Goal: Information Seeking & Learning: Find specific fact

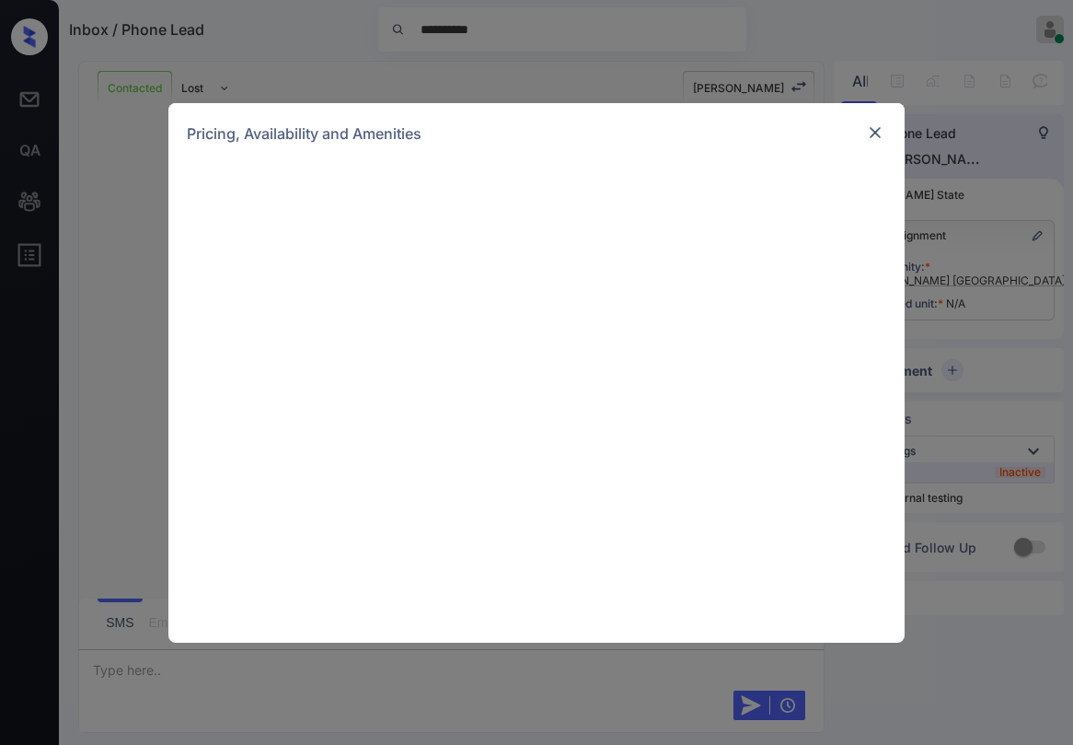
scroll to position [920, 0]
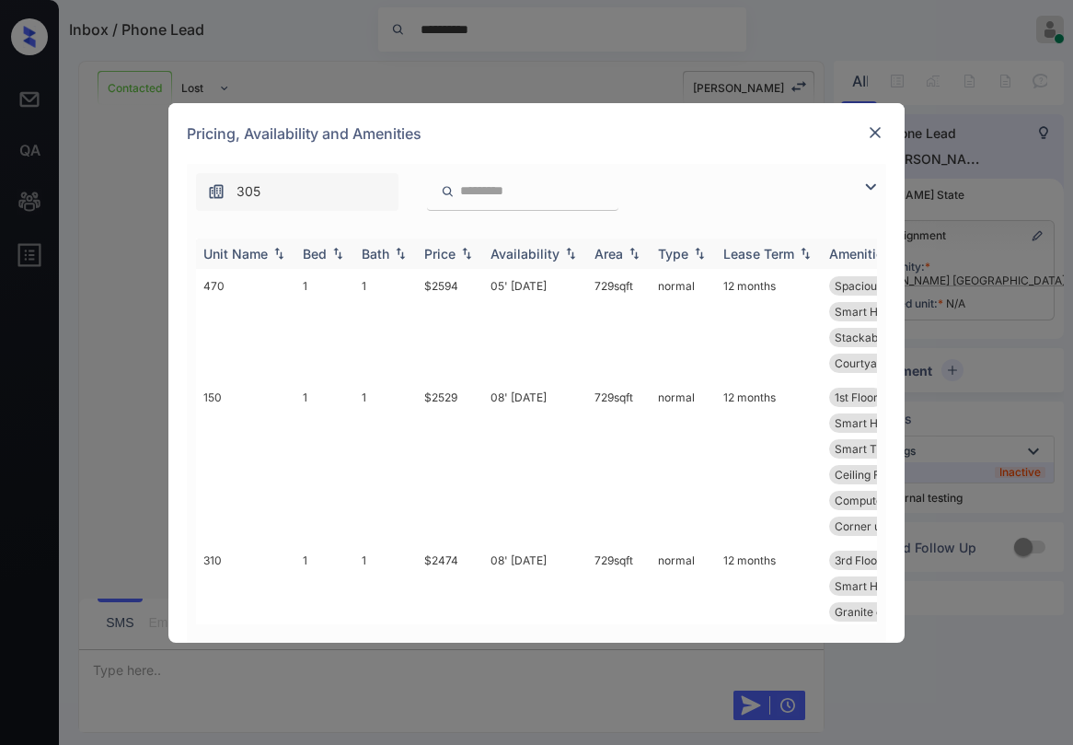
click at [452, 252] on div "Price" at bounding box center [439, 254] width 31 height 16
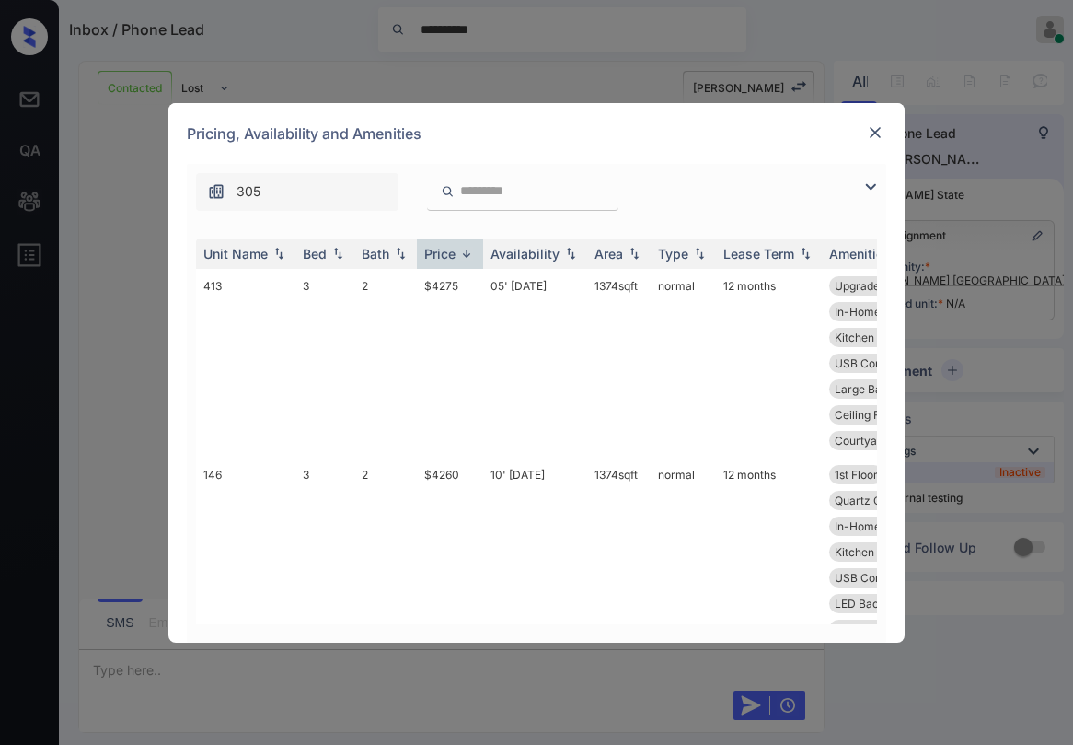
click at [873, 188] on img at bounding box center [871, 187] width 22 height 22
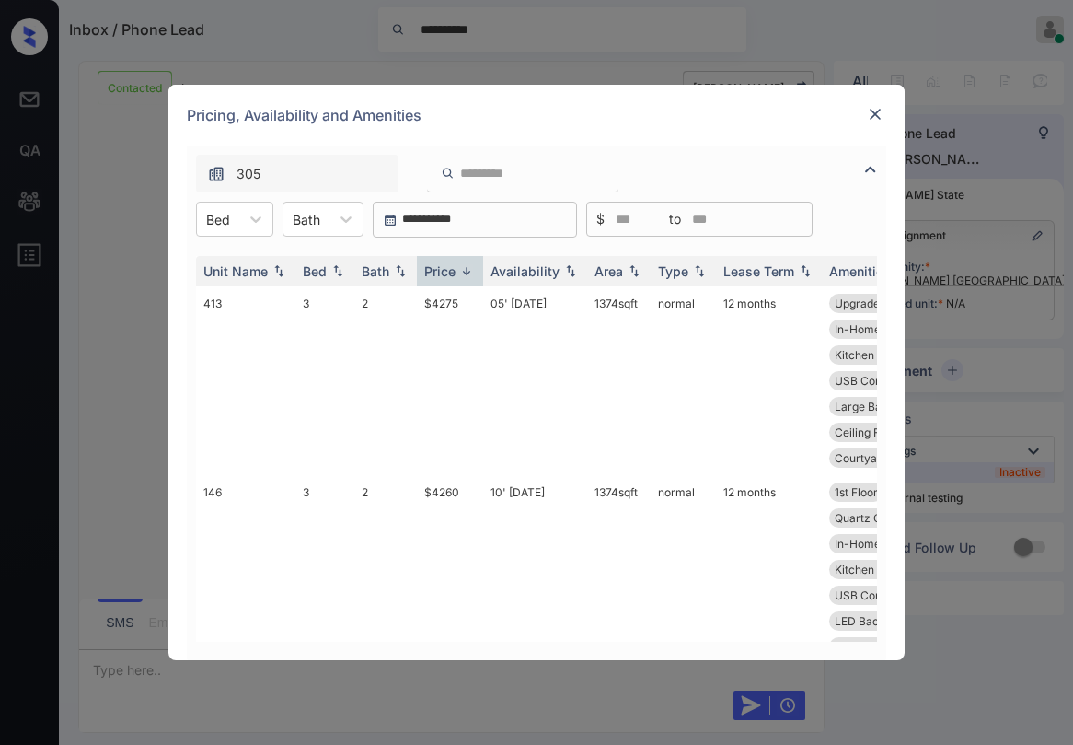
drag, startPoint x: 263, startPoint y: 223, endPoint x: 249, endPoint y: 239, distance: 21.6
click at [262, 223] on icon at bounding box center [256, 219] width 18 height 18
click at [228, 272] on div "1" at bounding box center [234, 264] width 77 height 33
click at [457, 270] on img at bounding box center [466, 271] width 18 height 14
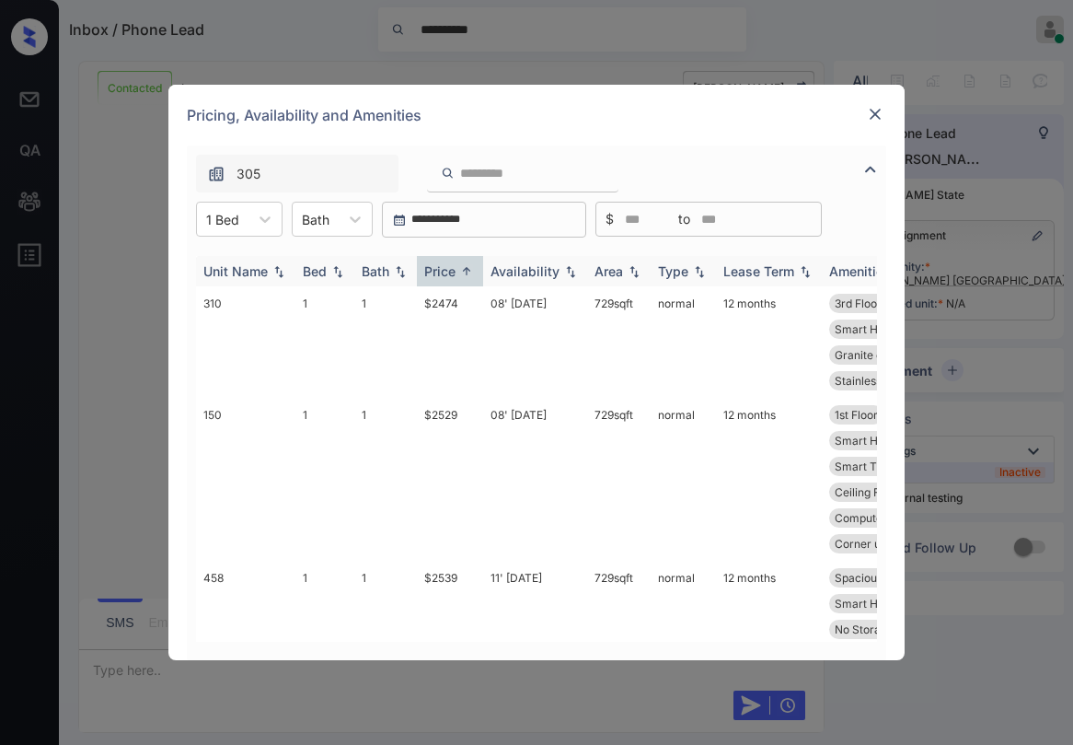
click at [457, 271] on img at bounding box center [466, 271] width 18 height 14
click at [457, 271] on img at bounding box center [466, 271] width 18 height 13
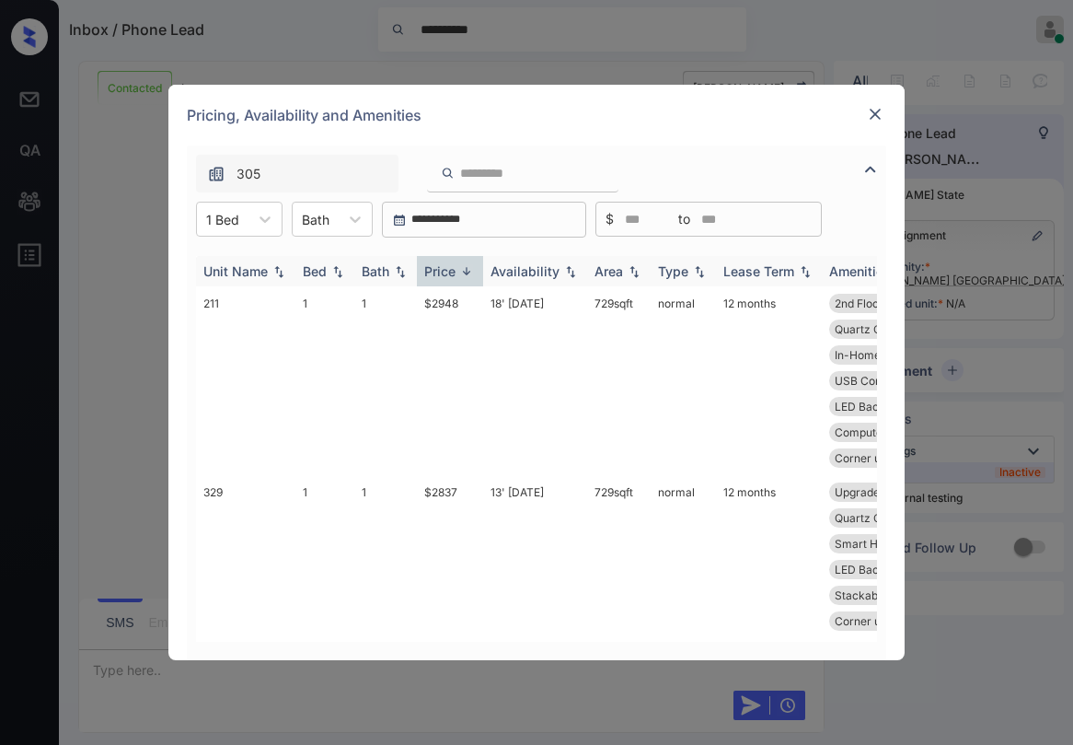
click at [457, 272] on img at bounding box center [466, 271] width 18 height 14
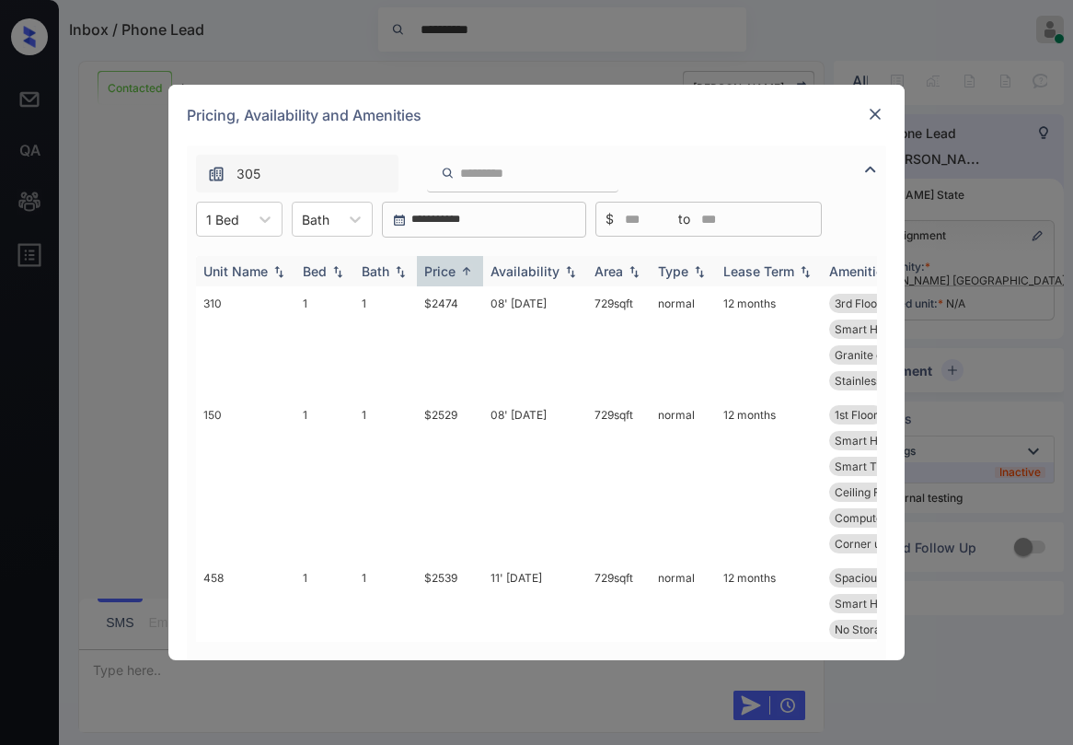
click at [457, 272] on img at bounding box center [466, 271] width 18 height 14
click at [457, 272] on img at bounding box center [466, 271] width 18 height 13
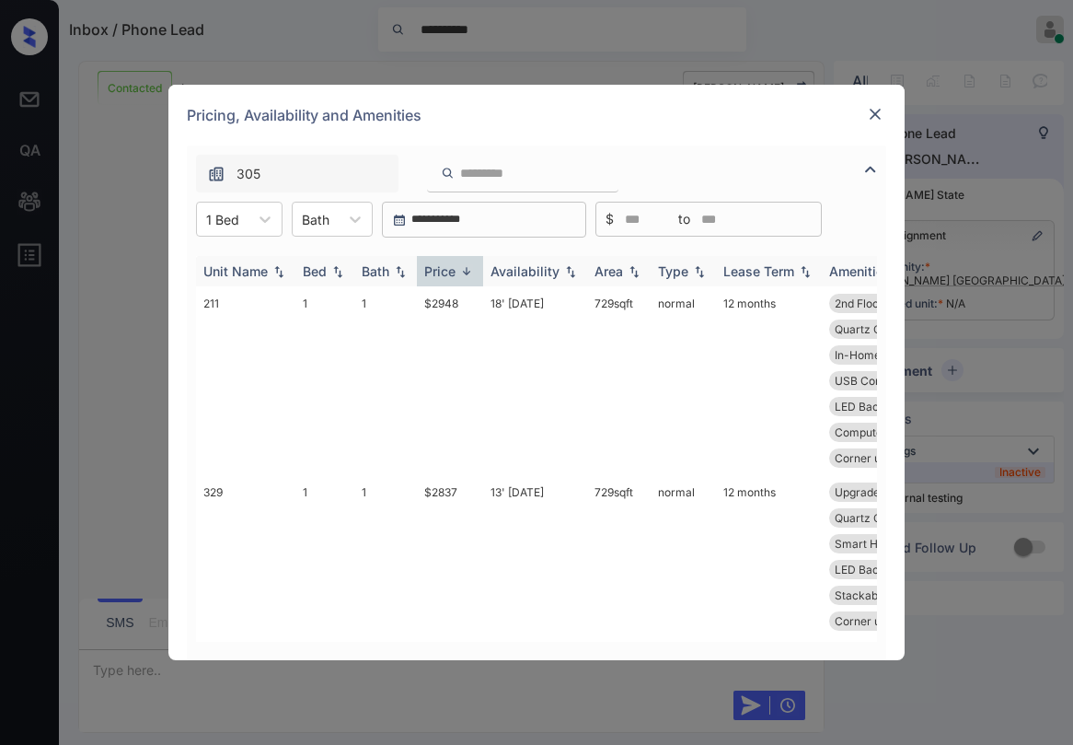
click at [457, 272] on img at bounding box center [466, 271] width 18 height 14
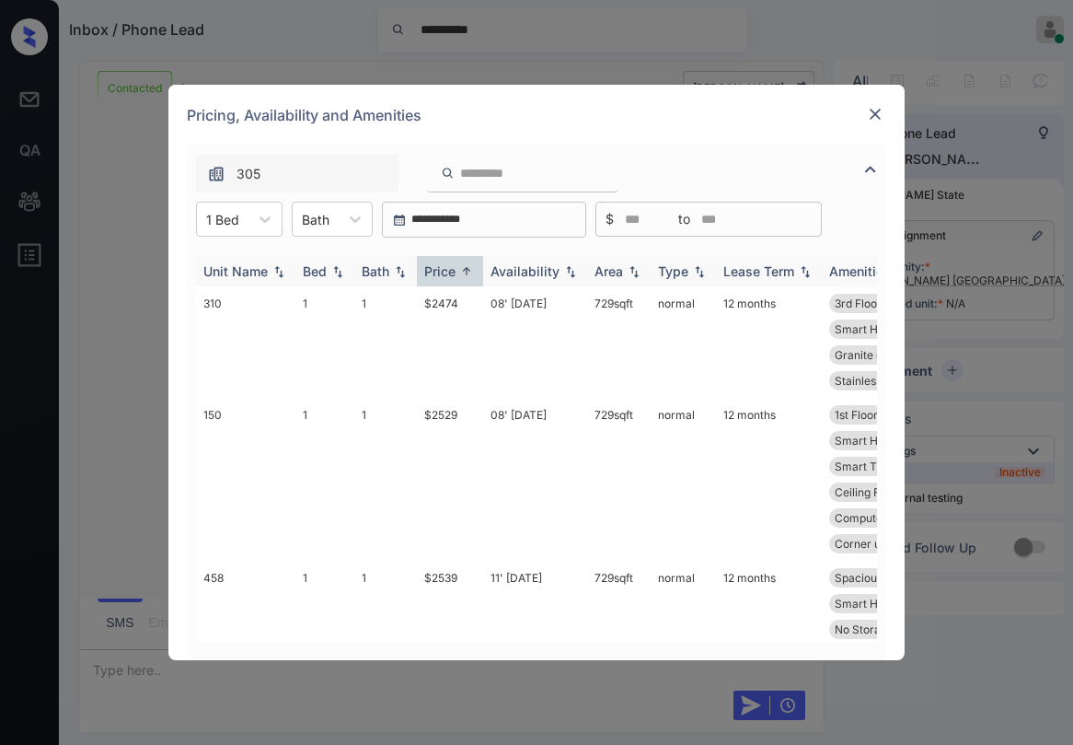
click at [457, 272] on img at bounding box center [466, 271] width 18 height 14
click at [457, 272] on img at bounding box center [466, 271] width 18 height 13
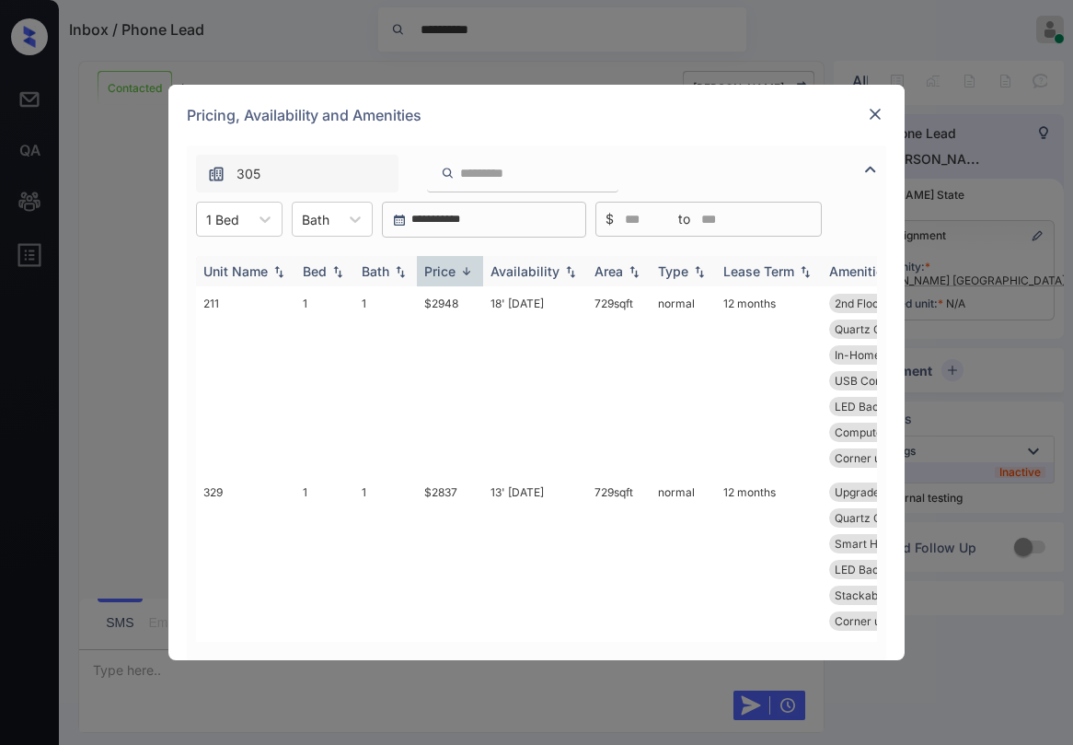
click at [457, 272] on img at bounding box center [466, 271] width 18 height 14
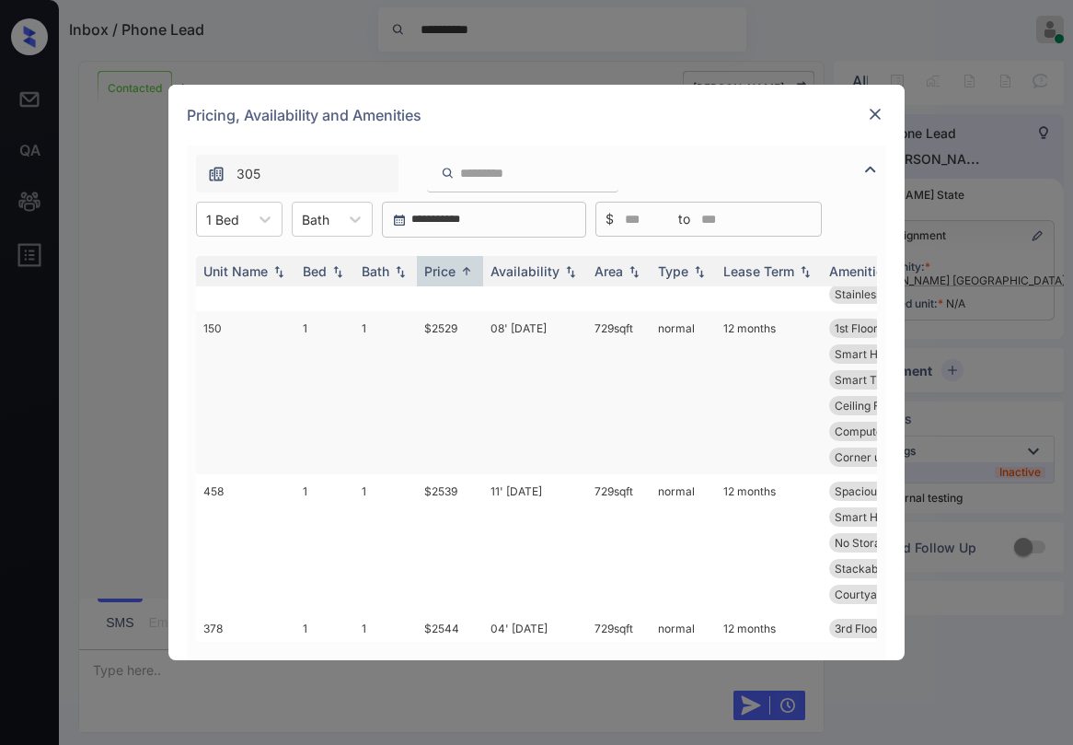
scroll to position [0, 0]
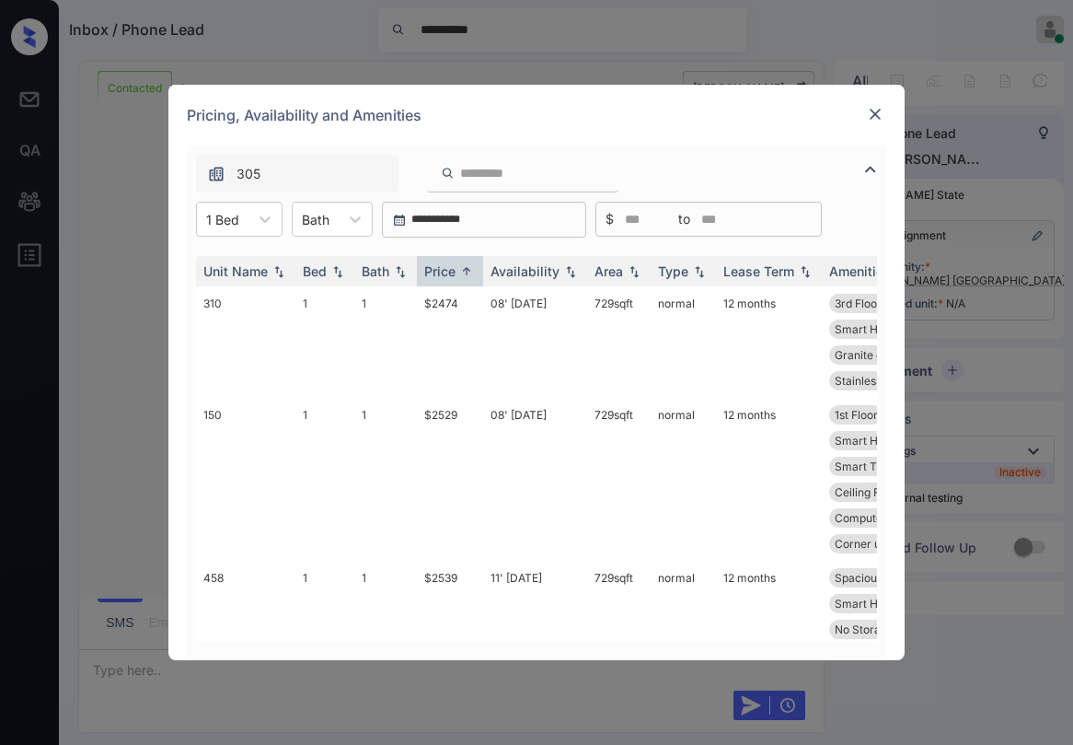
click at [648, 125] on div "Pricing, Availability and Amenities" at bounding box center [536, 115] width 736 height 61
click at [875, 113] on img at bounding box center [875, 114] width 18 height 18
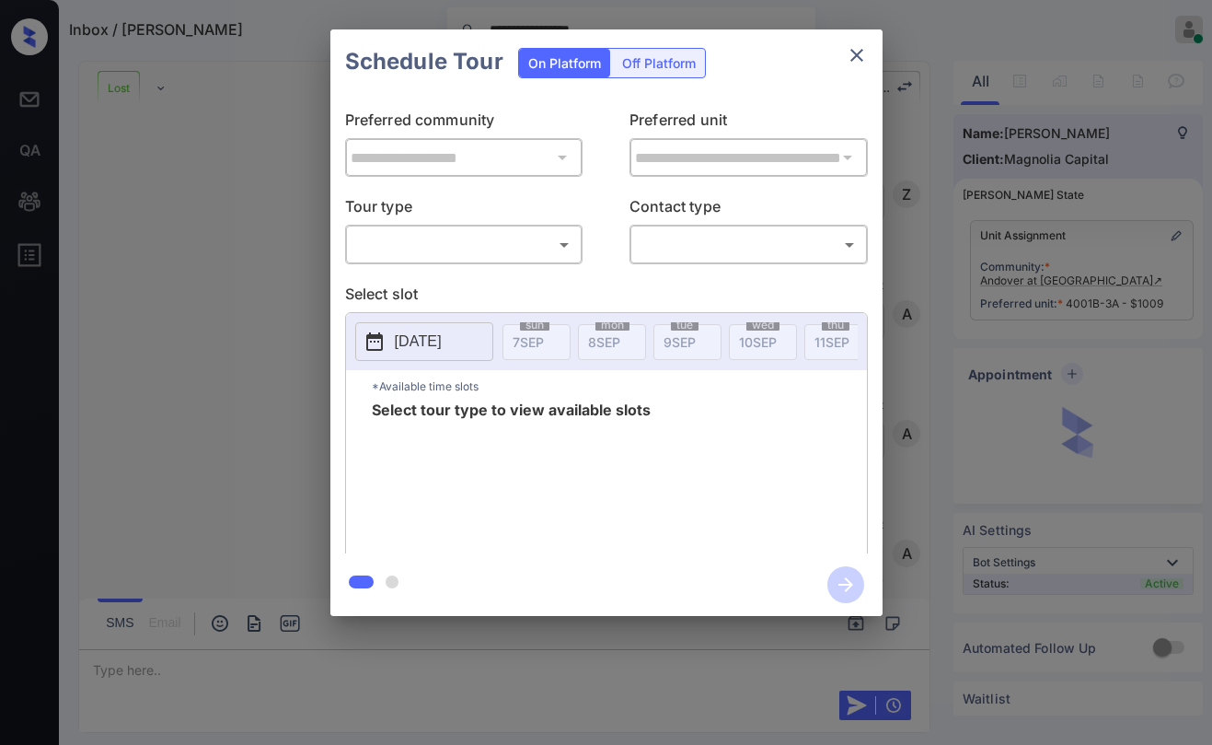
scroll to position [7265, 0]
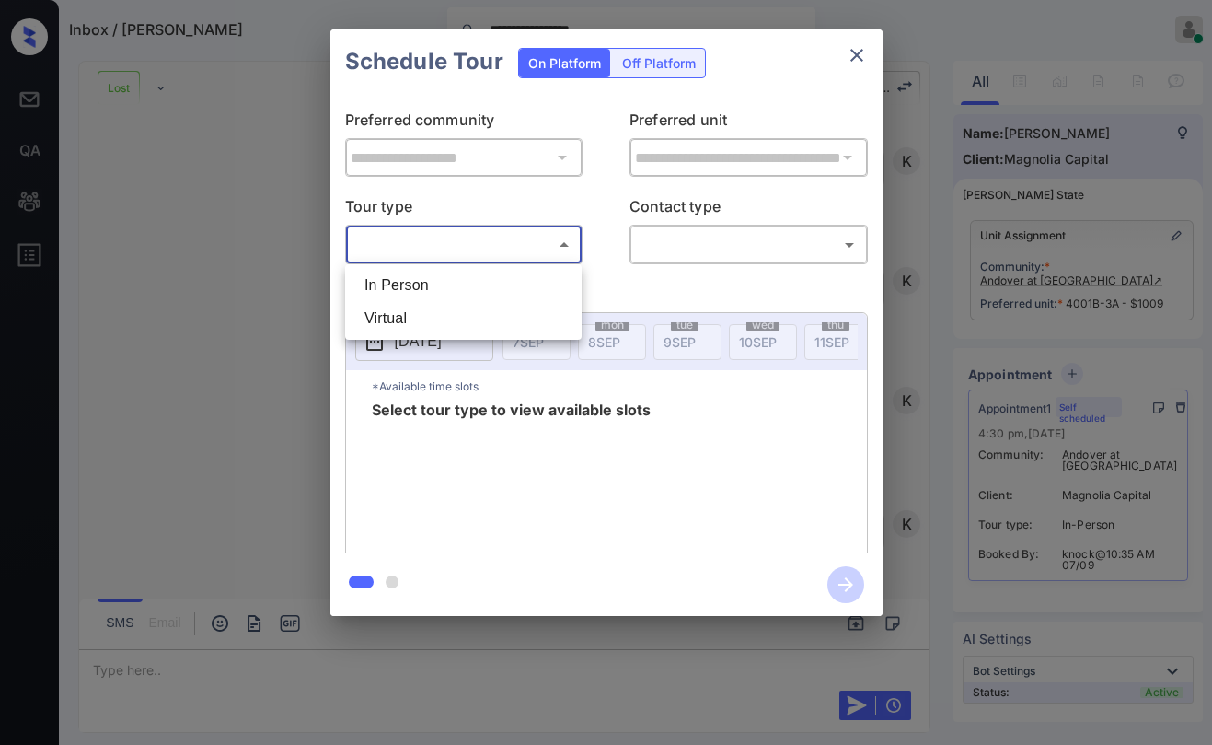
drag, startPoint x: 470, startPoint y: 232, endPoint x: 464, endPoint y: 241, distance: 11.2
click at [469, 235] on body "**********" at bounding box center [606, 372] width 1212 height 745
drag, startPoint x: 484, startPoint y: 283, endPoint x: 595, endPoint y: 279, distance: 110.5
click at [485, 283] on li "In Person" at bounding box center [463, 285] width 227 height 33
type input "********"
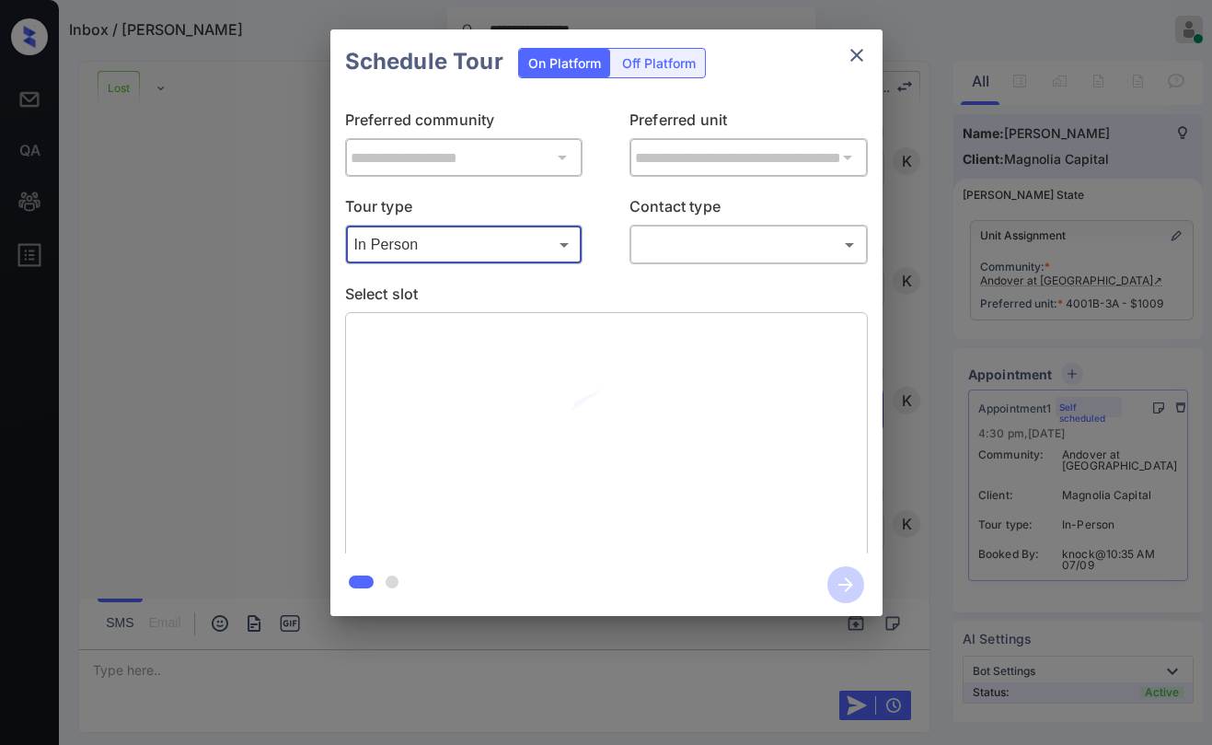
click at [692, 248] on body "**********" at bounding box center [606, 372] width 1212 height 745
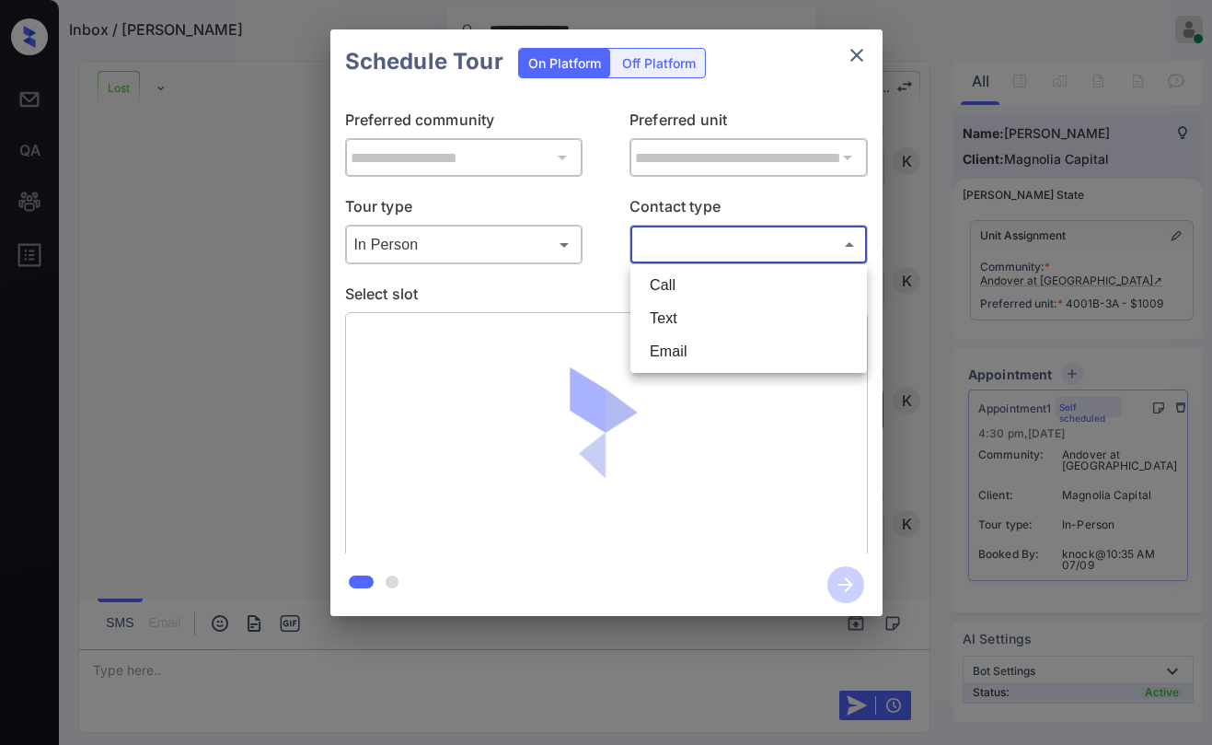
click at [685, 317] on li "Text" at bounding box center [748, 318] width 227 height 33
type input "****"
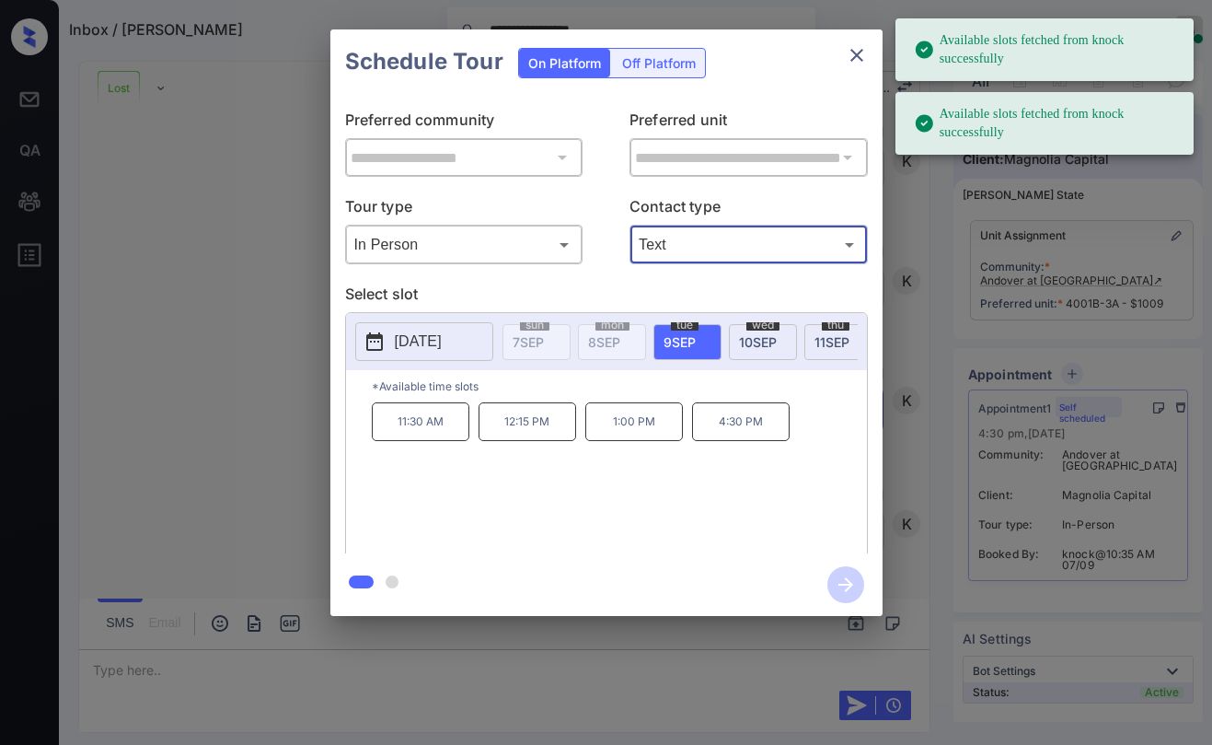
click at [860, 57] on icon "close" at bounding box center [857, 55] width 22 height 22
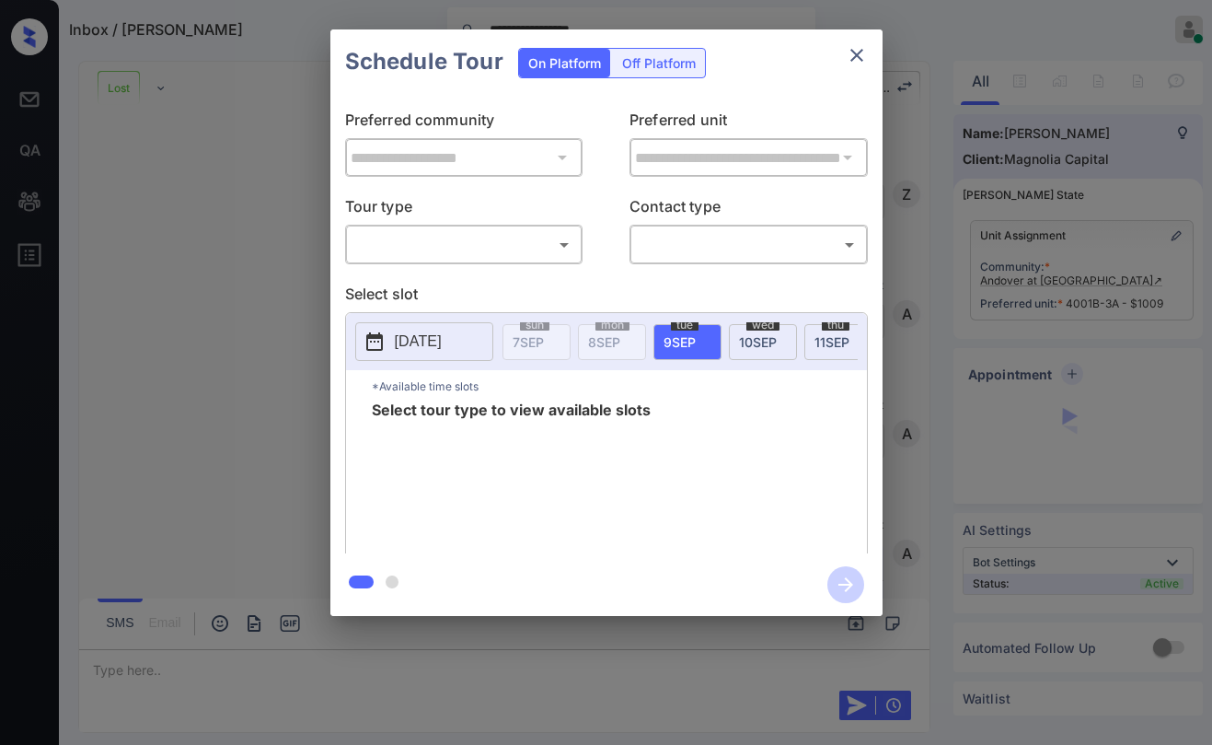
scroll to position [7265, 0]
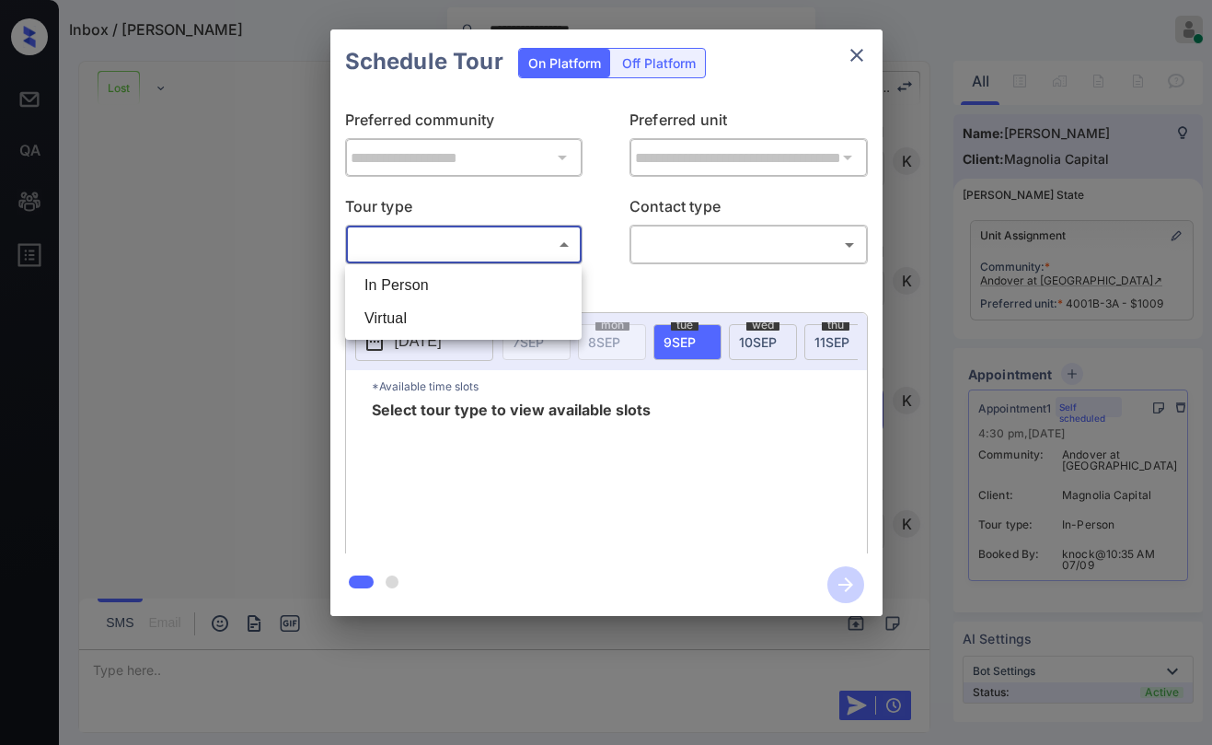
click at [459, 234] on body "**********" at bounding box center [606, 372] width 1212 height 745
click at [452, 283] on li "In Person" at bounding box center [463, 285] width 227 height 33
type input "********"
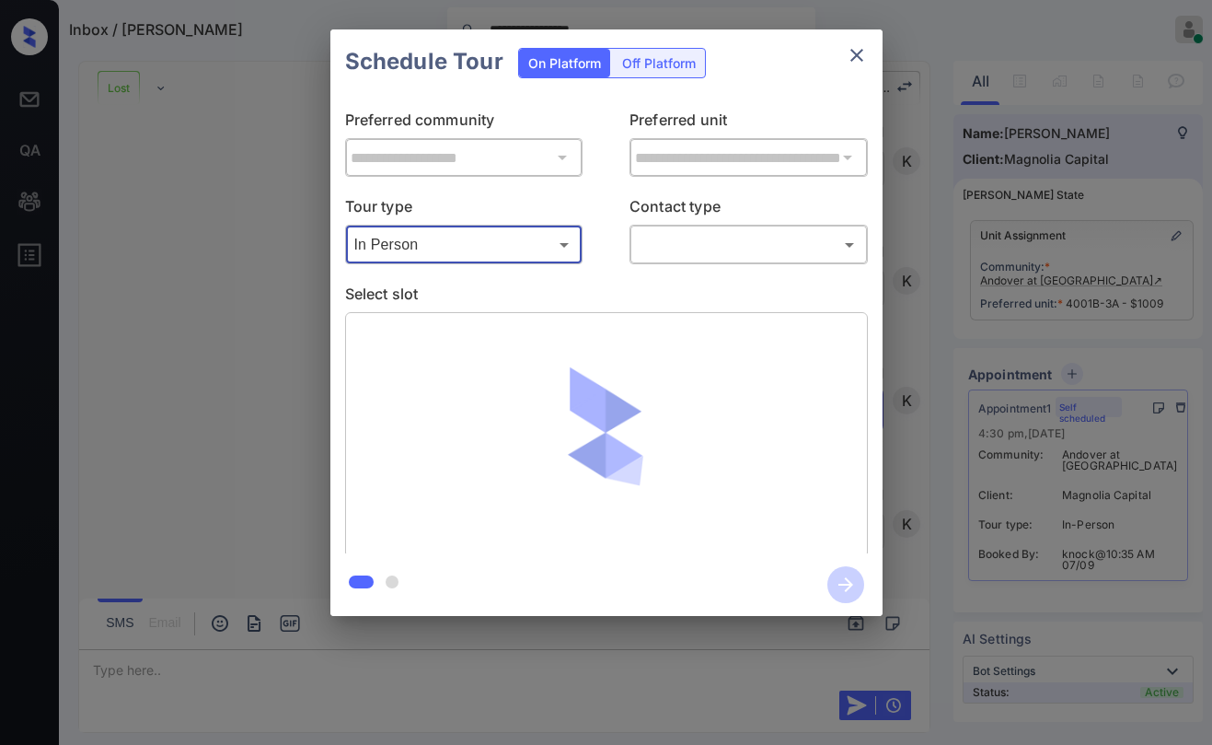
click at [692, 260] on div "​ ​" at bounding box center [749, 245] width 238 height 40
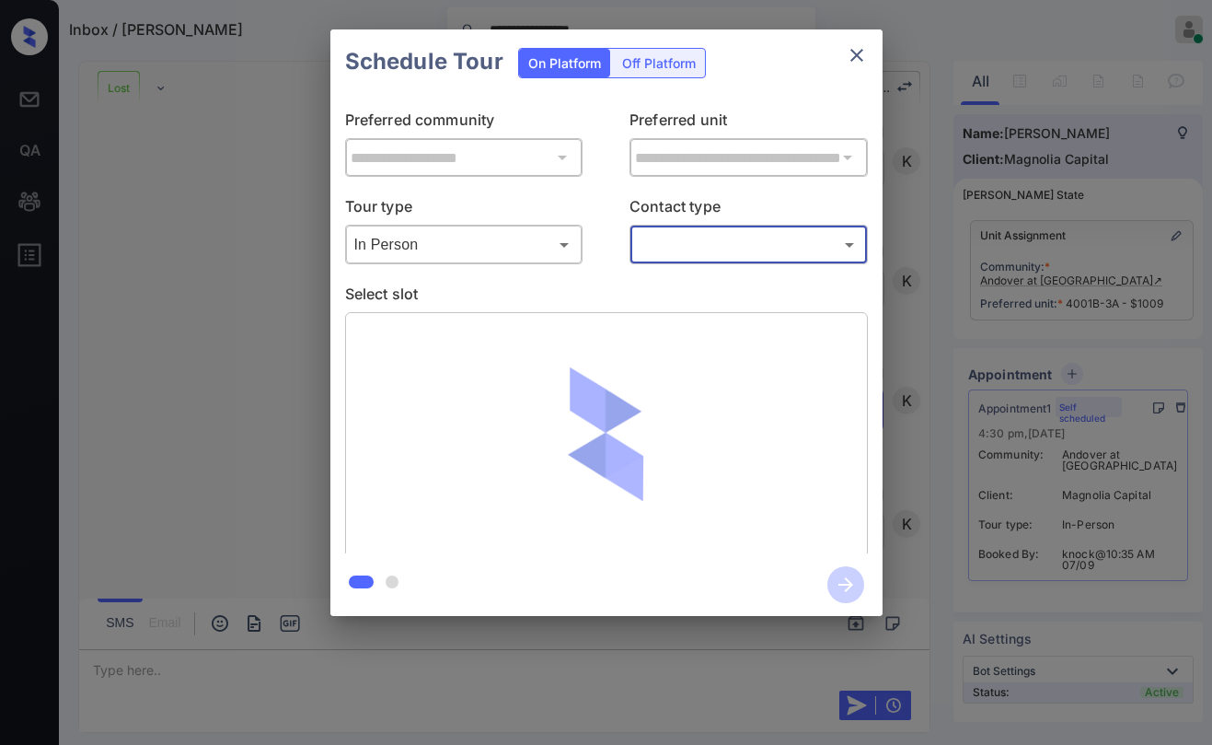
click at [690, 254] on body "**********" at bounding box center [606, 372] width 1212 height 745
click at [672, 325] on li "Text" at bounding box center [748, 318] width 227 height 33
type input "****"
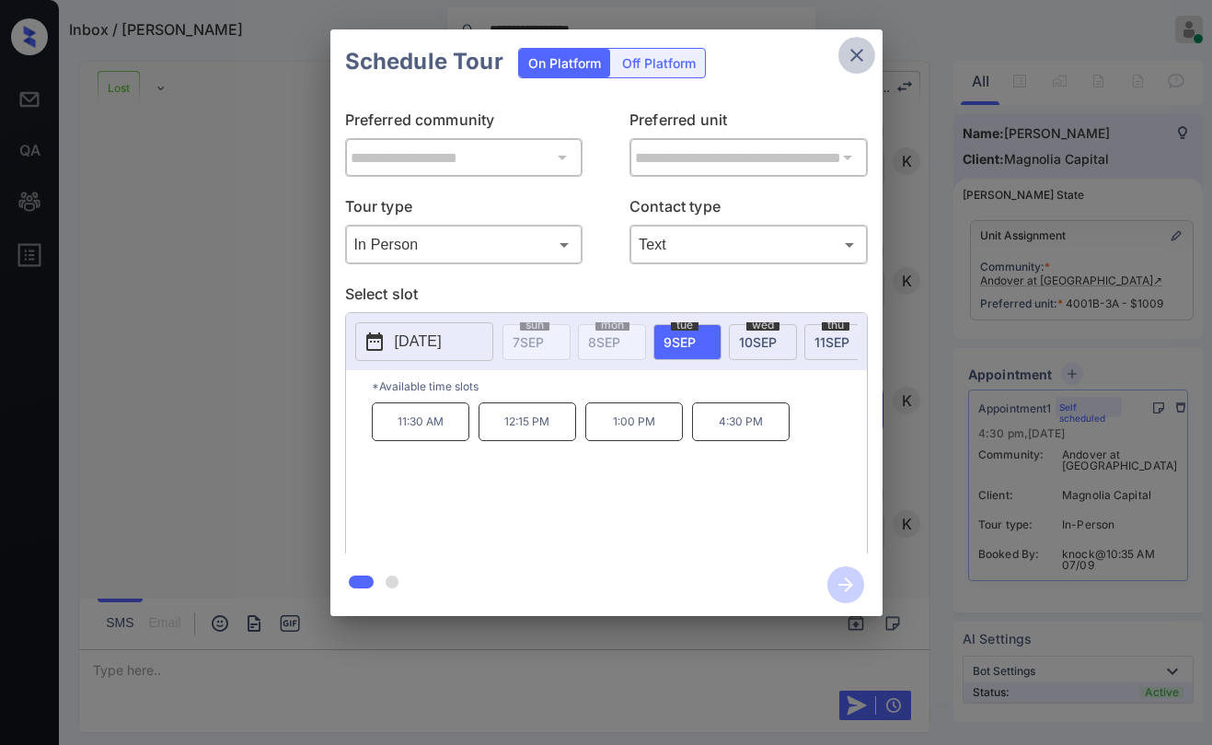
click at [851, 64] on icon "close" at bounding box center [857, 55] width 22 height 22
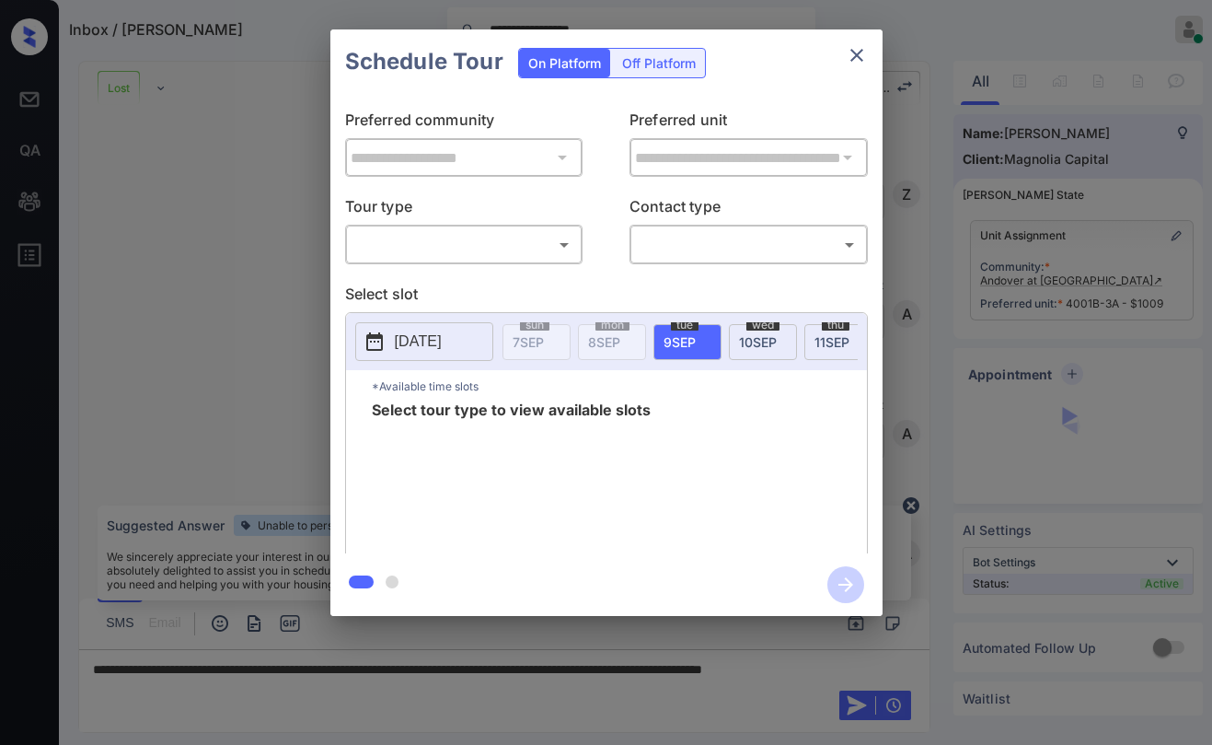
scroll to position [7265, 0]
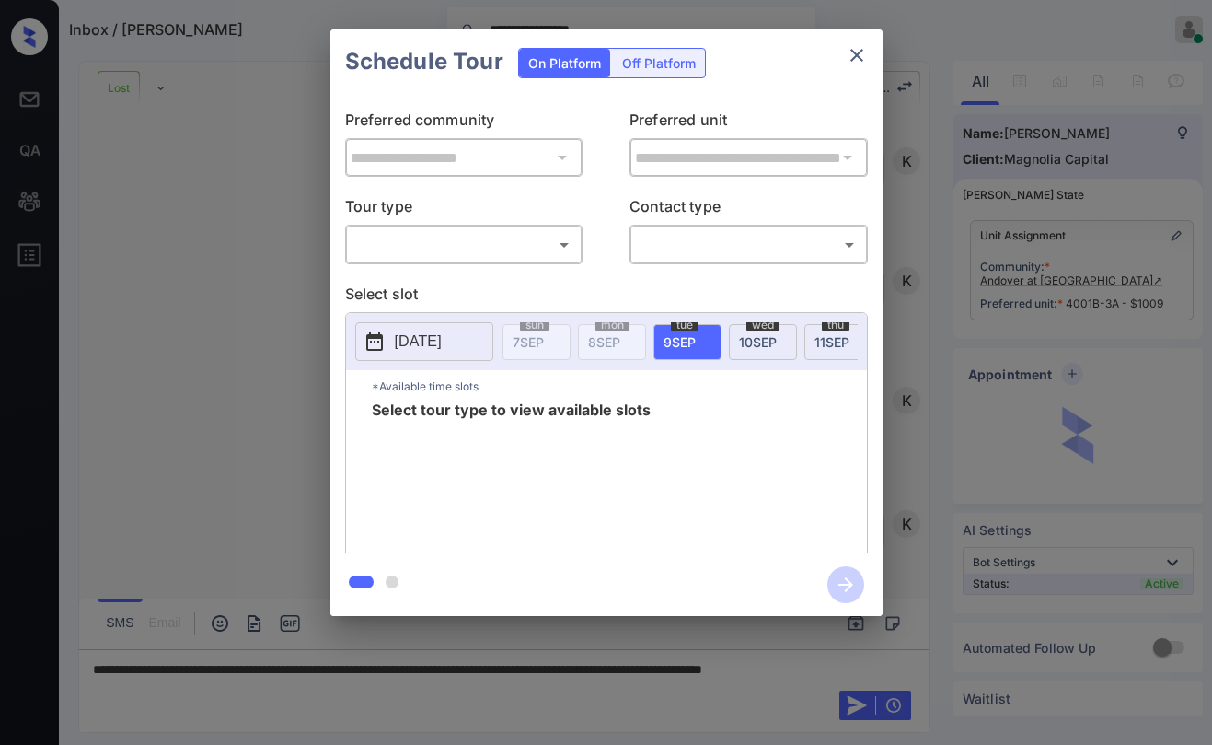
click at [455, 264] on div "**********" at bounding box center [606, 323] width 552 height 459
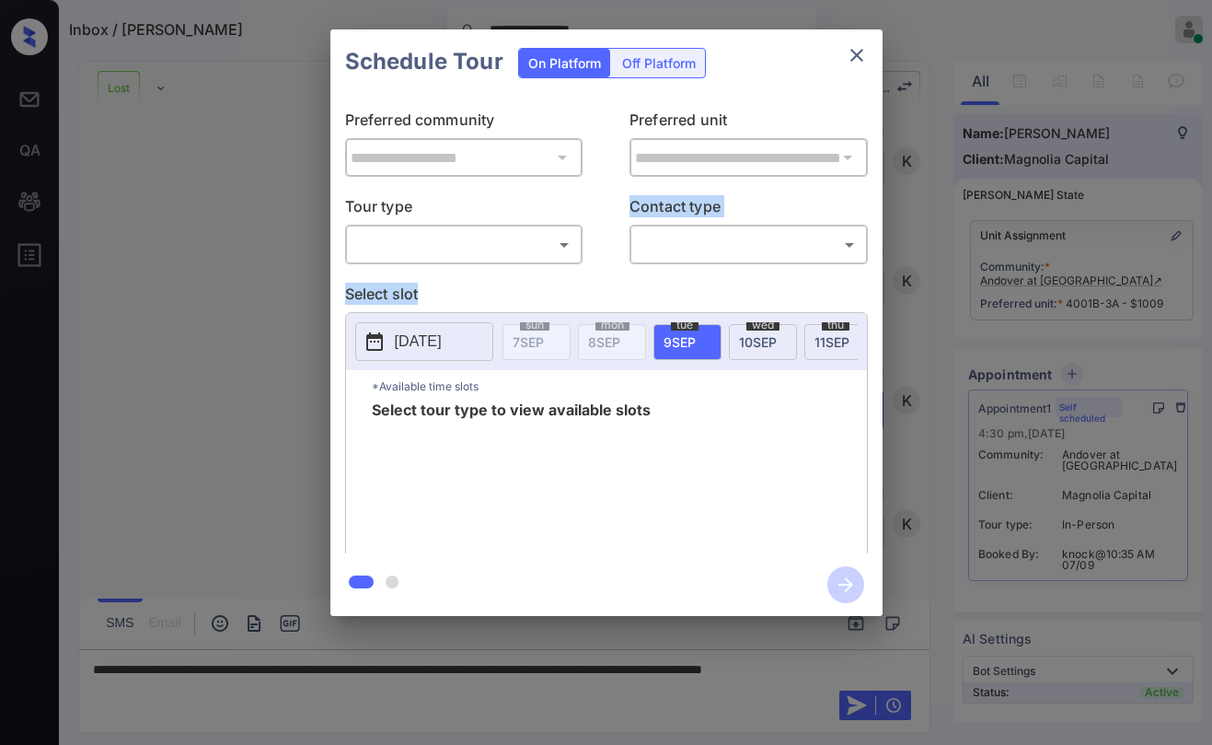
click at [448, 251] on body "**********" at bounding box center [606, 372] width 1212 height 745
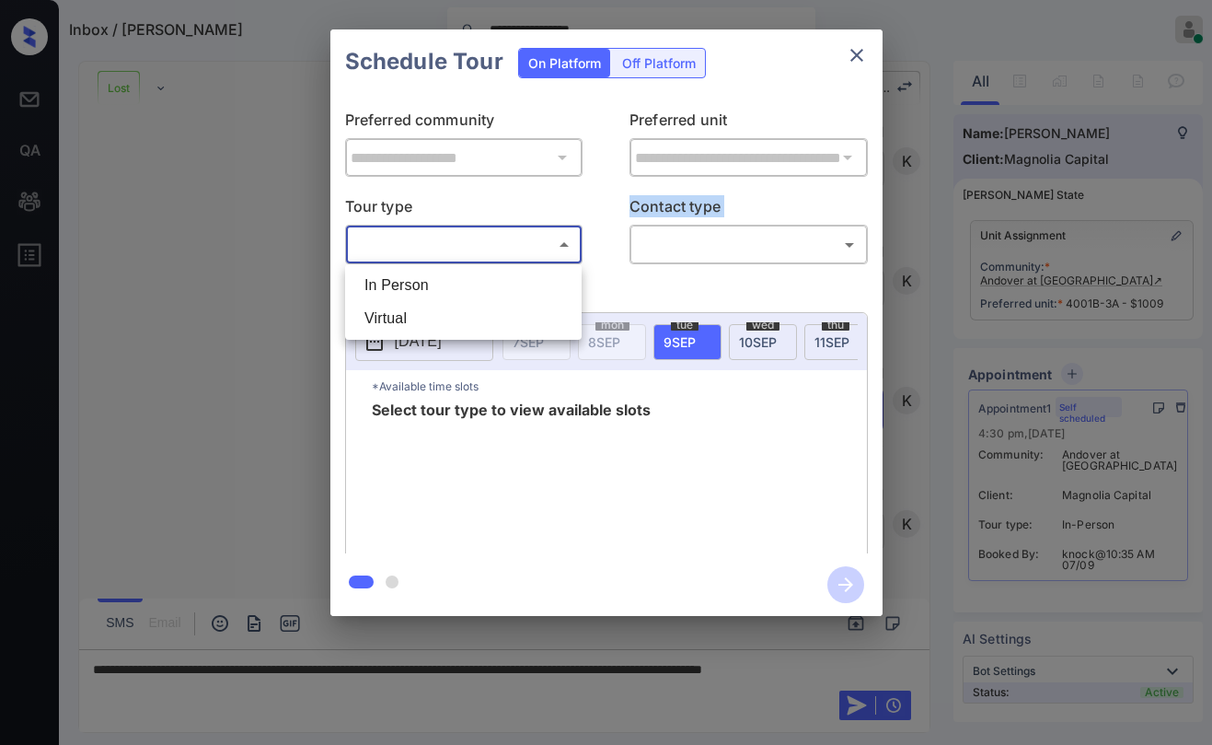
drag, startPoint x: 440, startPoint y: 283, endPoint x: 592, endPoint y: 269, distance: 152.5
click at [442, 283] on li "In Person" at bounding box center [463, 285] width 227 height 33
type input "********"
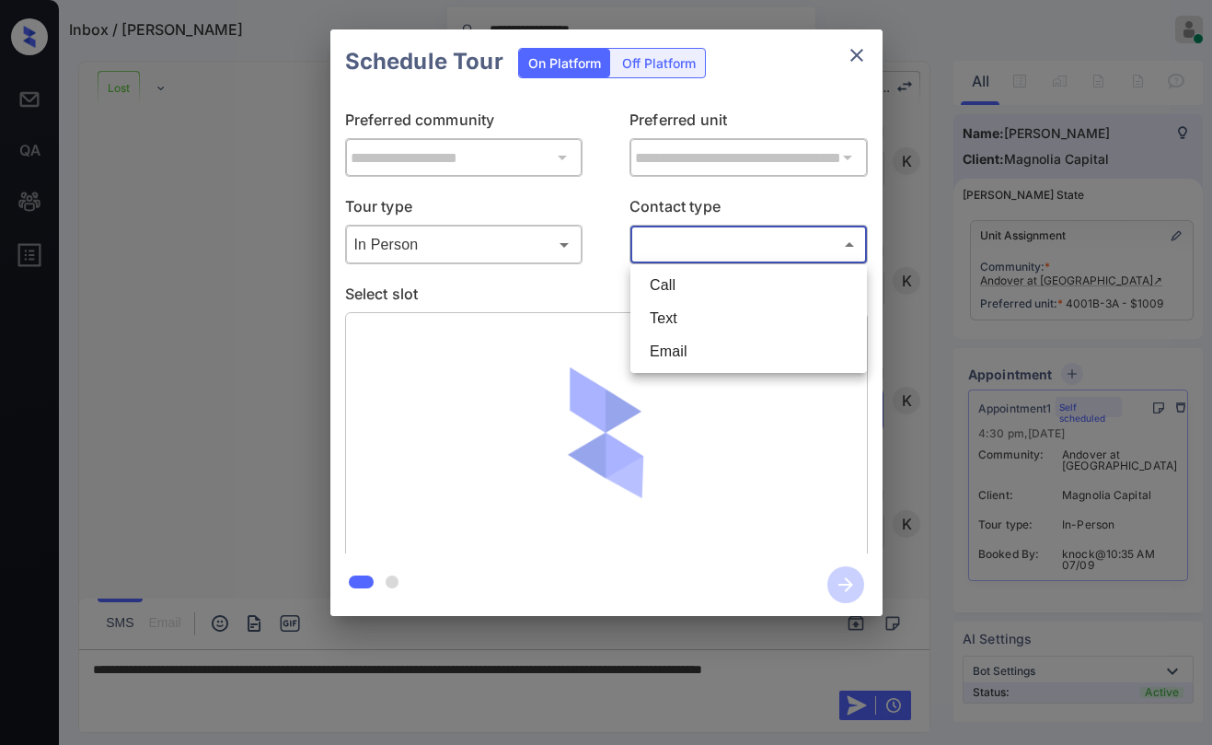
click at [677, 248] on body "**********" at bounding box center [606, 372] width 1212 height 745
click at [676, 317] on li "Text" at bounding box center [748, 318] width 227 height 33
type input "****"
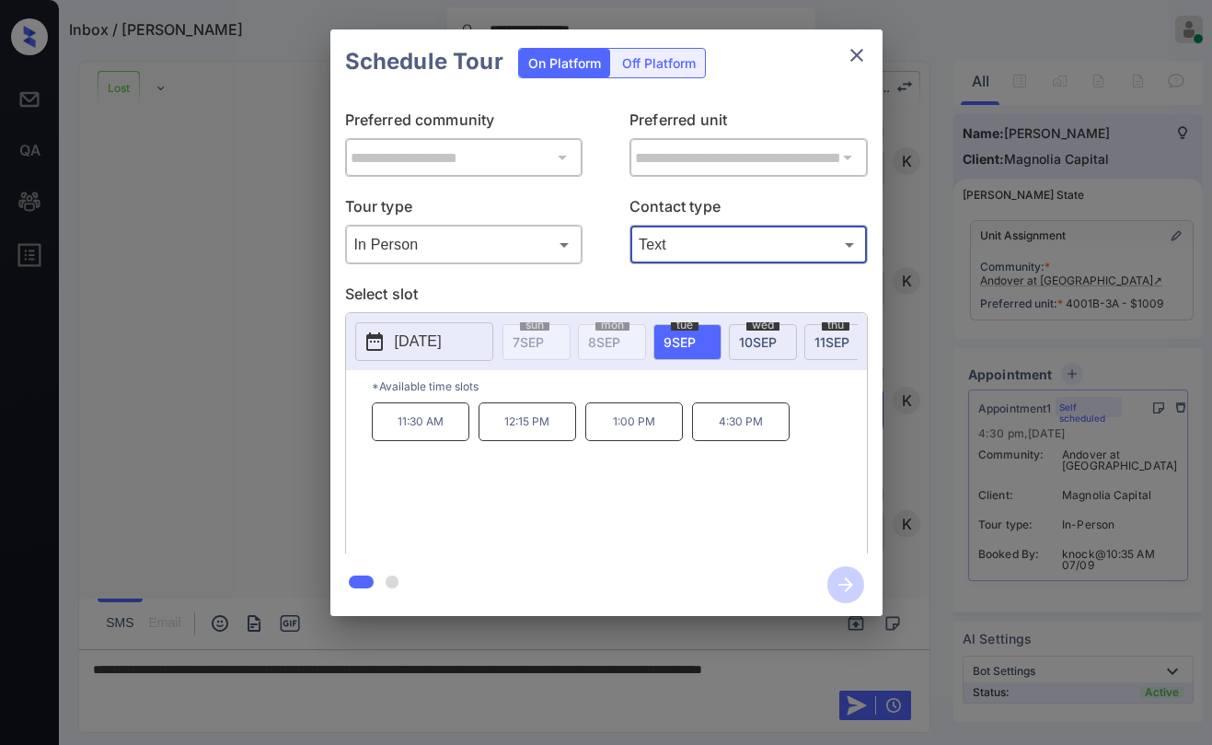
click at [753, 330] on div "[DATE]" at bounding box center [763, 342] width 68 height 36
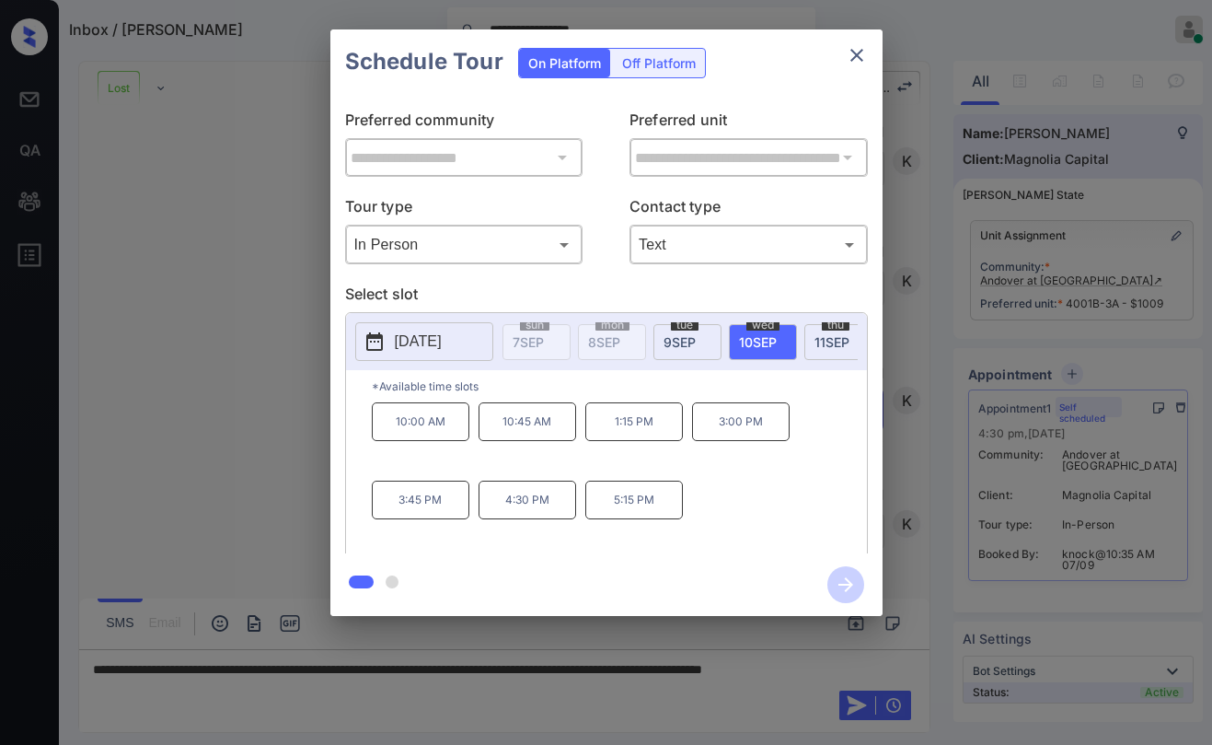
click at [689, 339] on span "[DATE]" at bounding box center [680, 342] width 32 height 16
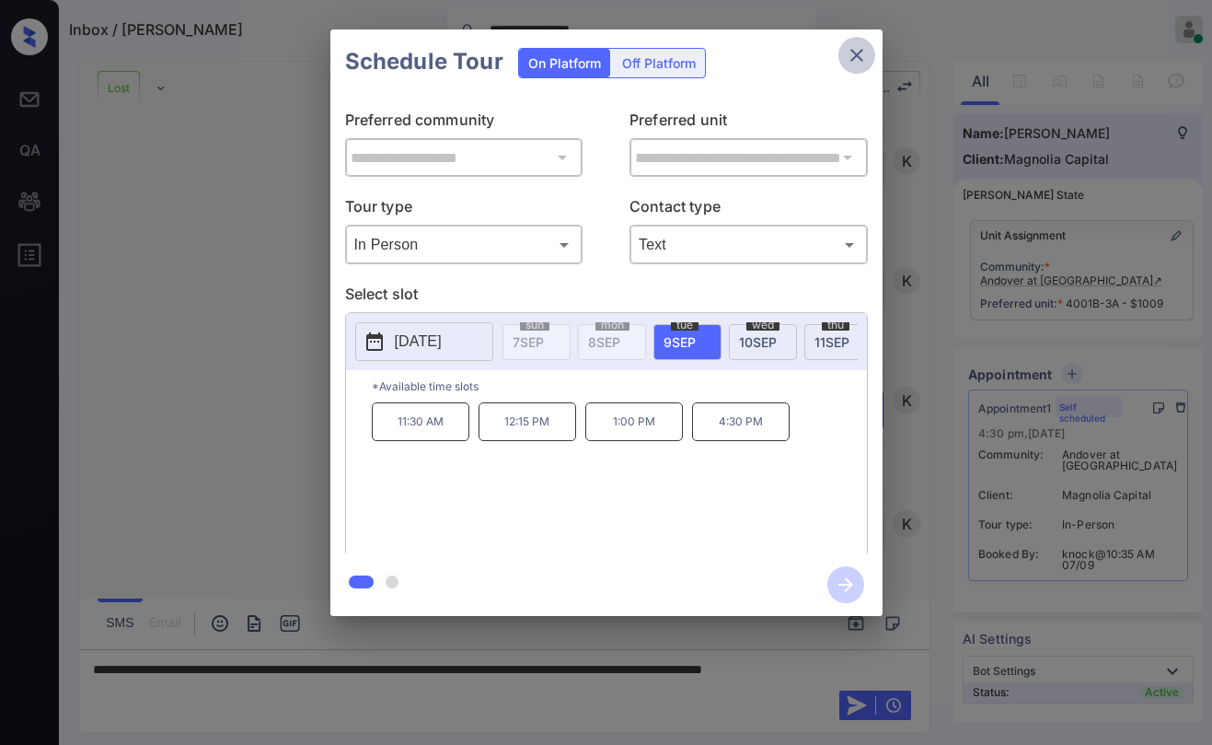
click at [850, 64] on icon "close" at bounding box center [857, 55] width 22 height 22
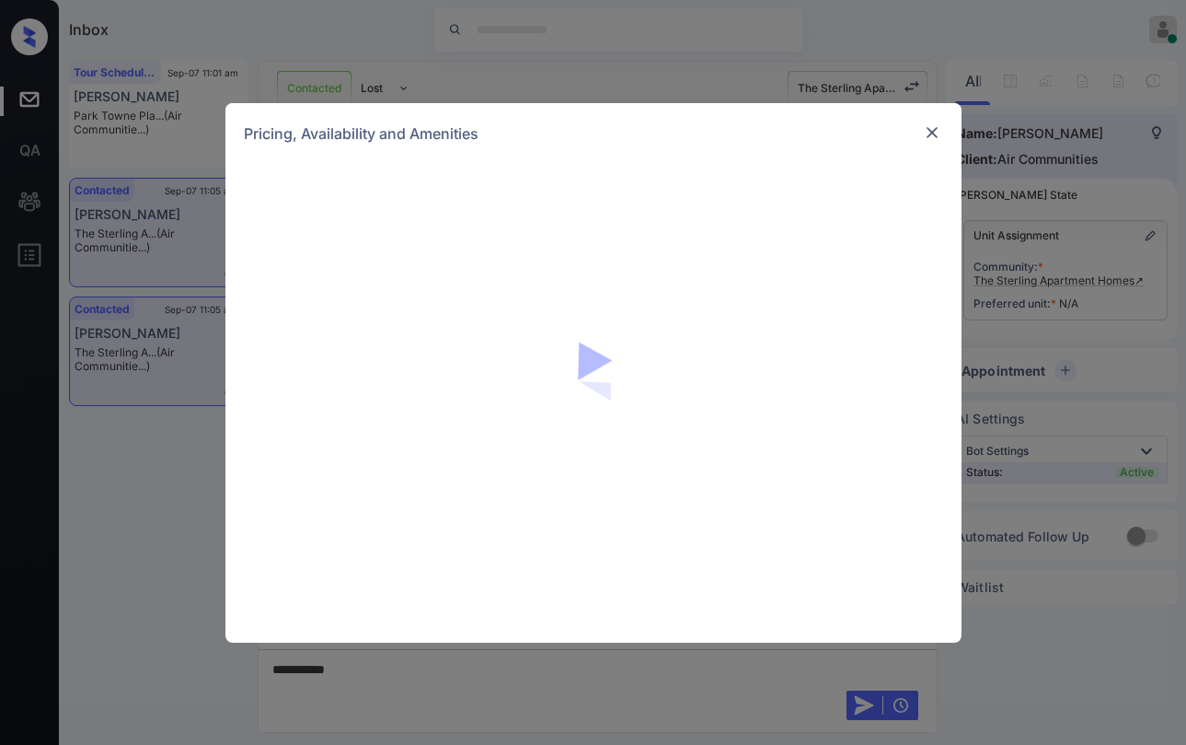
scroll to position [5857, 0]
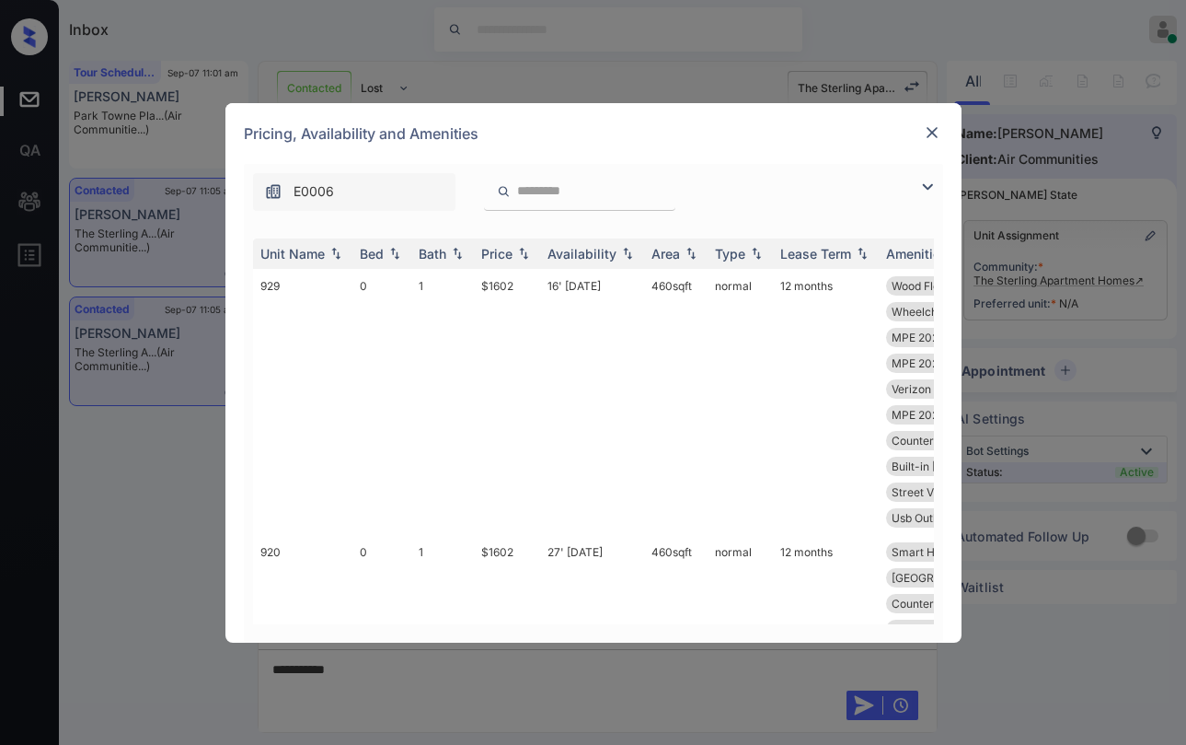
click at [923, 184] on img at bounding box center [928, 187] width 22 height 22
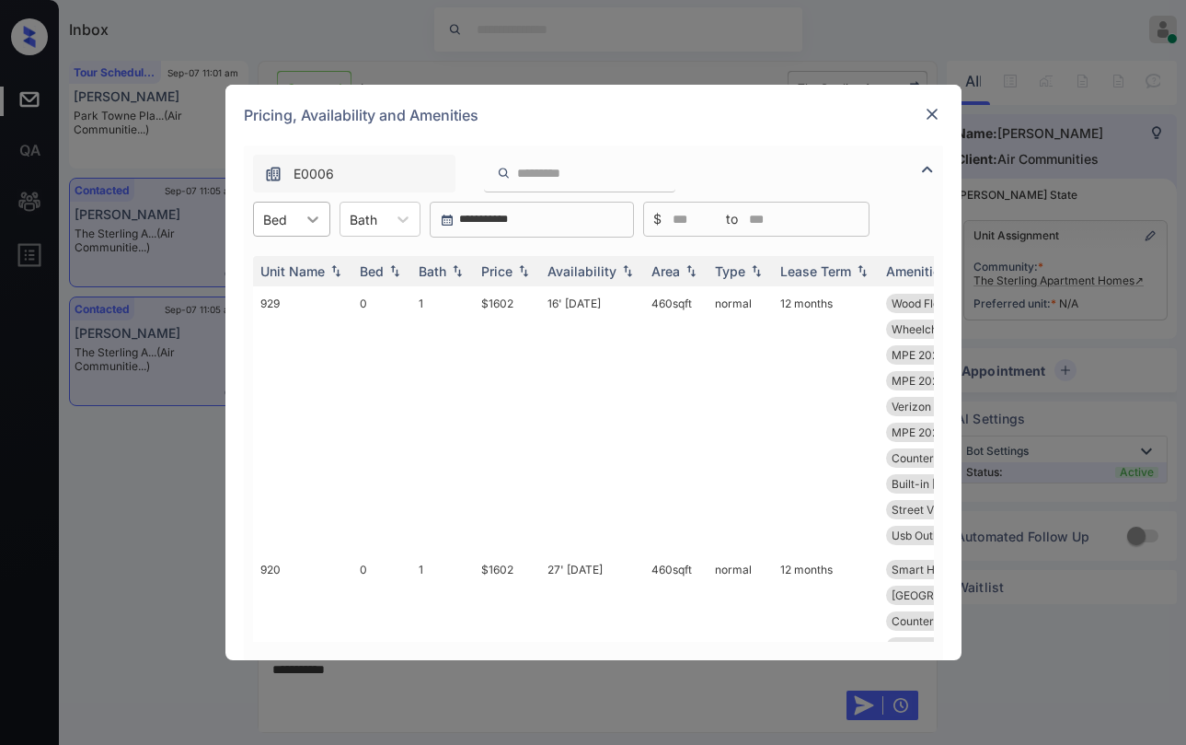
drag, startPoint x: 305, startPoint y: 224, endPoint x: 299, endPoint y: 235, distance: 12.3
click at [306, 224] on icon at bounding box center [313, 219] width 18 height 18
click at [283, 269] on div "0" at bounding box center [291, 264] width 77 height 33
click at [507, 272] on div "Price" at bounding box center [496, 271] width 31 height 16
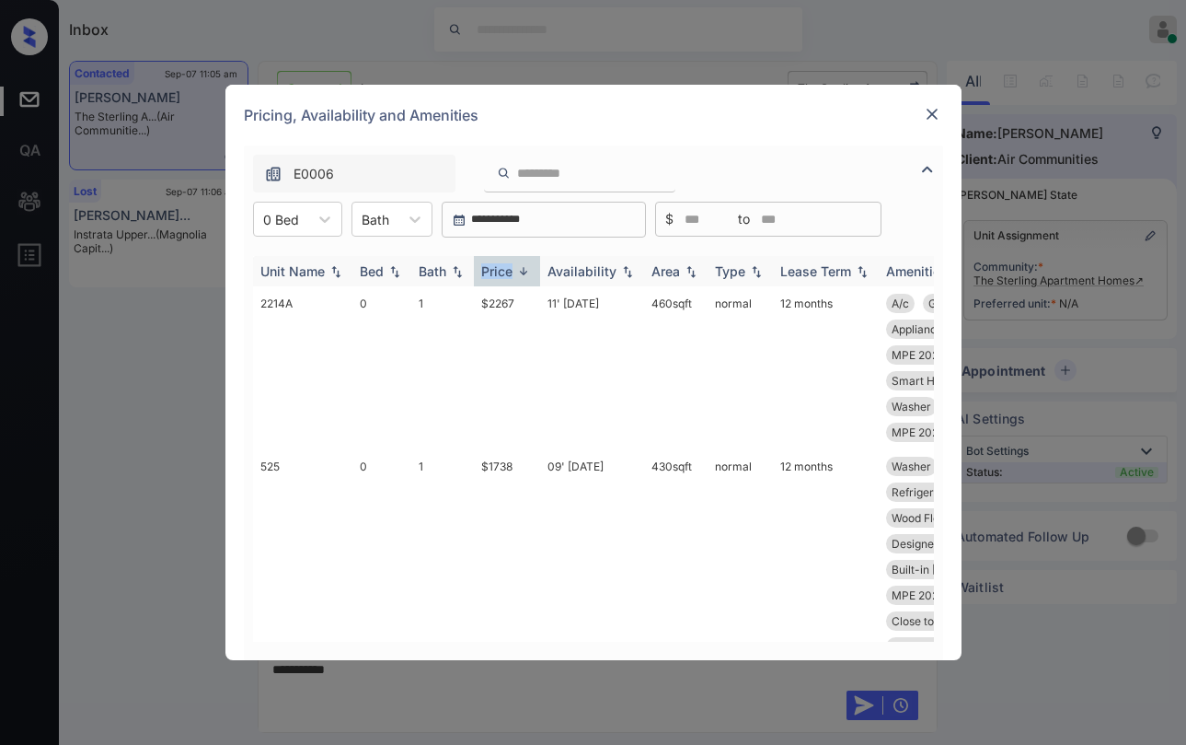
click at [508, 272] on div "Price" at bounding box center [496, 271] width 31 height 16
click at [509, 271] on div "Price" at bounding box center [496, 271] width 31 height 16
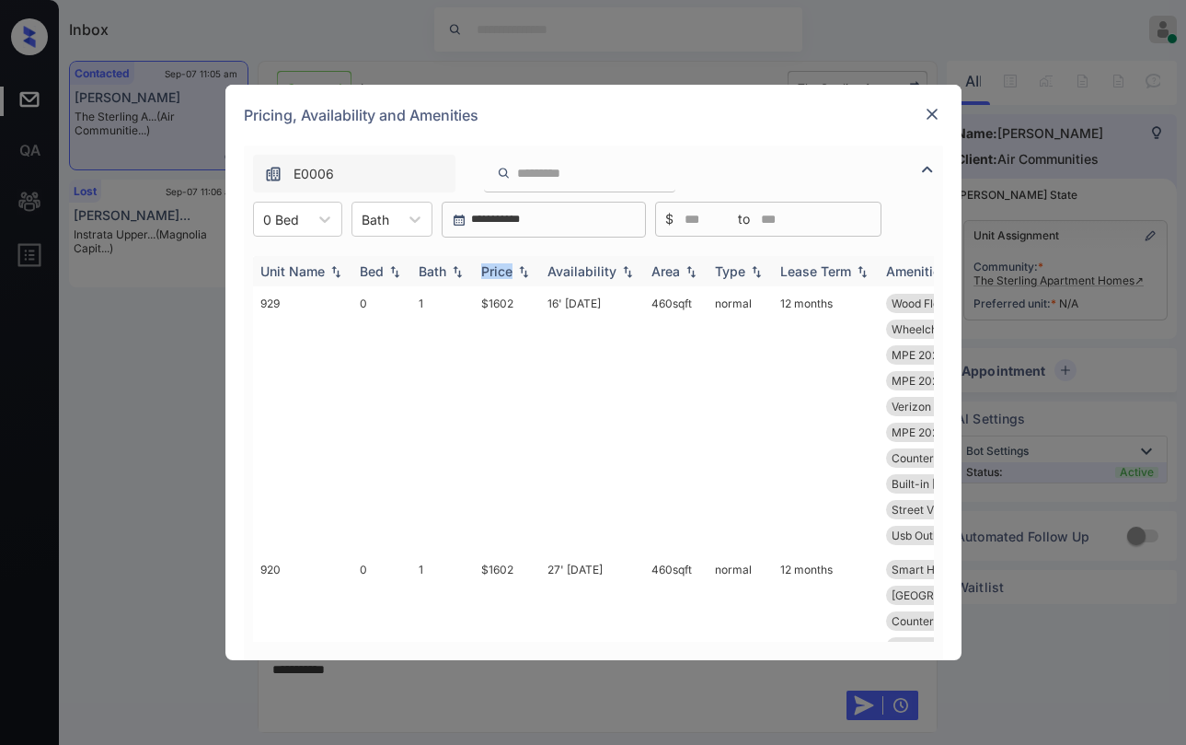
click at [509, 271] on div "Price" at bounding box center [496, 271] width 31 height 16
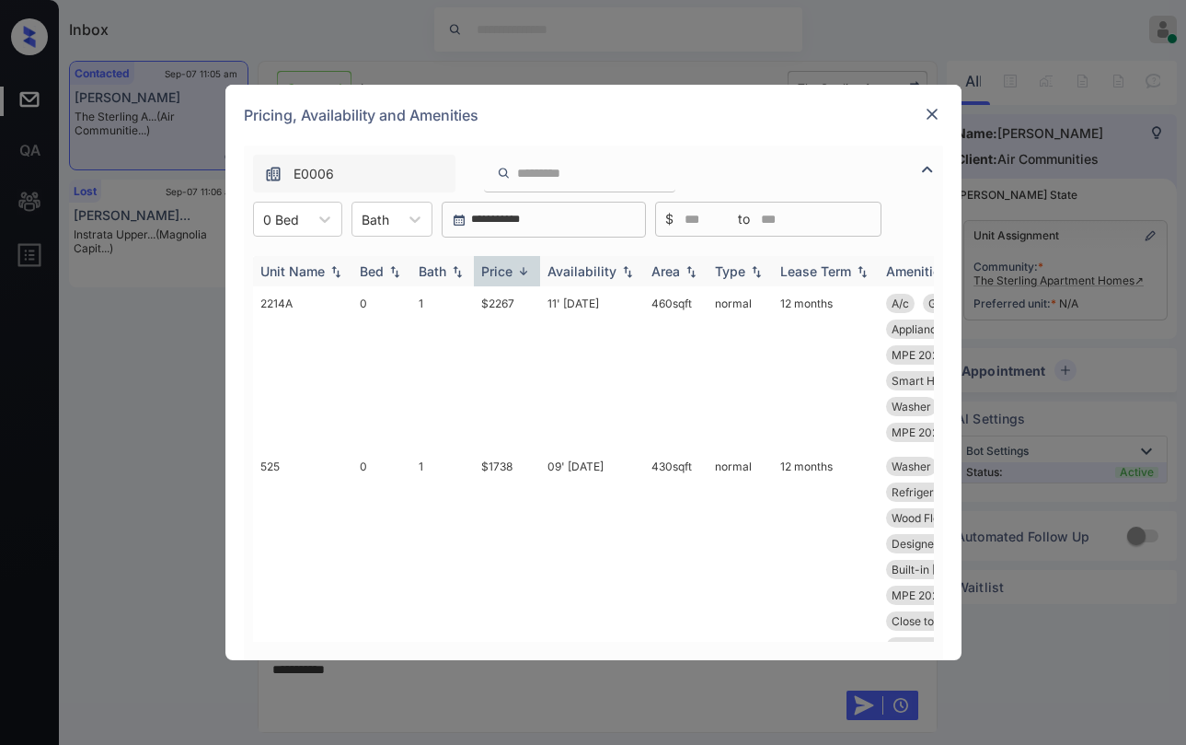
click at [509, 271] on div "Price" at bounding box center [496, 271] width 31 height 16
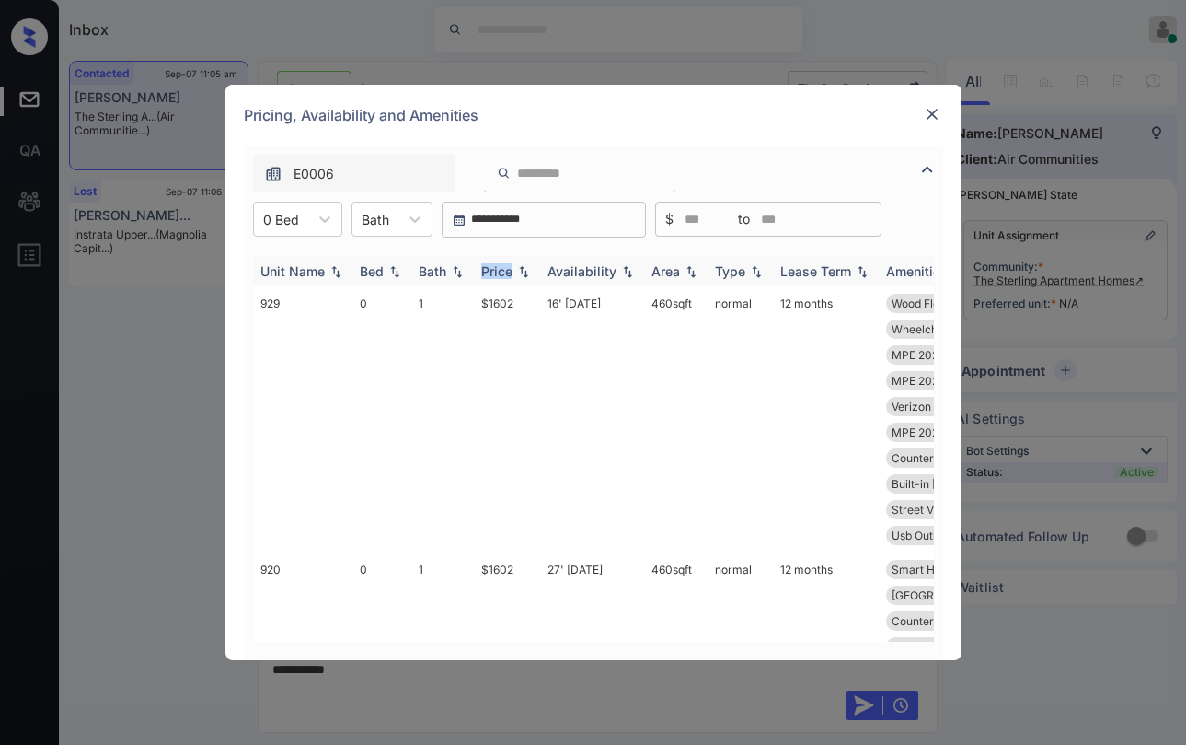
click at [509, 271] on div "Price" at bounding box center [496, 271] width 31 height 16
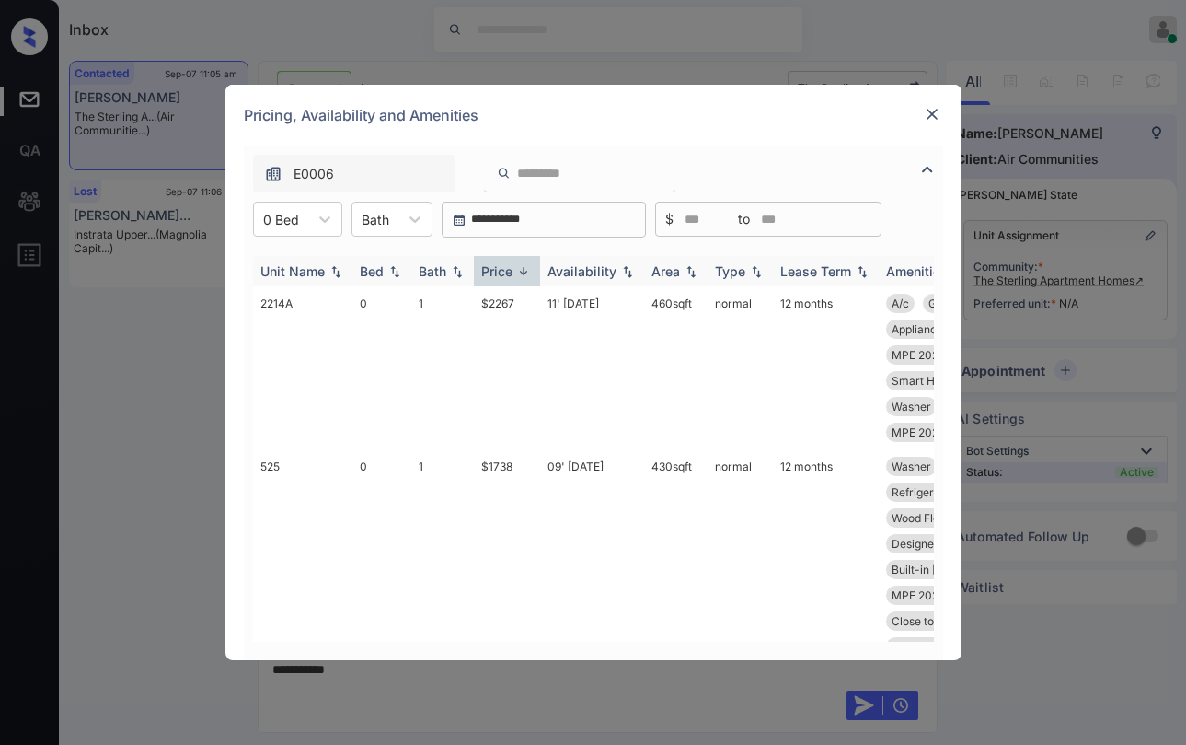
click at [509, 271] on div "Price" at bounding box center [496, 271] width 31 height 16
click at [506, 272] on div "Price" at bounding box center [496, 271] width 31 height 16
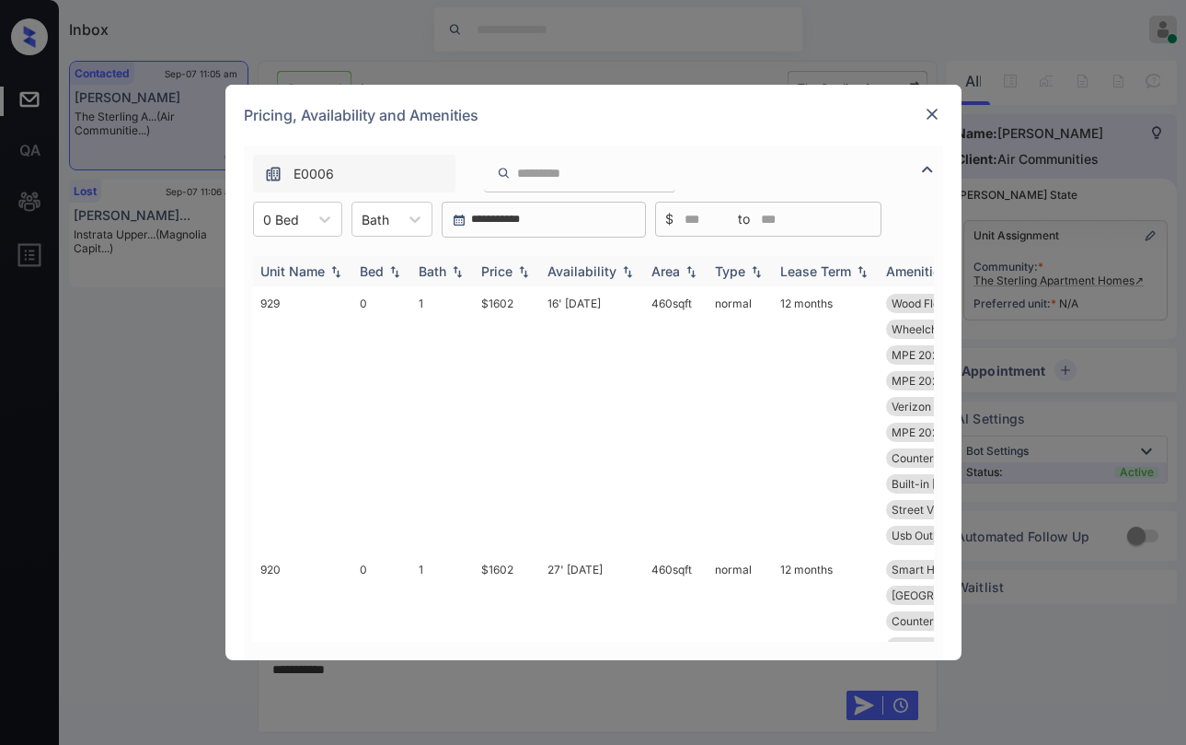
click at [506, 272] on div "Price" at bounding box center [496, 271] width 31 height 16
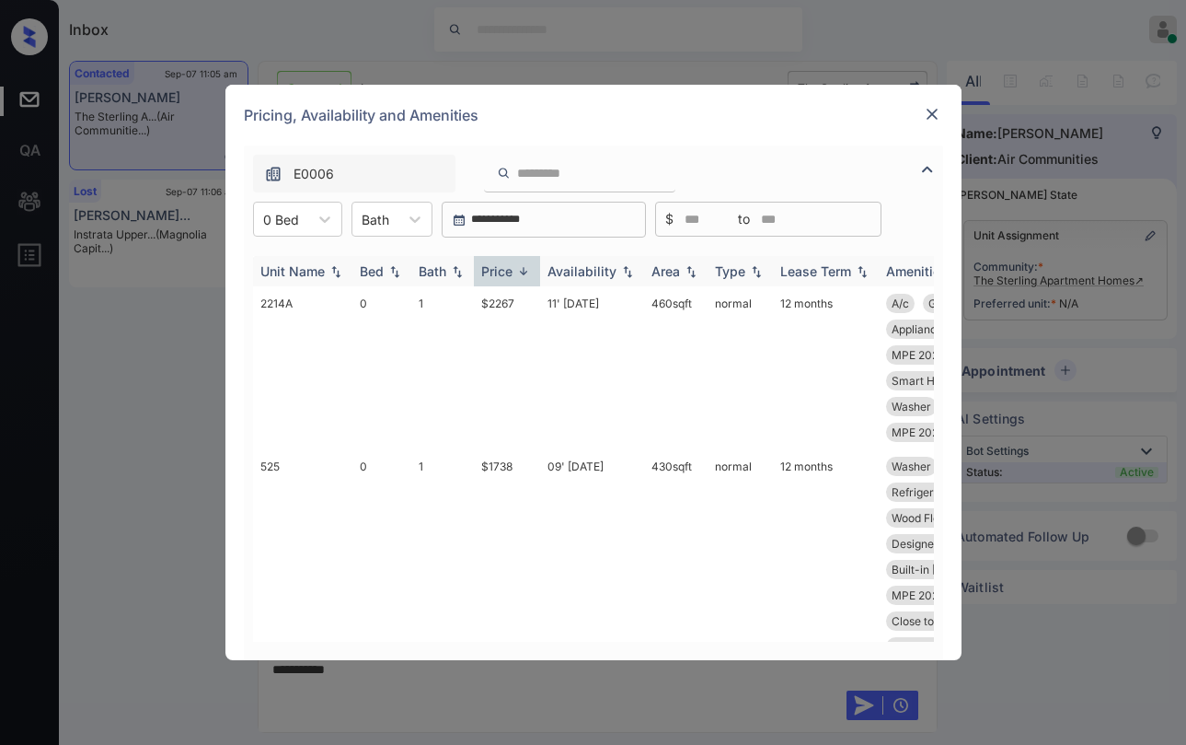
click at [505, 272] on div "Price" at bounding box center [496, 271] width 31 height 16
click at [505, 271] on div "Price" at bounding box center [496, 271] width 31 height 16
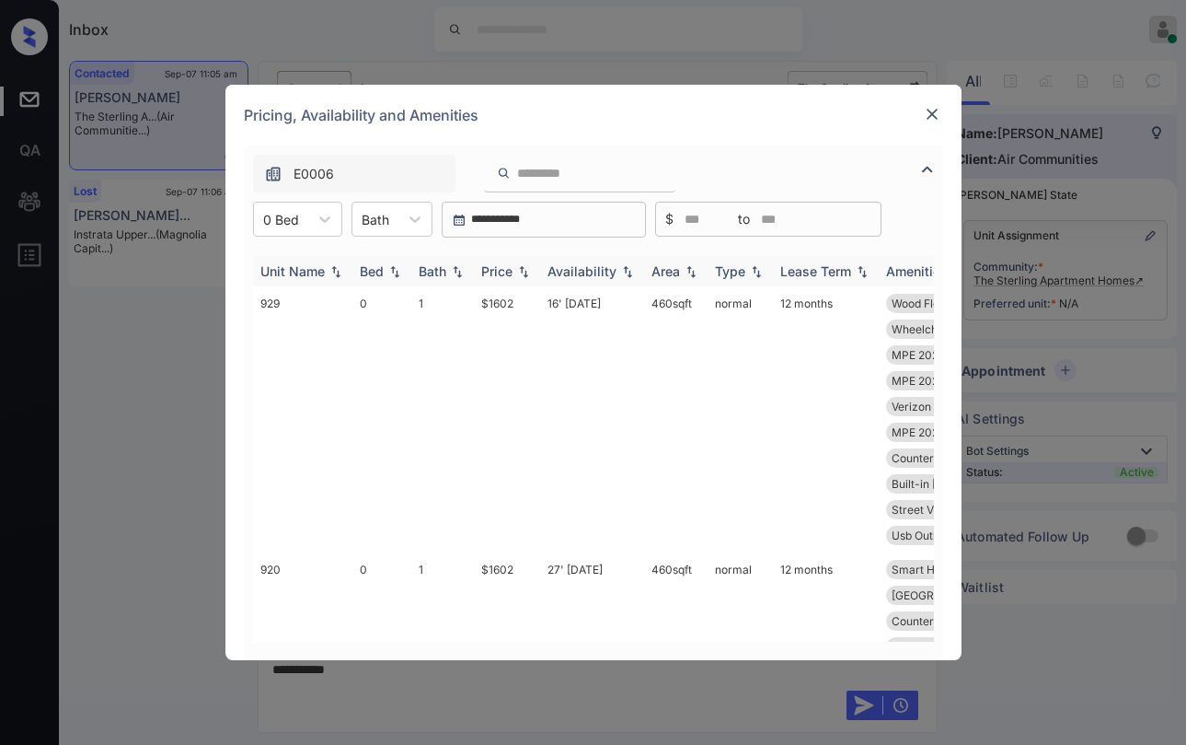
click at [505, 265] on div "Price" at bounding box center [496, 271] width 31 height 16
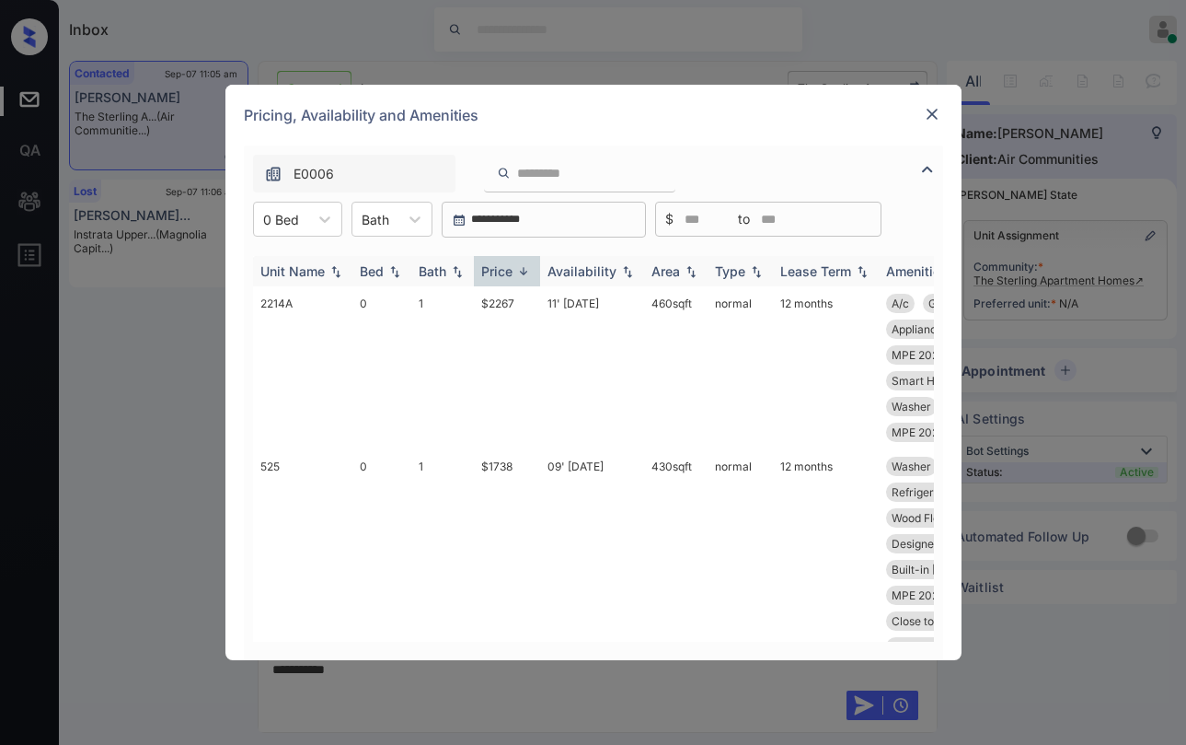
click at [509, 277] on div "Price" at bounding box center [496, 271] width 31 height 16
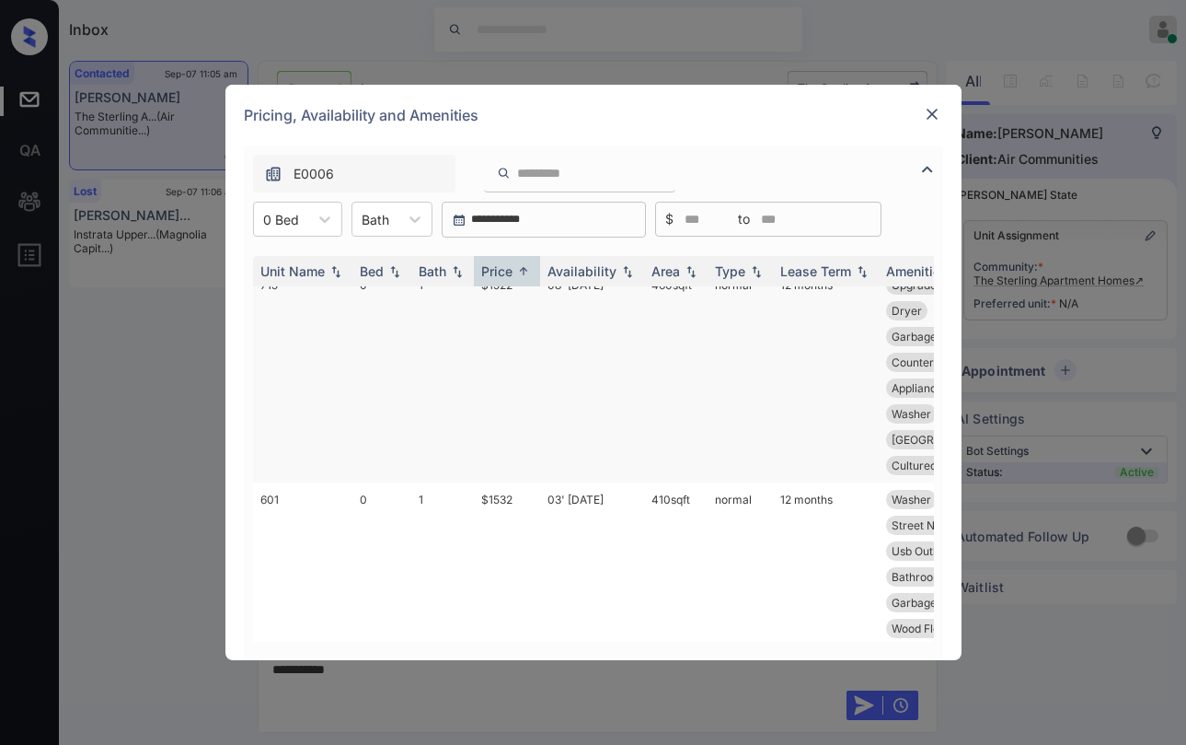
scroll to position [0, 0]
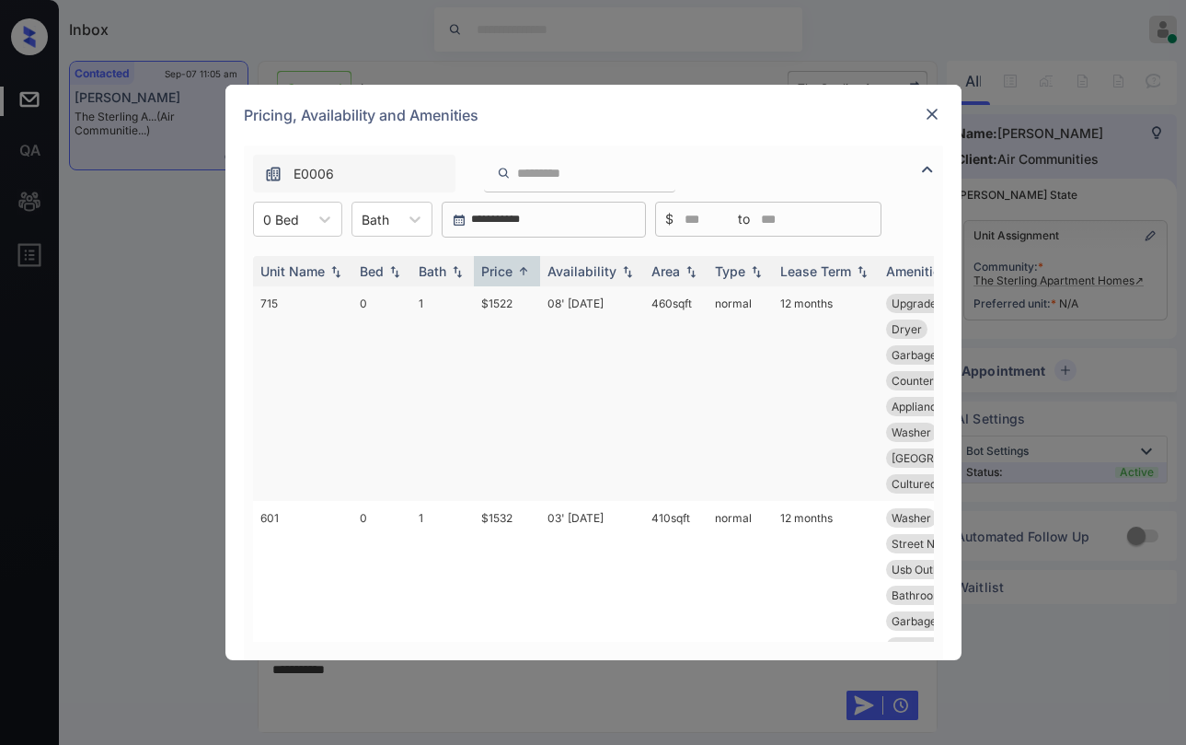
click at [498, 306] on td "$1522" at bounding box center [507, 393] width 66 height 214
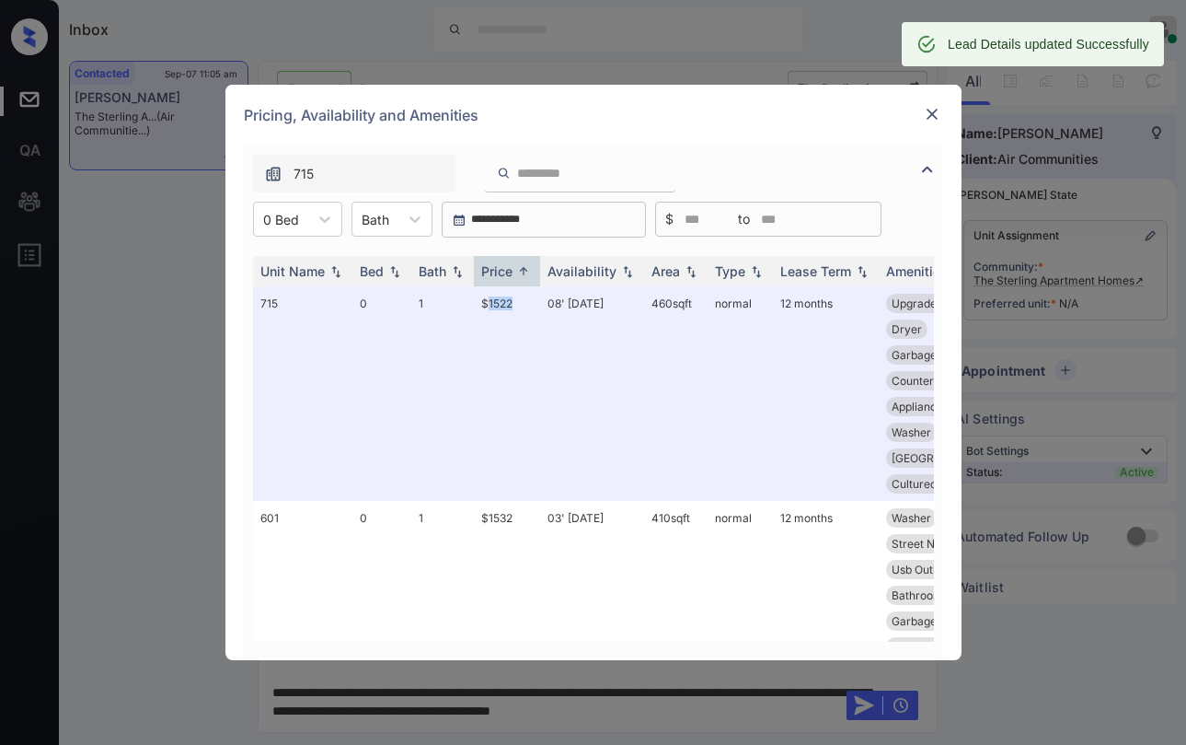
click at [932, 120] on img at bounding box center [932, 114] width 18 height 18
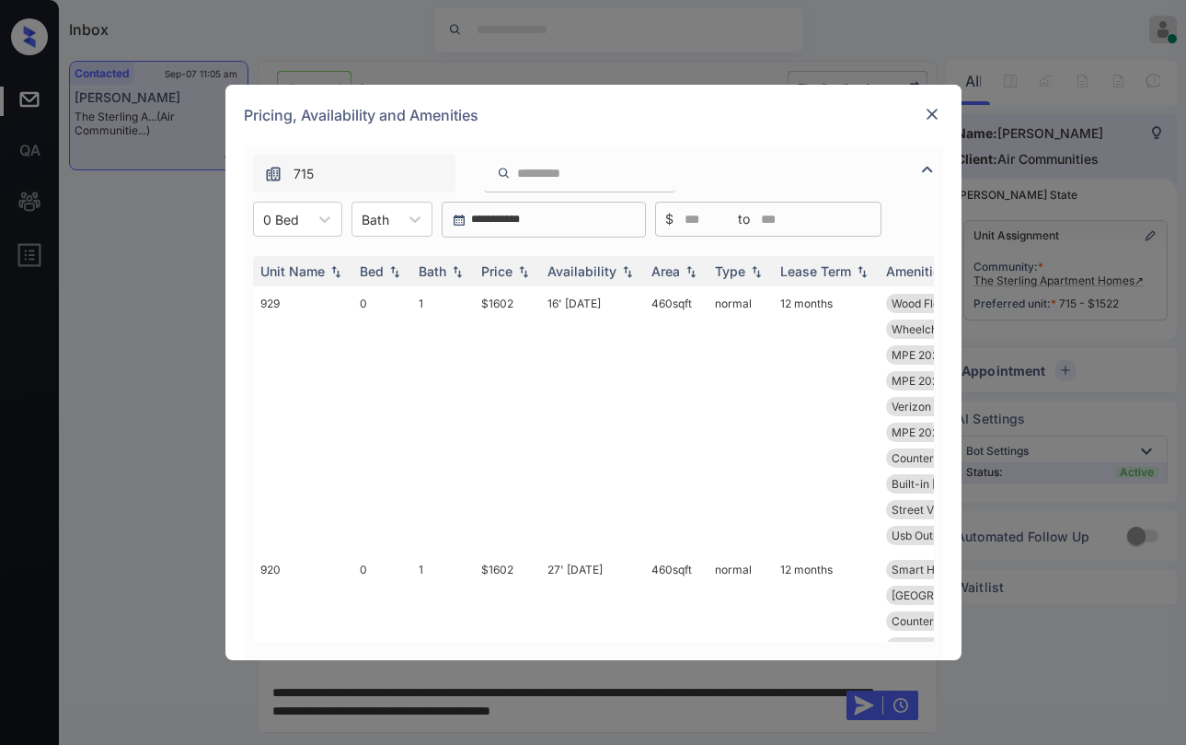
scroll to position [5976, 0]
click at [293, 217] on div at bounding box center [281, 219] width 36 height 19
click at [291, 294] on div "1" at bounding box center [297, 297] width 89 height 33
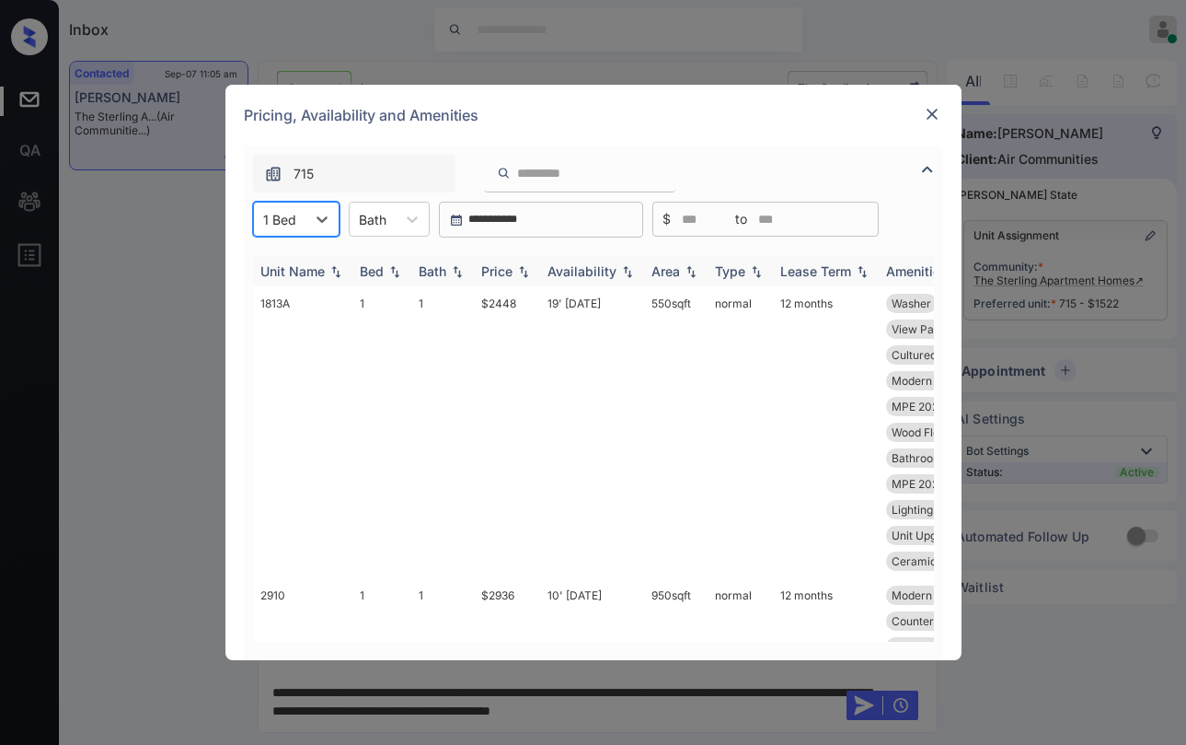
click at [499, 274] on div "Price" at bounding box center [496, 271] width 31 height 16
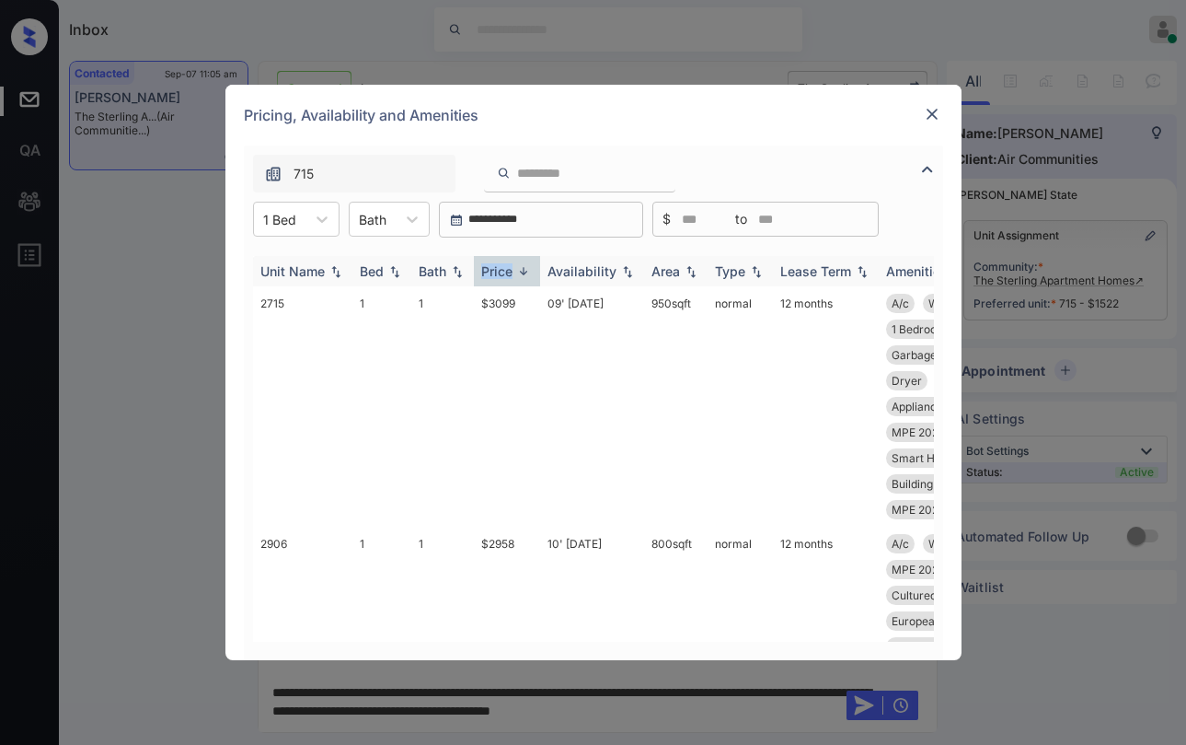
click at [499, 274] on div "Price" at bounding box center [496, 271] width 31 height 16
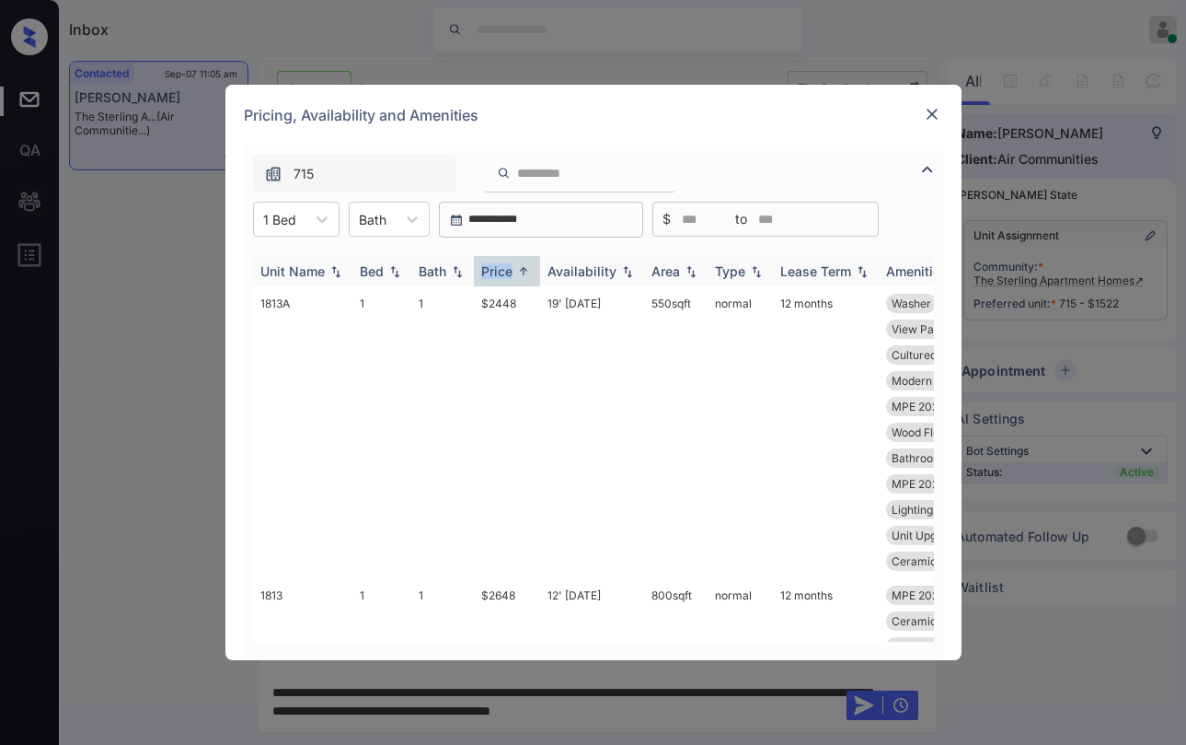
click at [499, 272] on div "Price" at bounding box center [496, 271] width 31 height 16
click at [499, 271] on div "Price" at bounding box center [496, 271] width 31 height 16
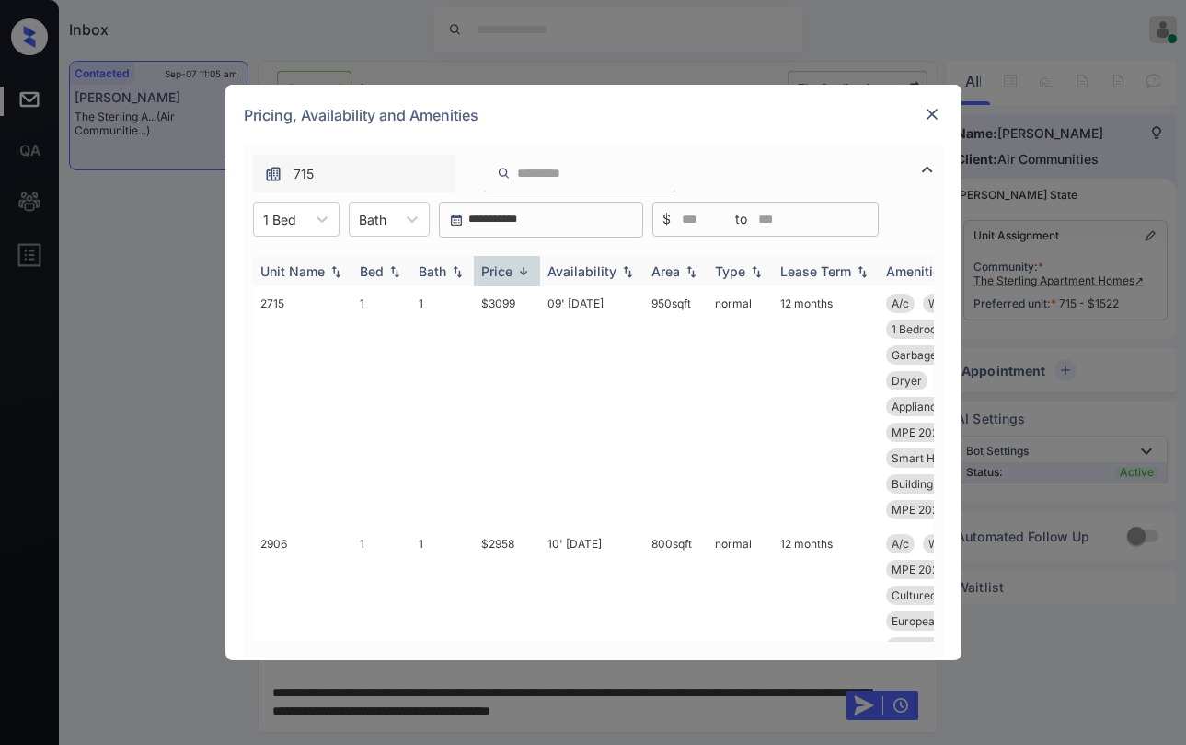
click at [499, 272] on div "Price" at bounding box center [496, 271] width 31 height 16
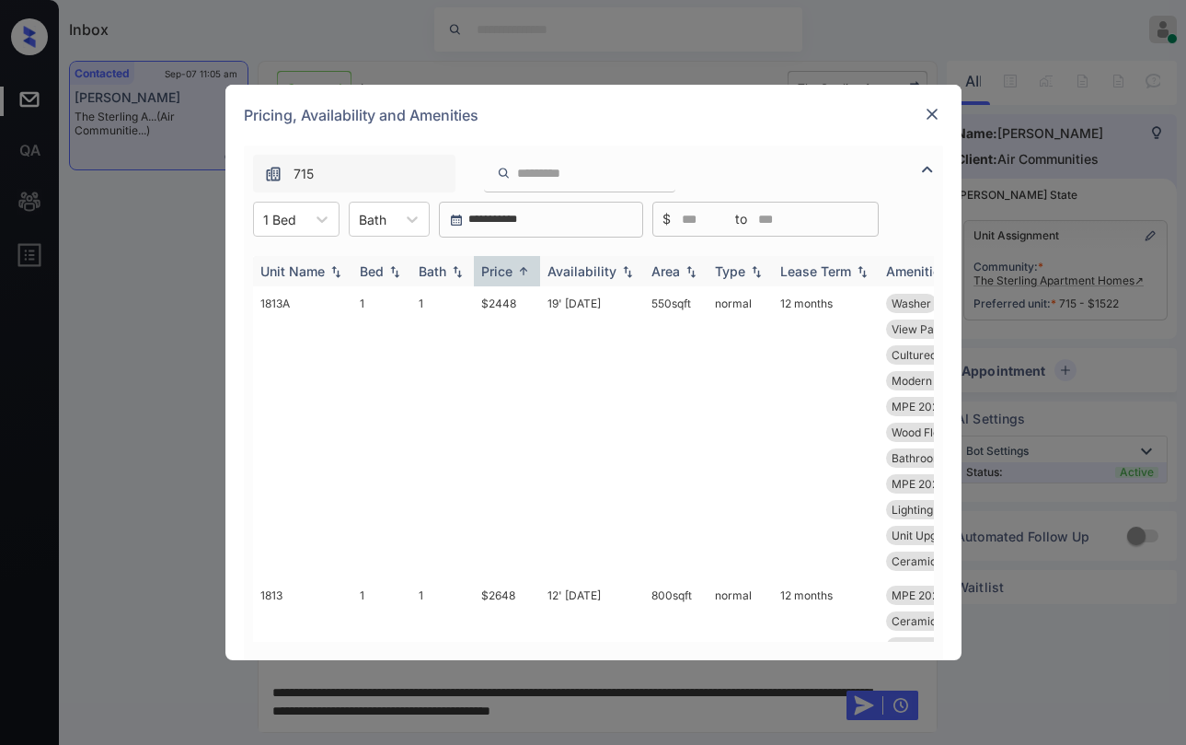
click at [505, 270] on div "Price" at bounding box center [496, 271] width 31 height 16
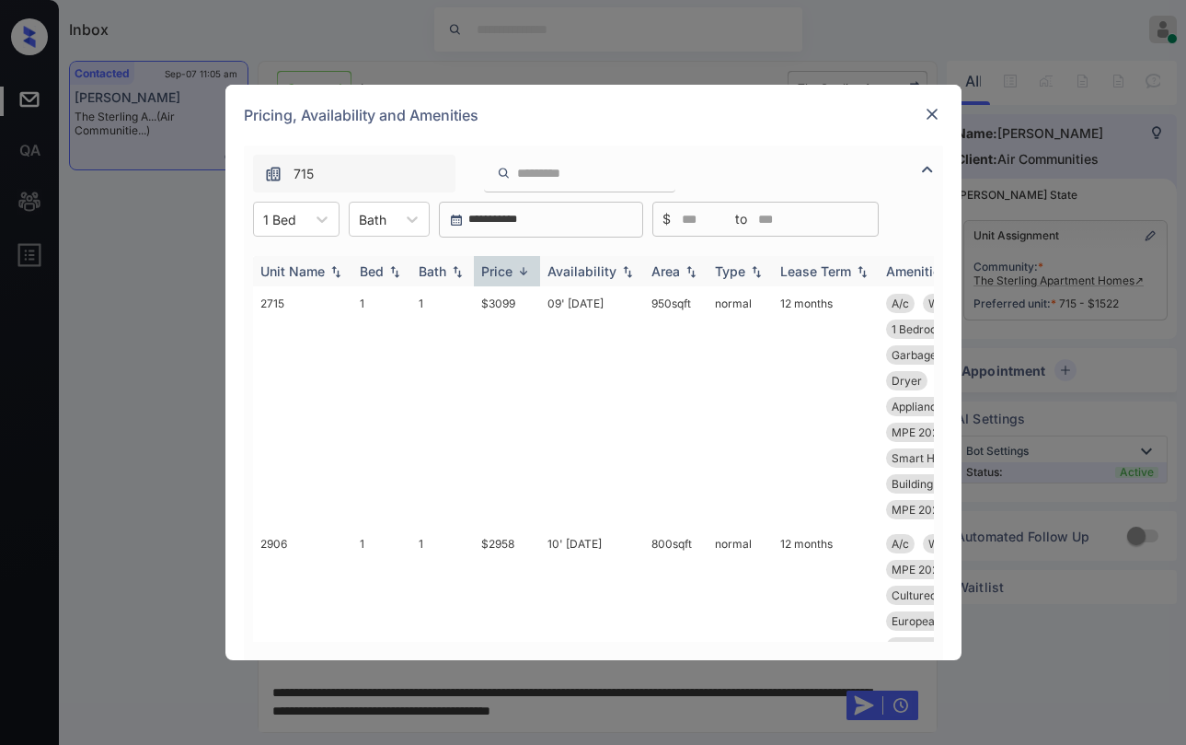
click at [506, 270] on div "Price" at bounding box center [496, 271] width 31 height 16
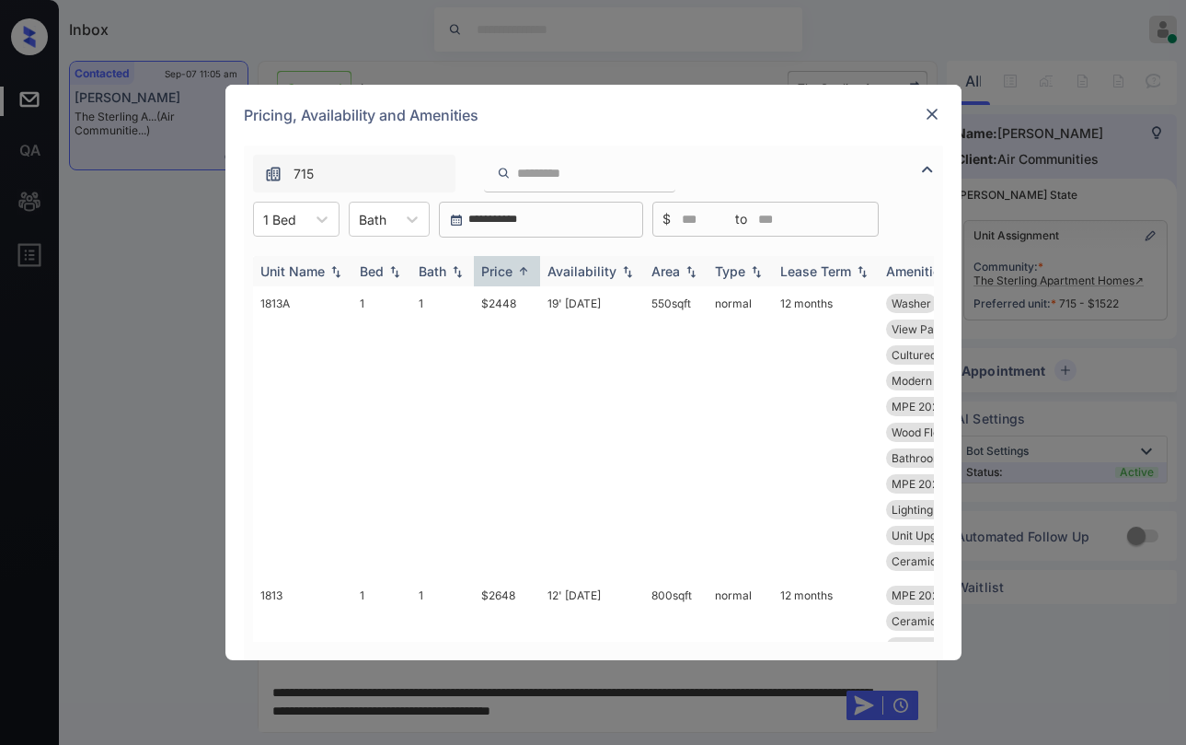
click at [506, 270] on div "Price" at bounding box center [496, 271] width 31 height 16
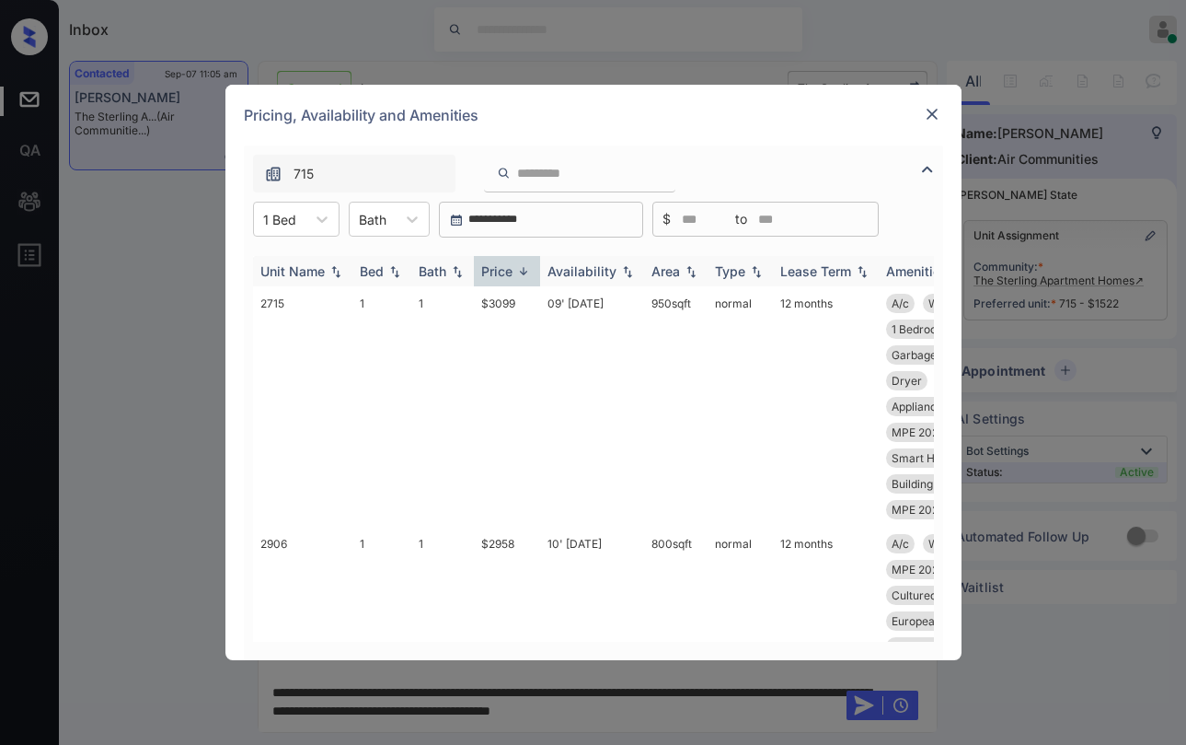
click at [506, 270] on div "Price" at bounding box center [496, 271] width 31 height 16
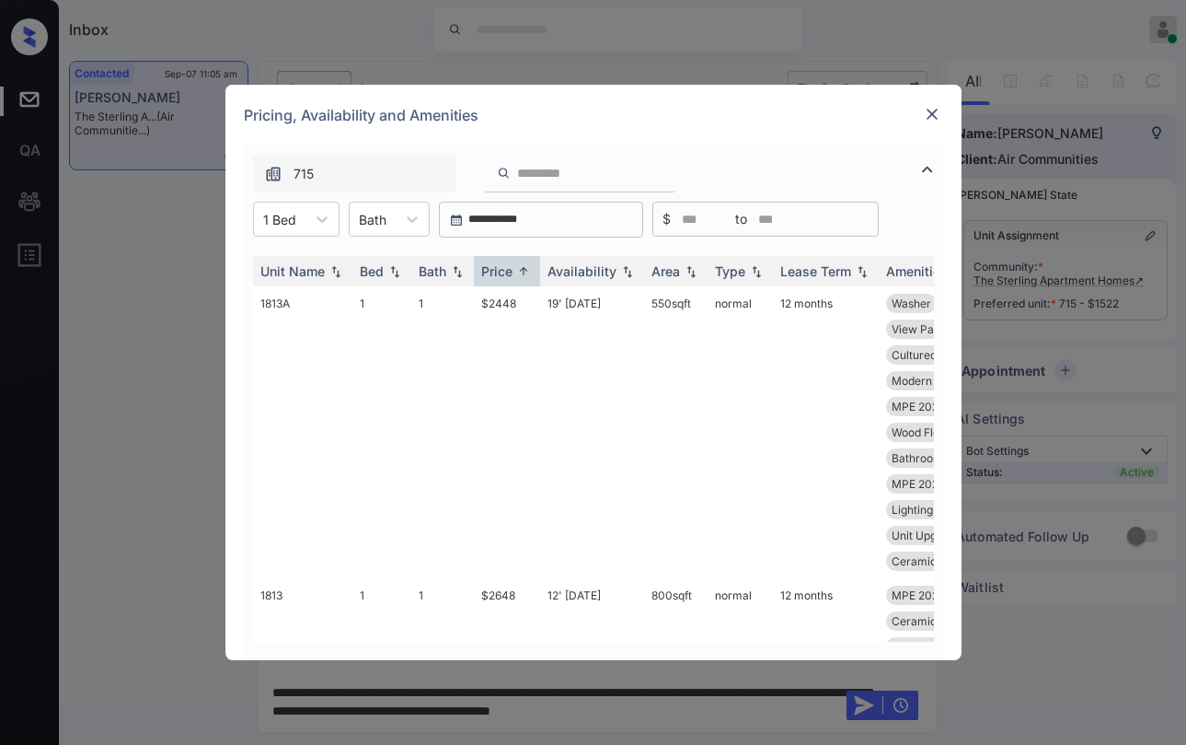
click at [933, 122] on img at bounding box center [932, 114] width 18 height 18
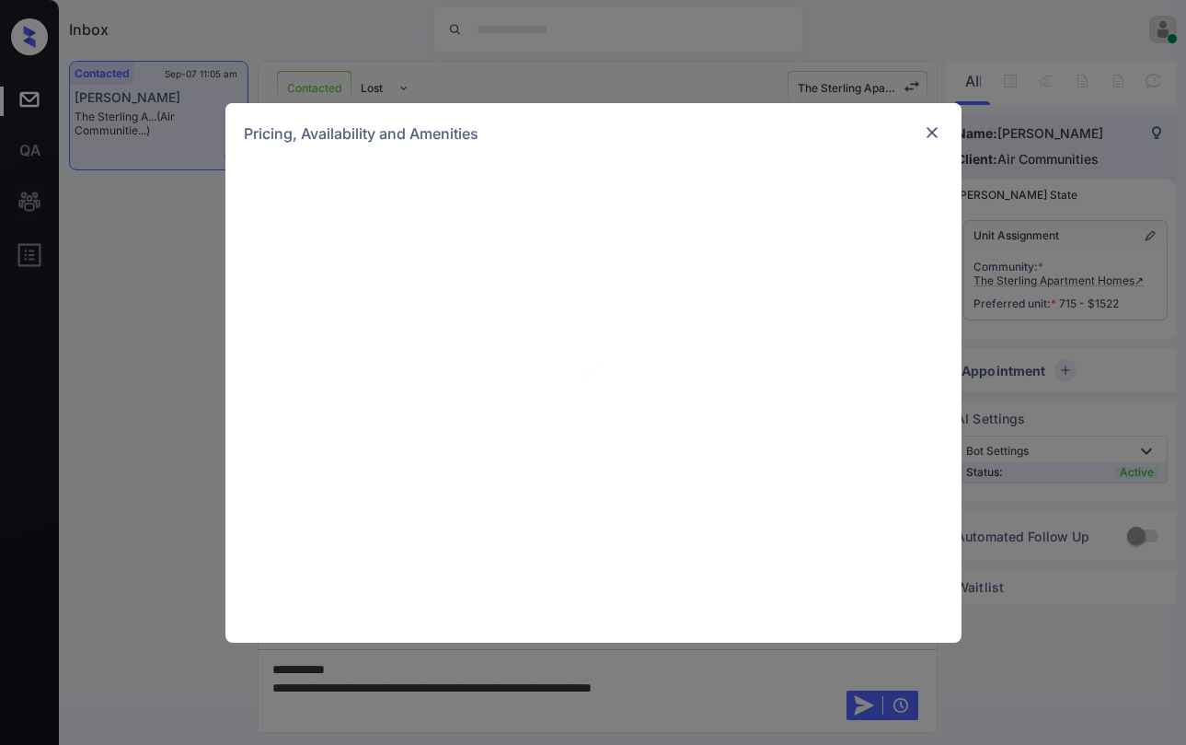
scroll to position [5608, 0]
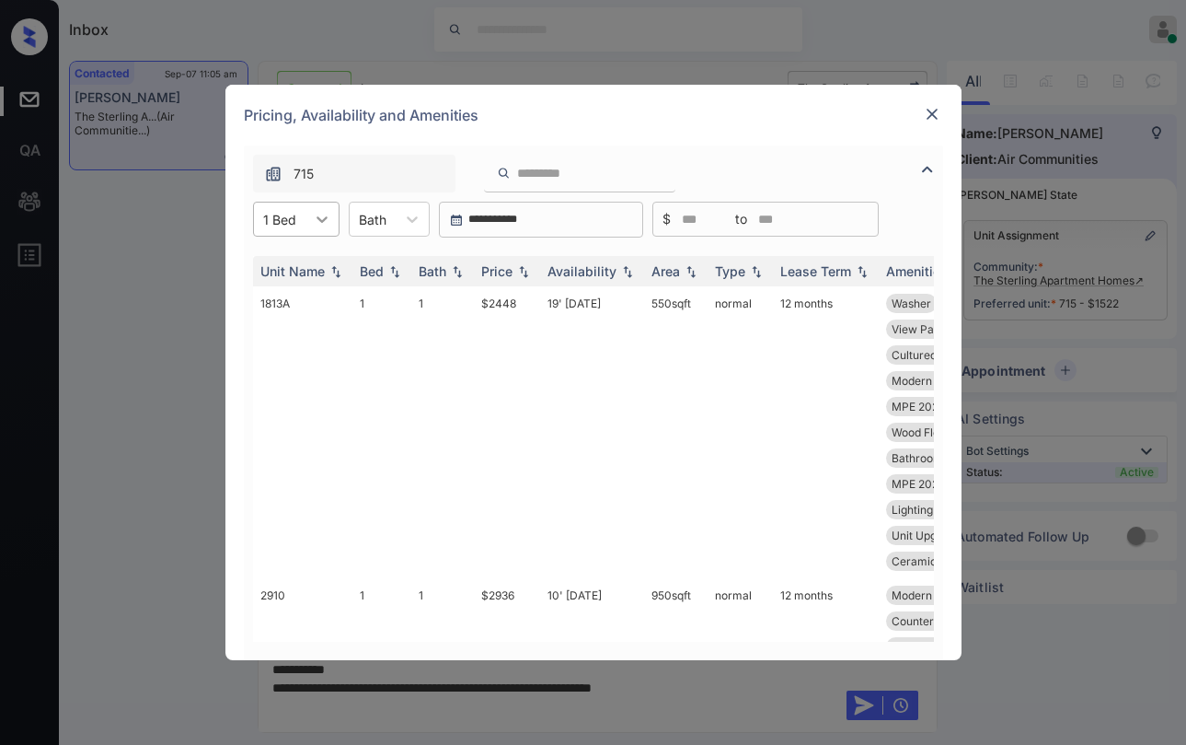
click at [322, 216] on icon at bounding box center [322, 219] width 18 height 18
click at [286, 264] on div "0" at bounding box center [296, 264] width 87 height 33
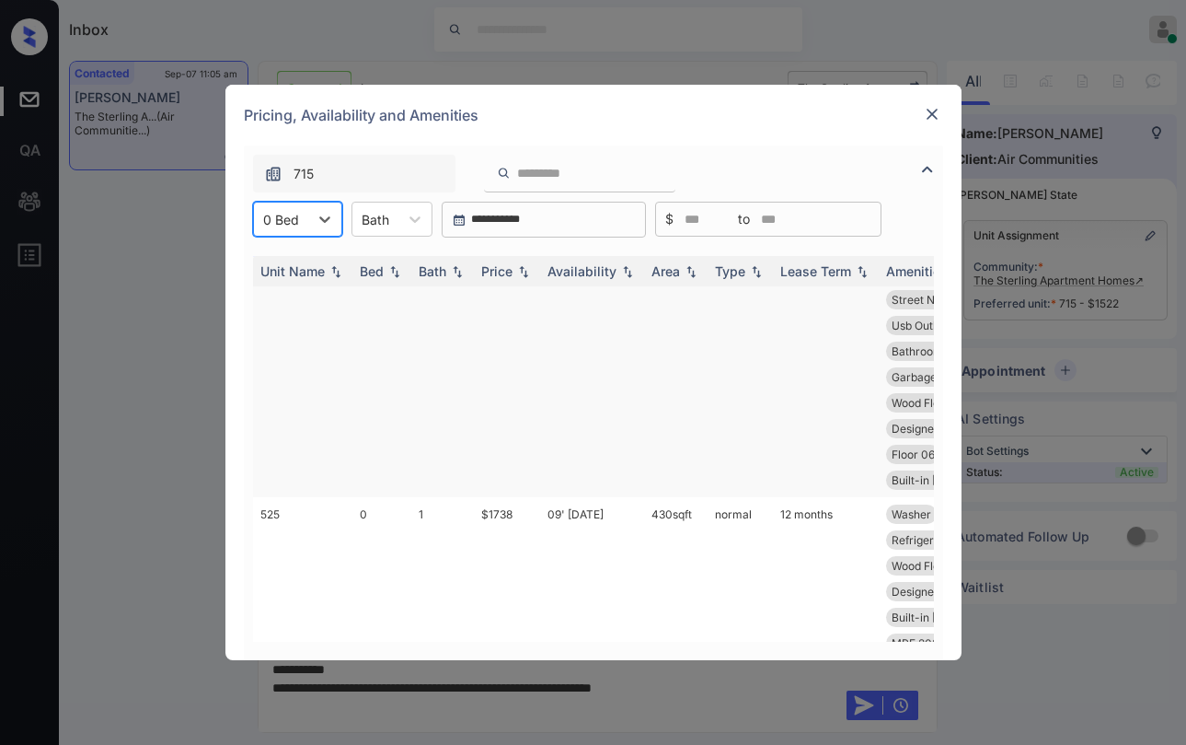
scroll to position [1565, 0]
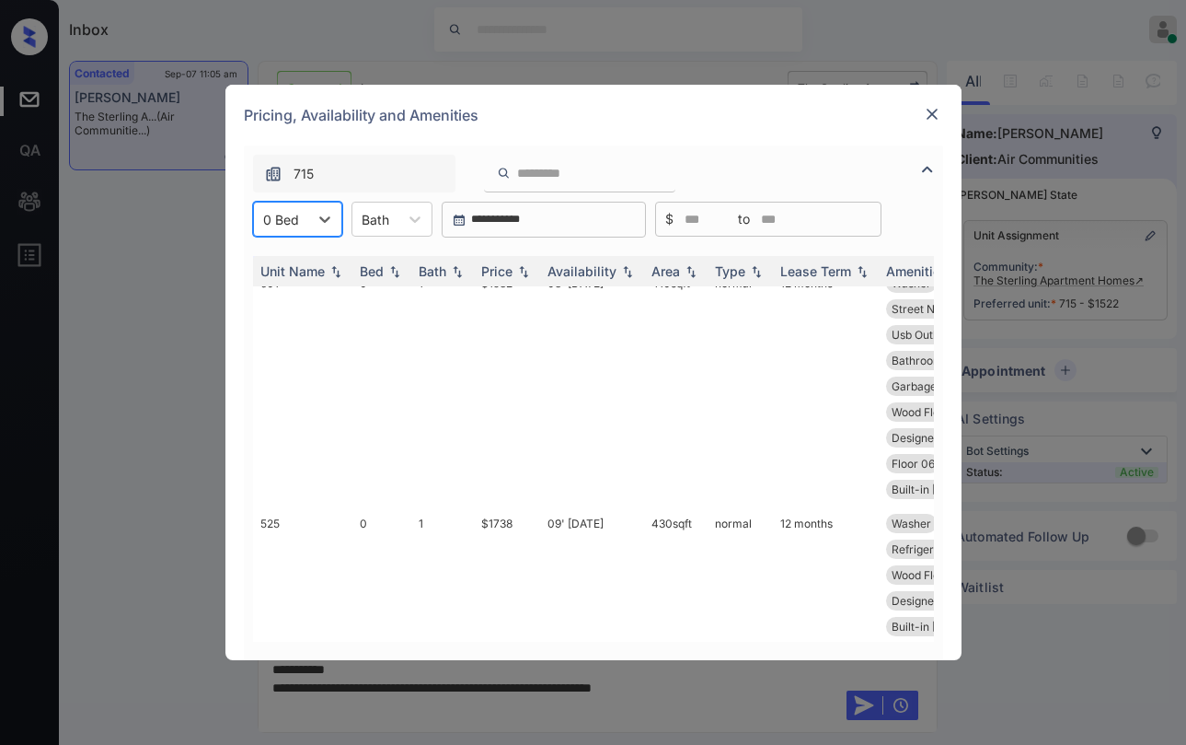
click at [932, 122] on img at bounding box center [932, 114] width 18 height 18
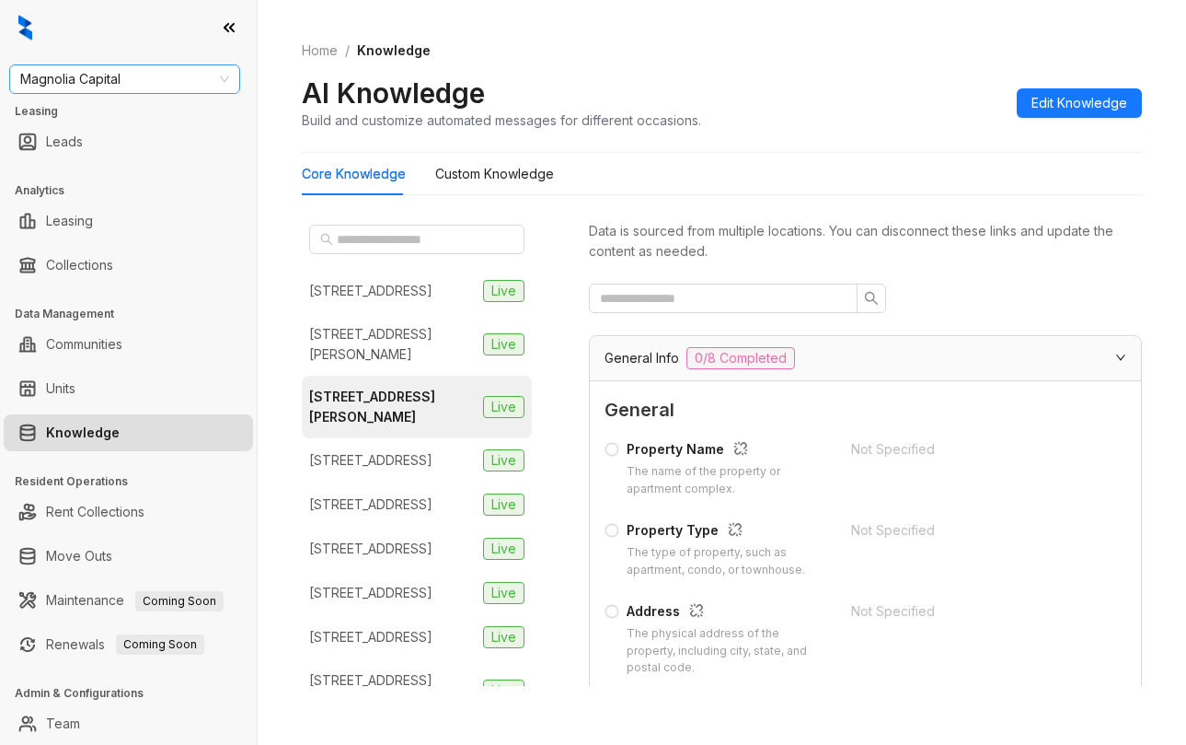
click at [204, 87] on span "Magnolia Capital" at bounding box center [124, 79] width 209 height 28
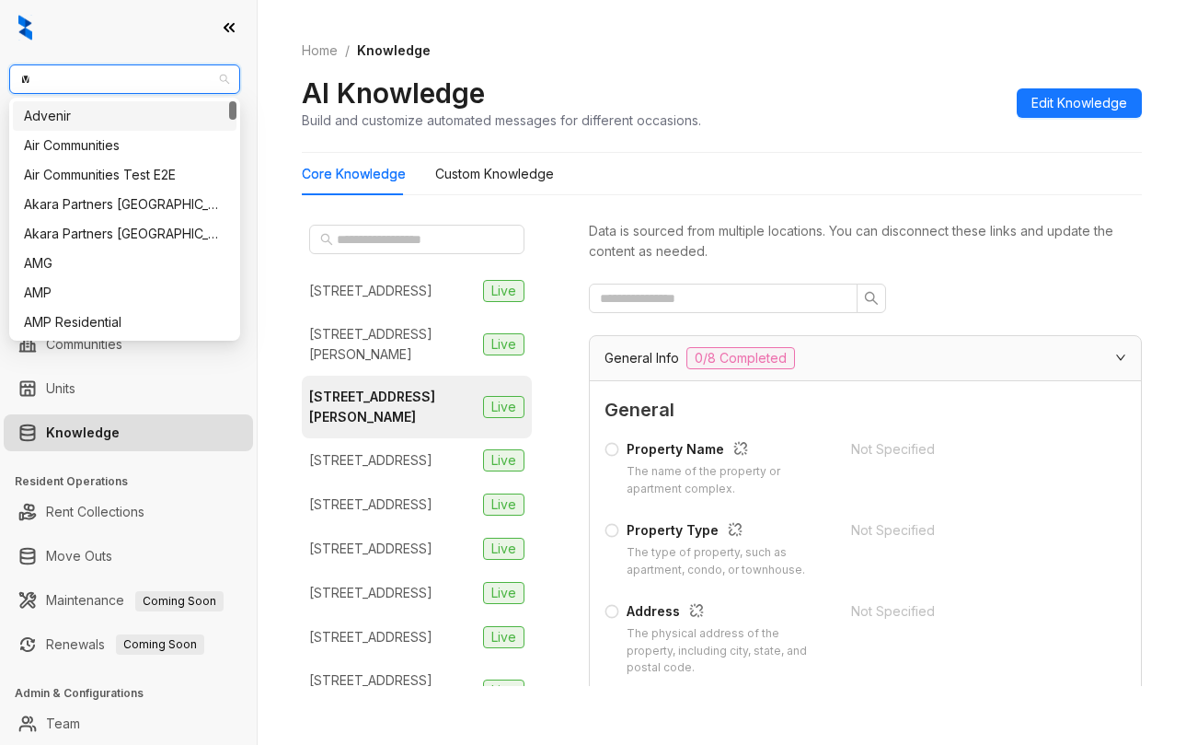
type input "***"
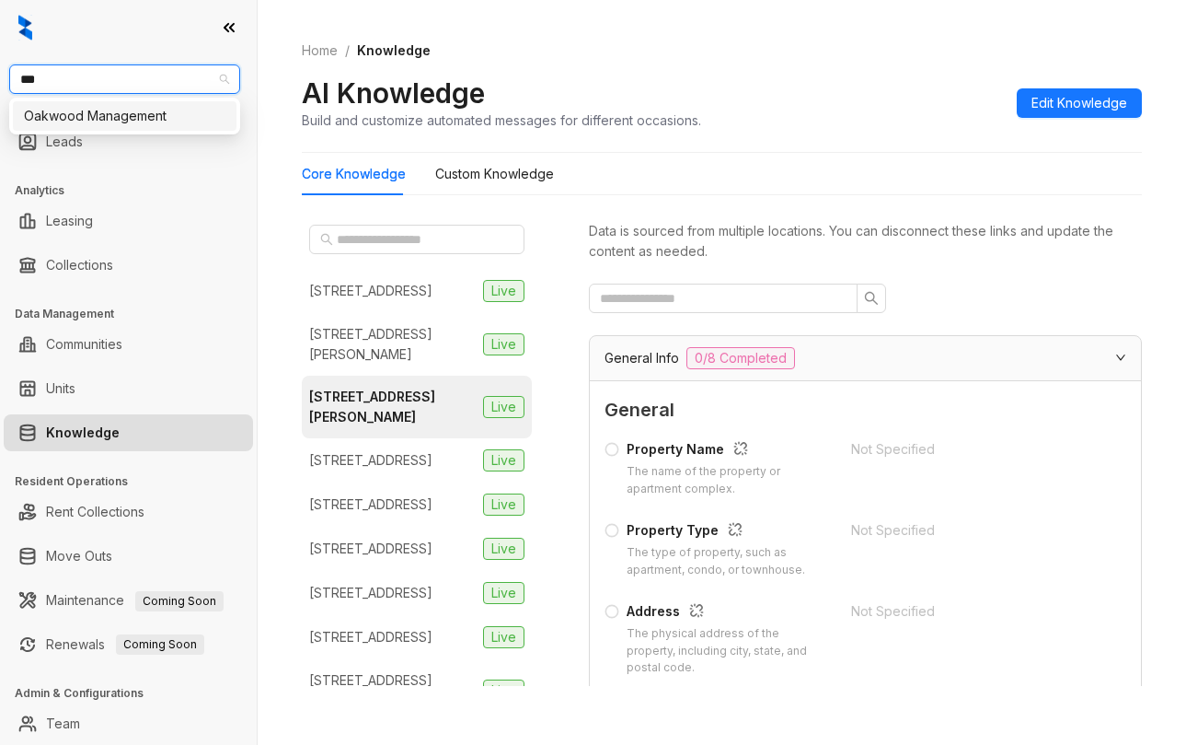
click at [170, 119] on div "Oakwood Management" at bounding box center [125, 116] width 202 height 20
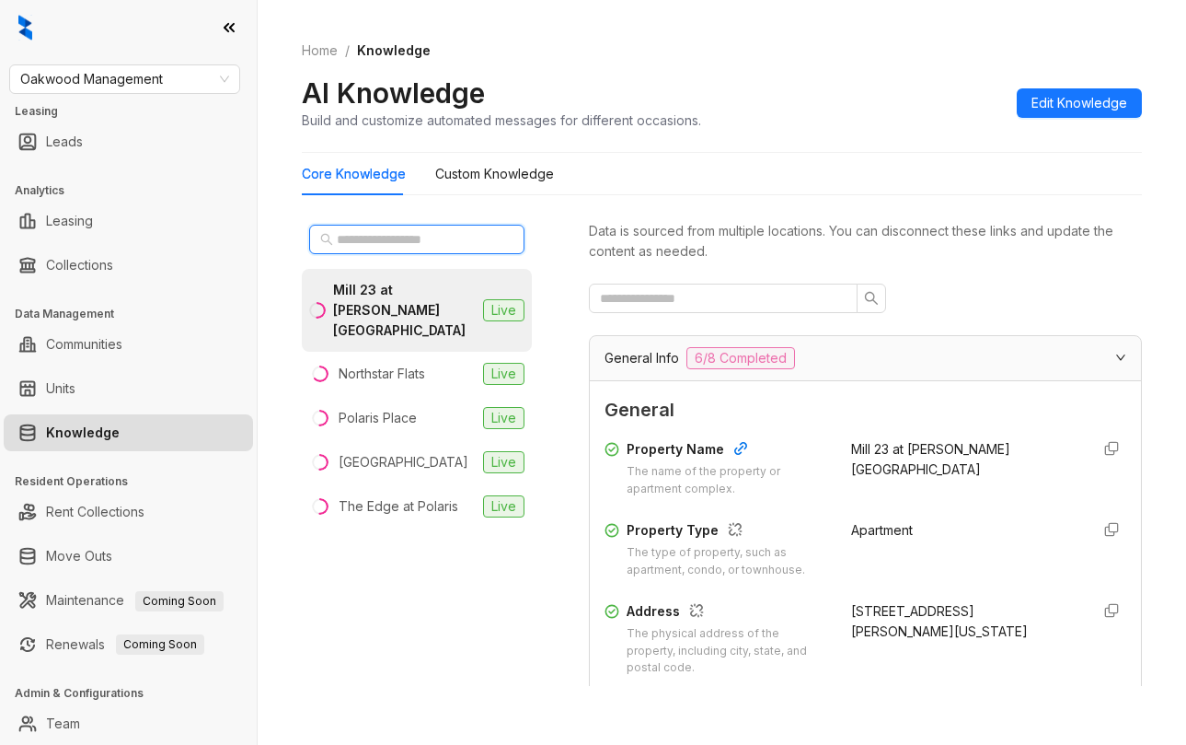
click at [427, 237] on input "text" at bounding box center [418, 239] width 162 height 20
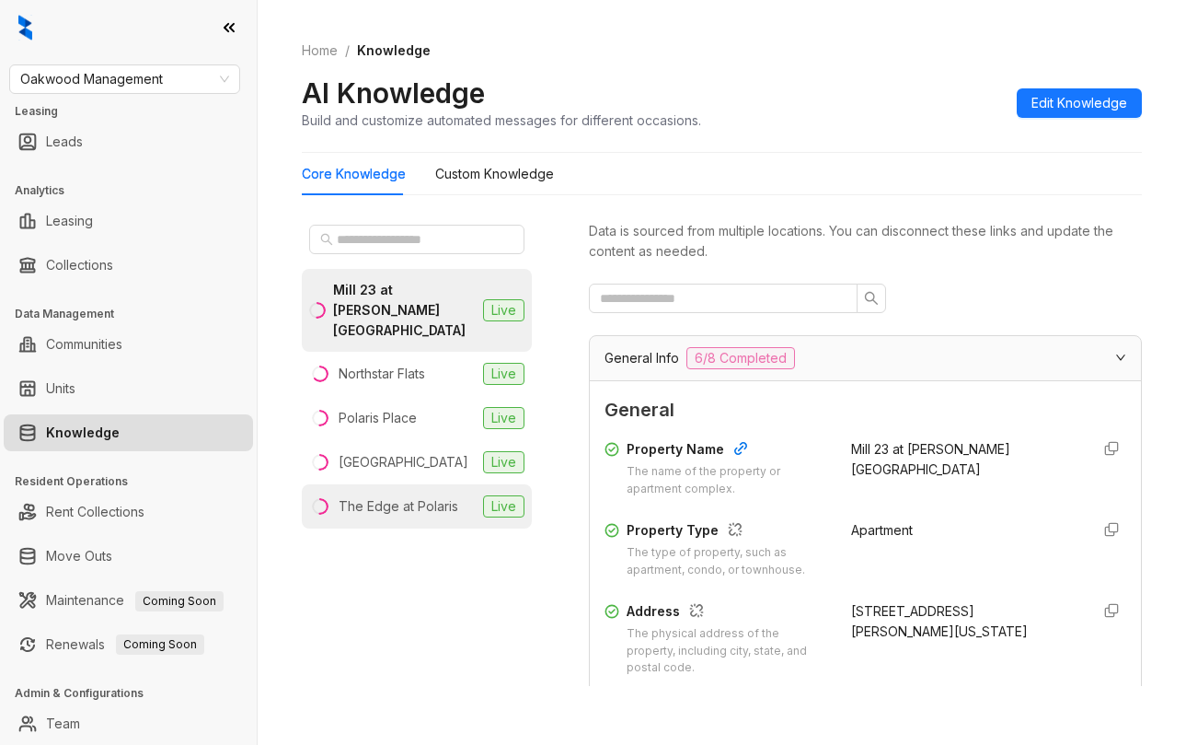
click at [427, 496] on div "The Edge at Polaris" at bounding box center [399, 506] width 120 height 20
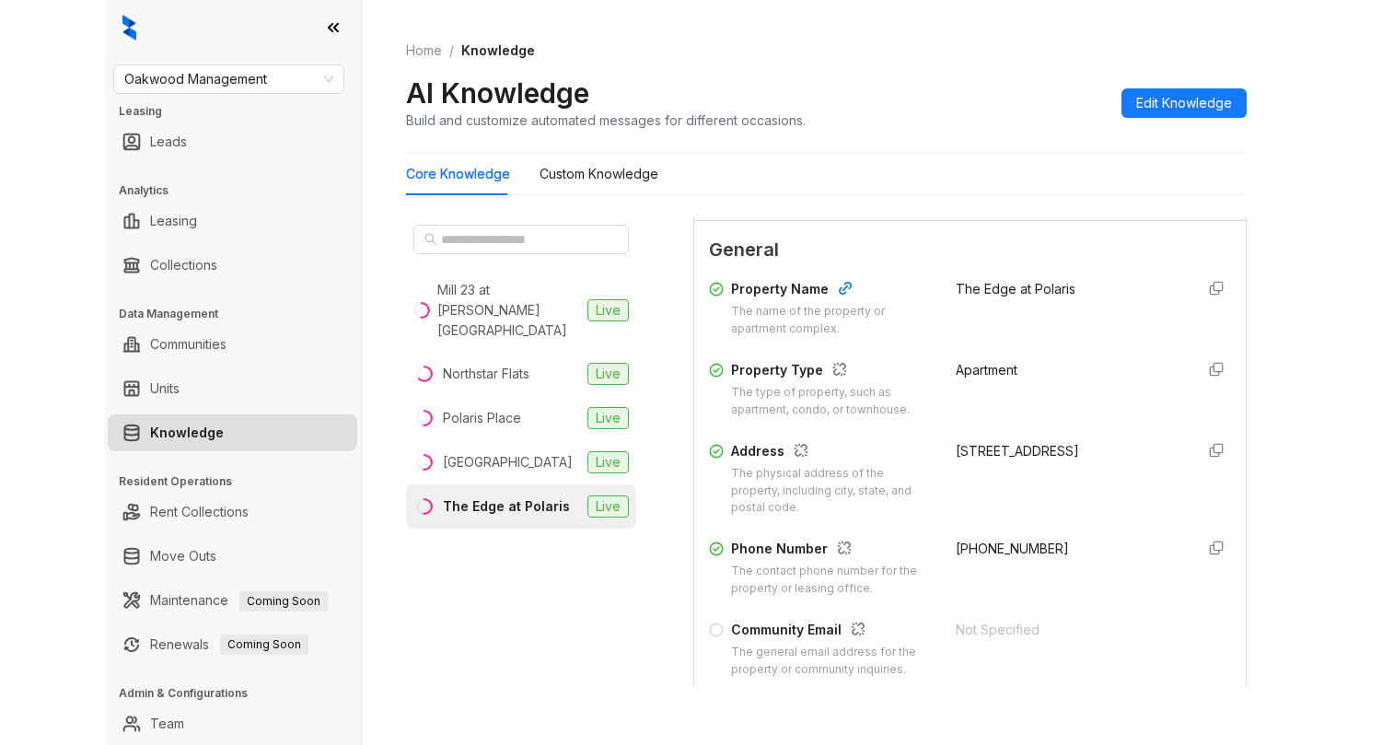
scroll to position [184, 0]
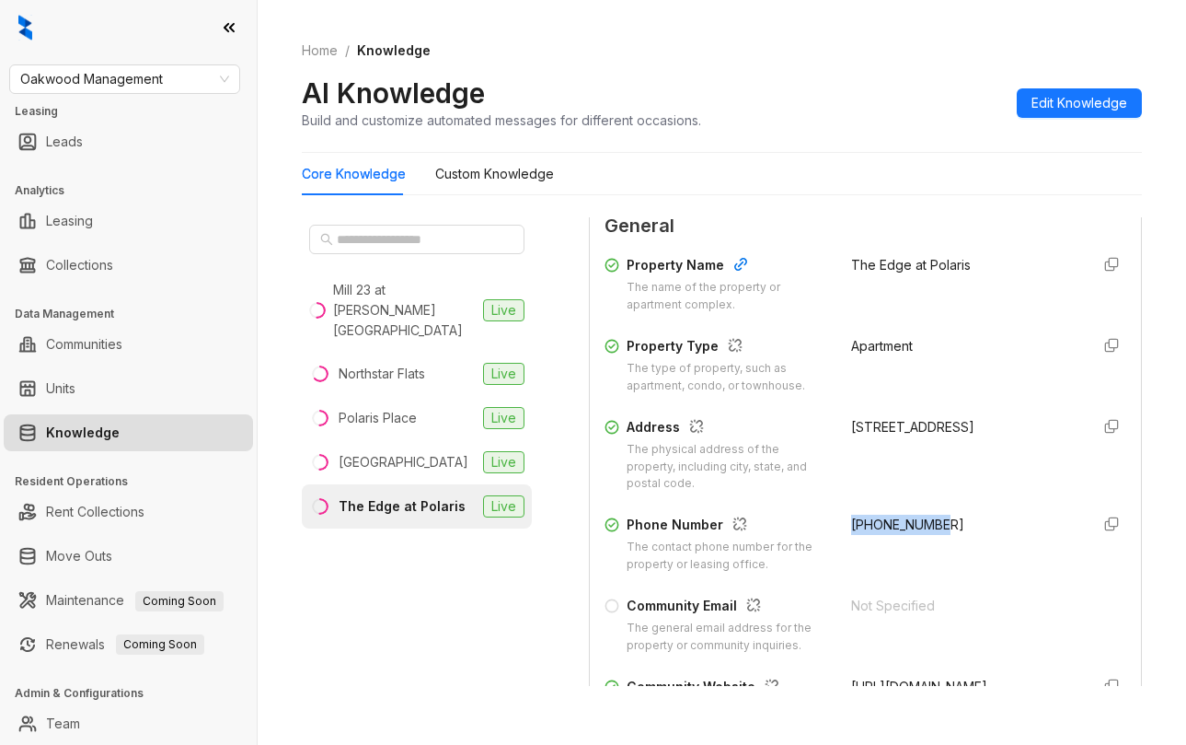
drag, startPoint x: 849, startPoint y: 528, endPoint x: 936, endPoint y: 528, distance: 87.4
click at [936, 528] on div "+16144308118" at bounding box center [963, 544] width 225 height 59
copy span "+16144308118"
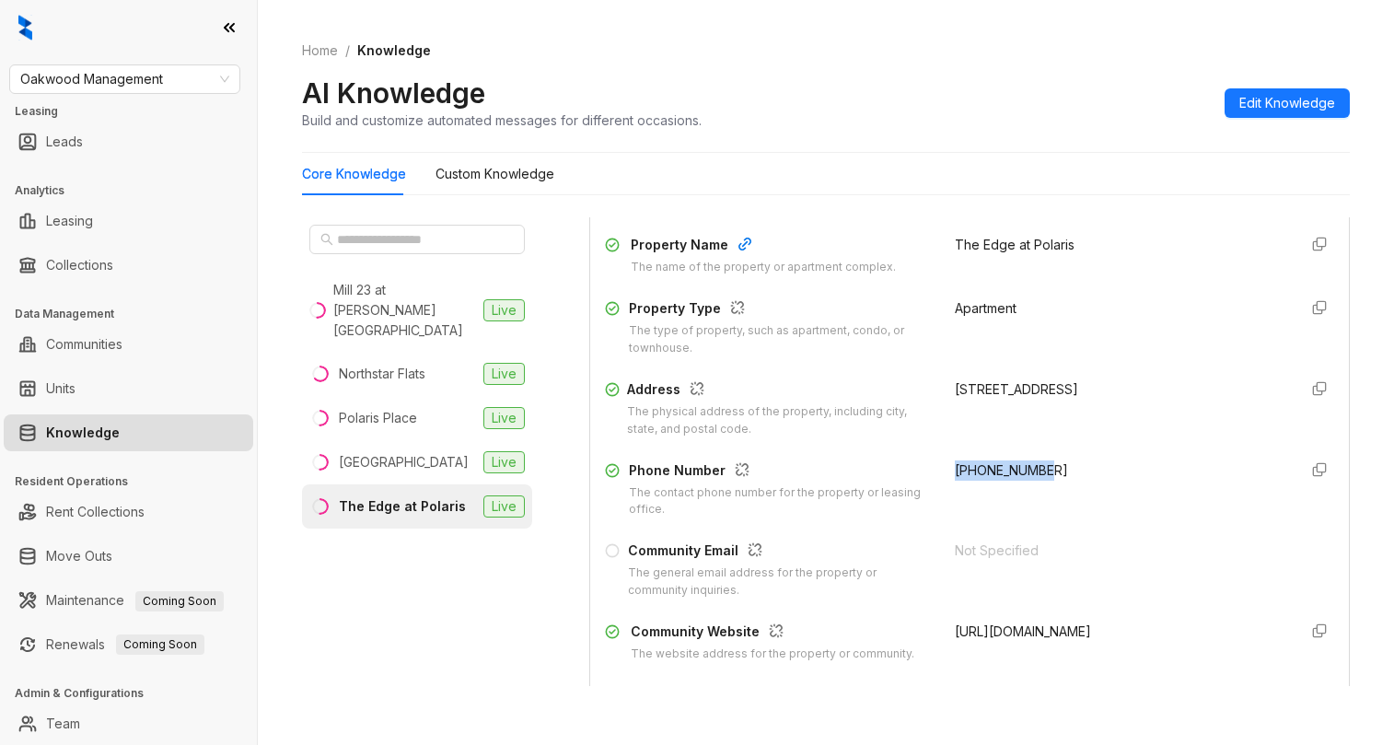
scroll to position [164, 0]
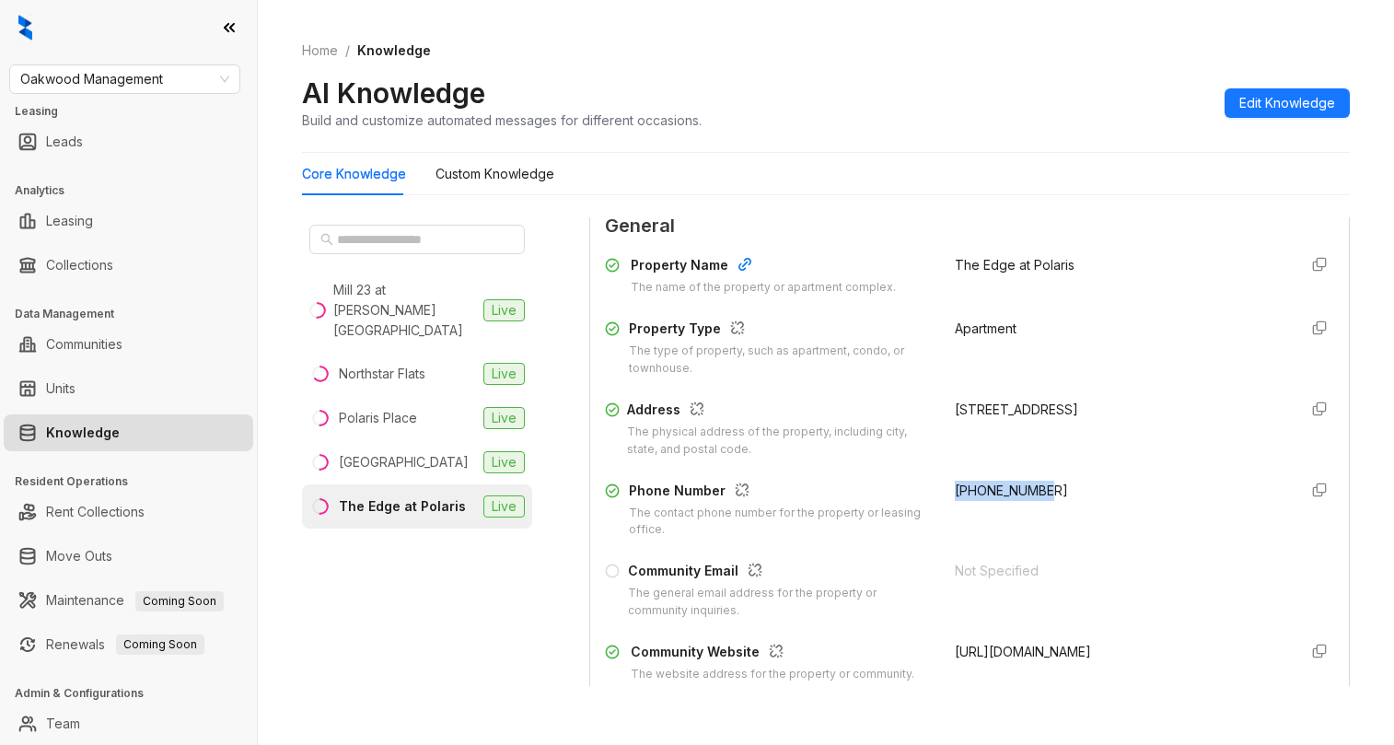
click at [130, 75] on span "Oakwood Management" at bounding box center [124, 79] width 209 height 28
click at [198, 75] on span "Oakwood Management" at bounding box center [124, 79] width 209 height 28
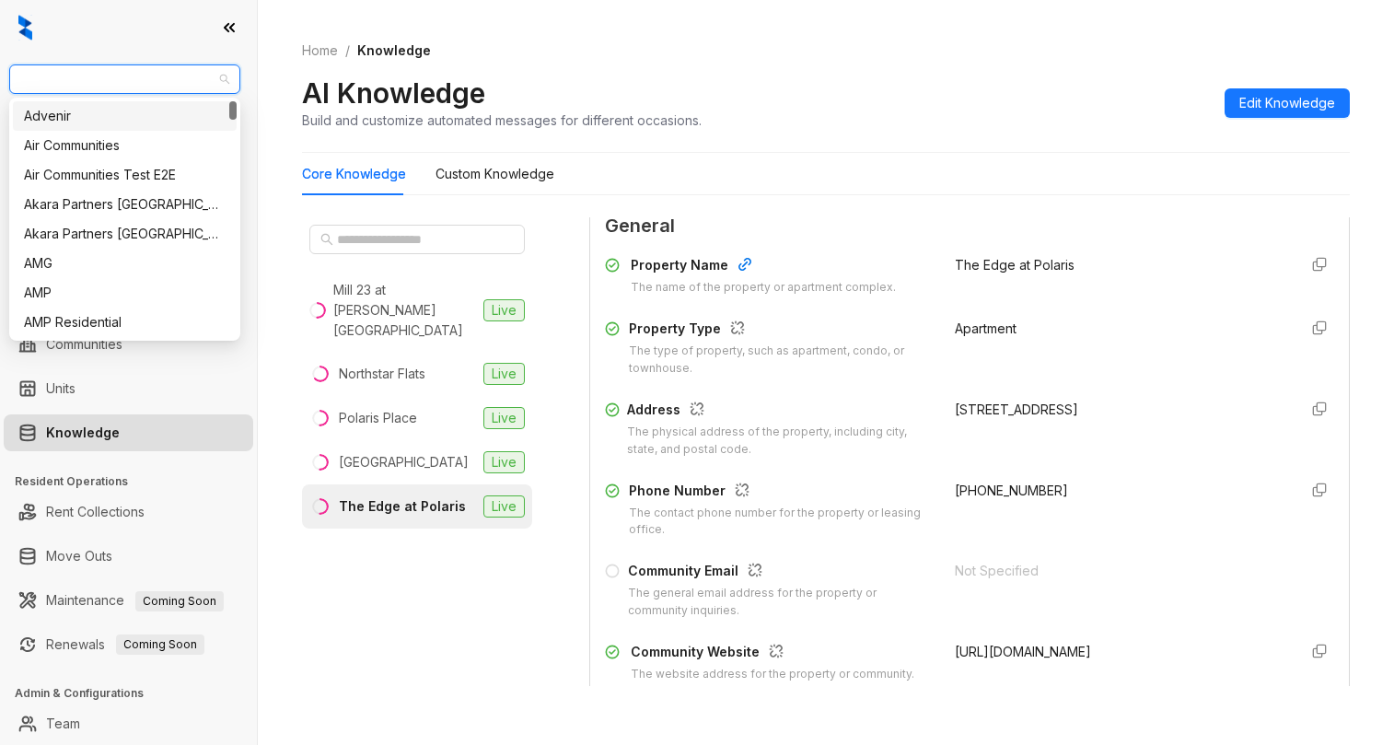
type input "*"
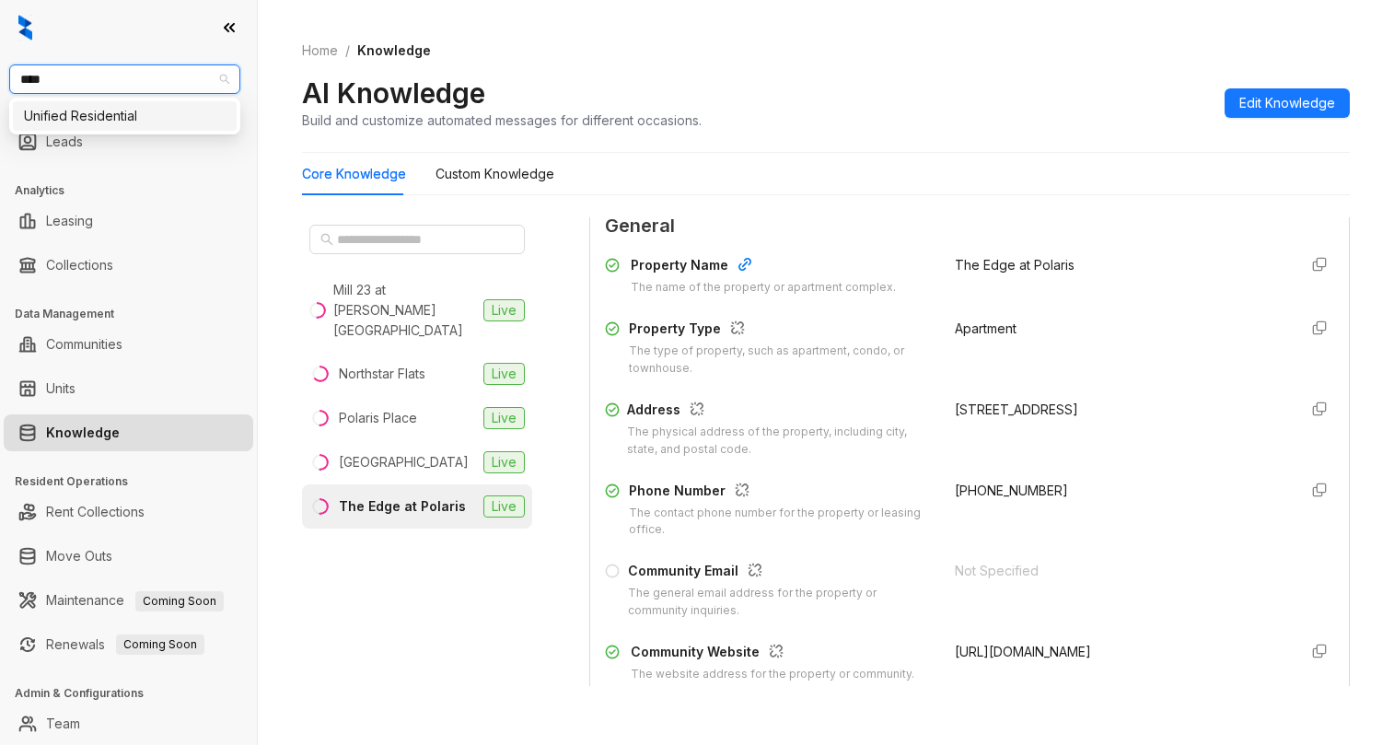
type input "*****"
click at [183, 115] on div "Unified Residential" at bounding box center [125, 116] width 202 height 20
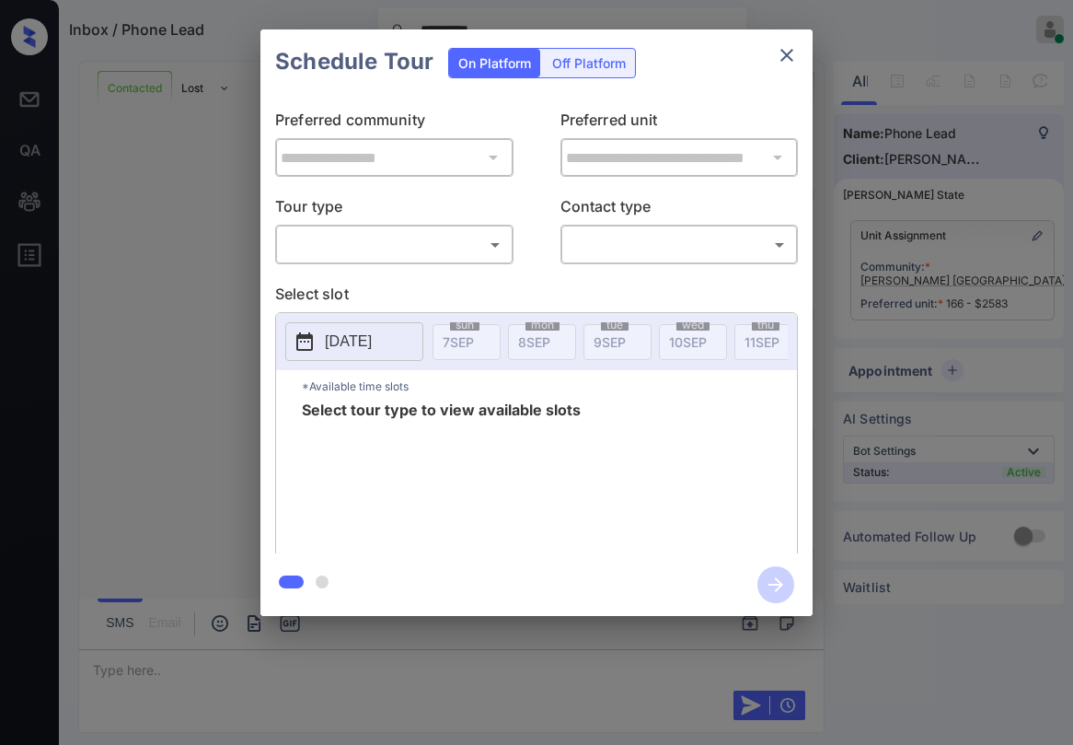
scroll to position [4090, 0]
drag, startPoint x: 354, startPoint y: 225, endPoint x: 330, endPoint y: 281, distance: 61.0
click at [353, 226] on div "​ ​" at bounding box center [394, 245] width 238 height 40
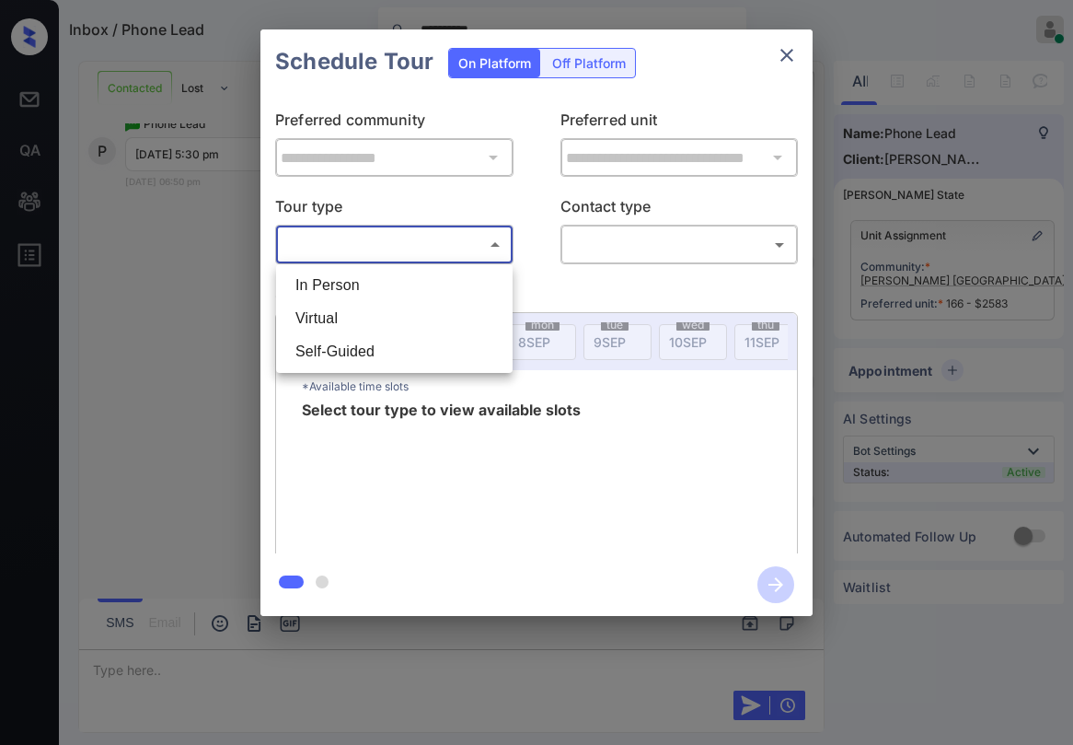
click at [350, 254] on body "**********" at bounding box center [536, 372] width 1073 height 745
drag, startPoint x: 364, startPoint y: 284, endPoint x: 561, endPoint y: 253, distance: 200.4
click at [364, 283] on li "In Person" at bounding box center [394, 285] width 227 height 33
type input "********"
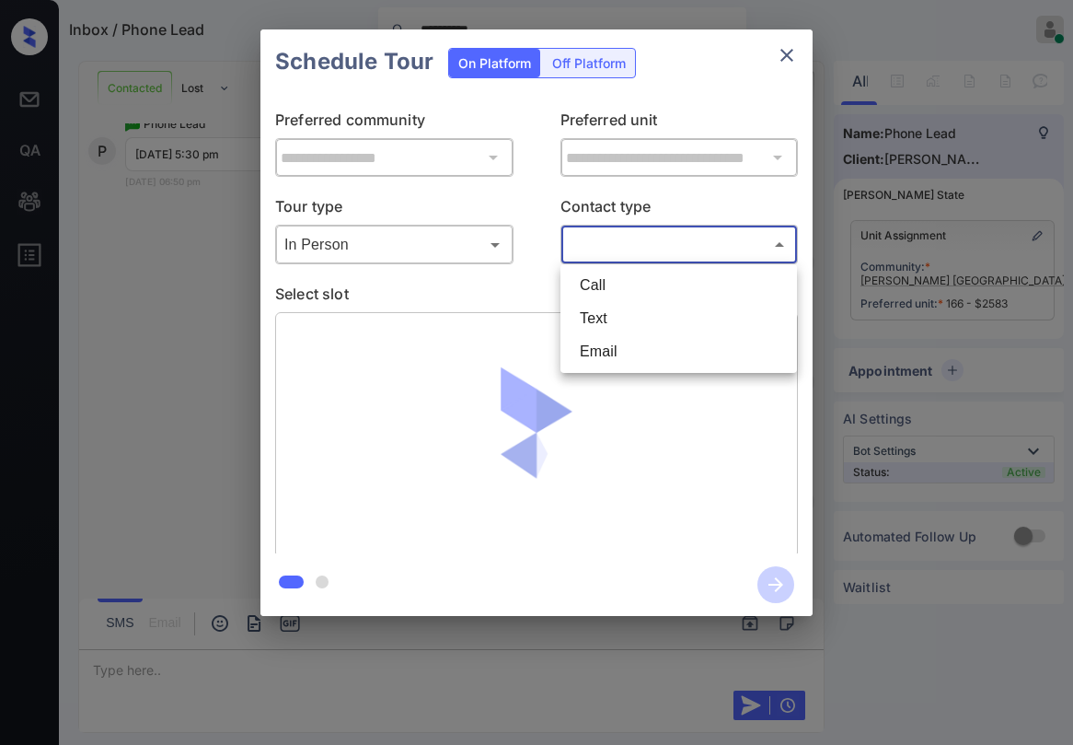
click at [640, 241] on body "**********" at bounding box center [536, 372] width 1073 height 745
click at [610, 310] on li "Text" at bounding box center [678, 318] width 227 height 33
type input "****"
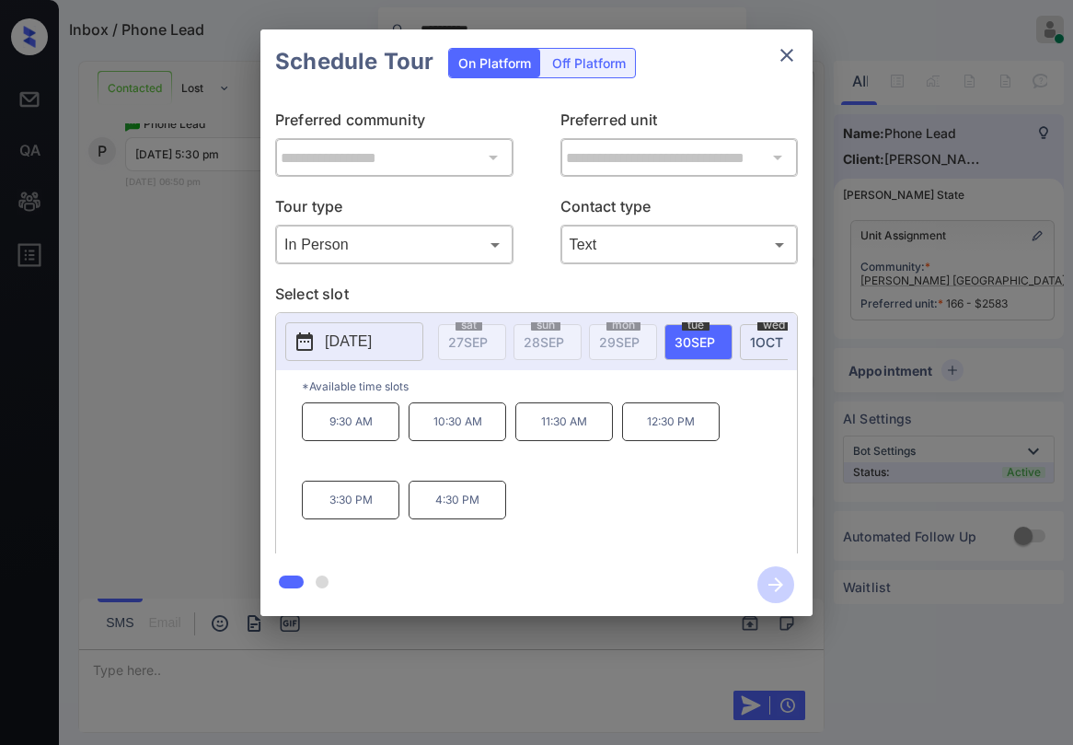
scroll to position [0, 1557]
click at [556, 287] on p "Select slot" at bounding box center [536, 297] width 523 height 29
click at [667, 297] on p "Select slot" at bounding box center [536, 297] width 523 height 29
click at [527, 289] on p "Select slot" at bounding box center [536, 297] width 523 height 29
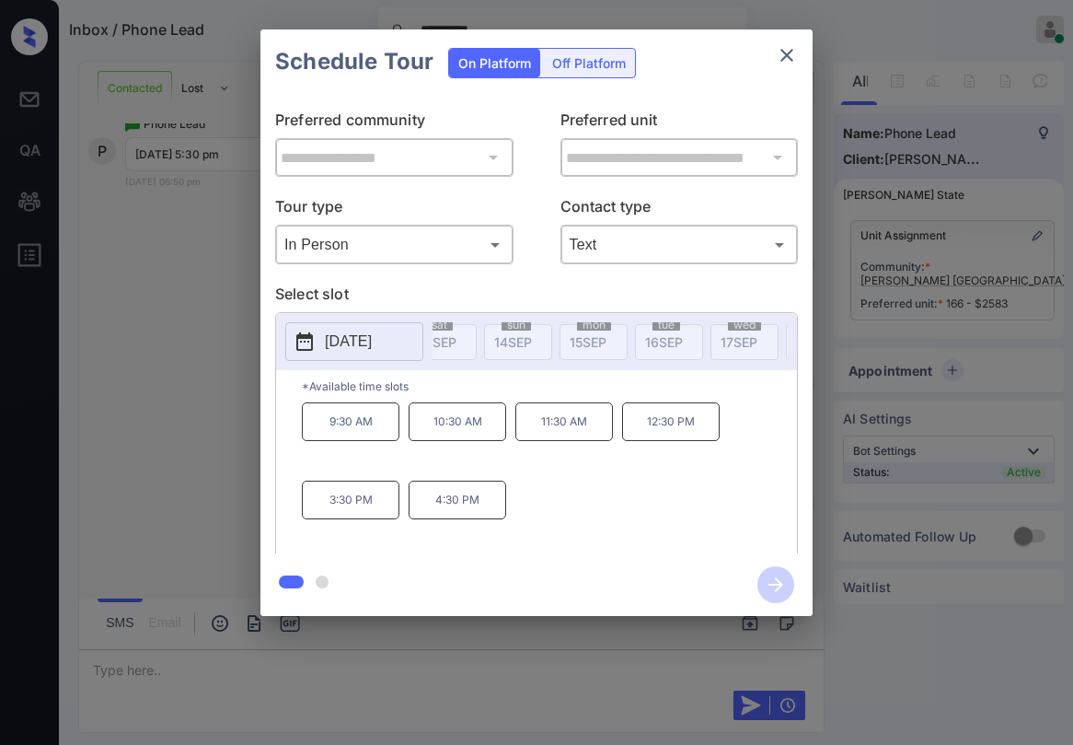
click at [755, 110] on p "Preferred unit" at bounding box center [680, 123] width 238 height 29
click at [557, 287] on p "Select slot" at bounding box center [536, 297] width 523 height 29
click at [558, 282] on div "**********" at bounding box center [536, 323] width 552 height 459
click at [615, 280] on div "**********" at bounding box center [536, 323] width 552 height 459
click at [789, 52] on icon "close" at bounding box center [787, 55] width 13 height 13
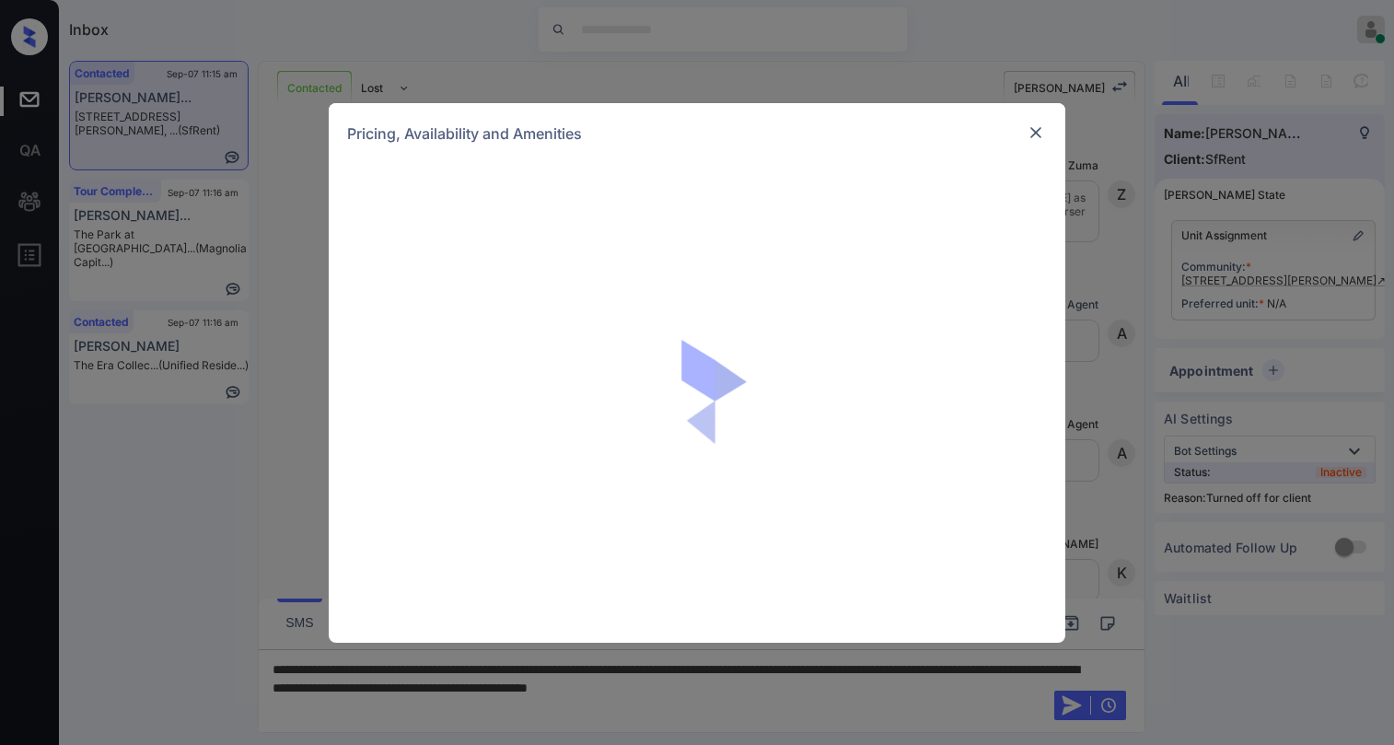
scroll to position [3769, 0]
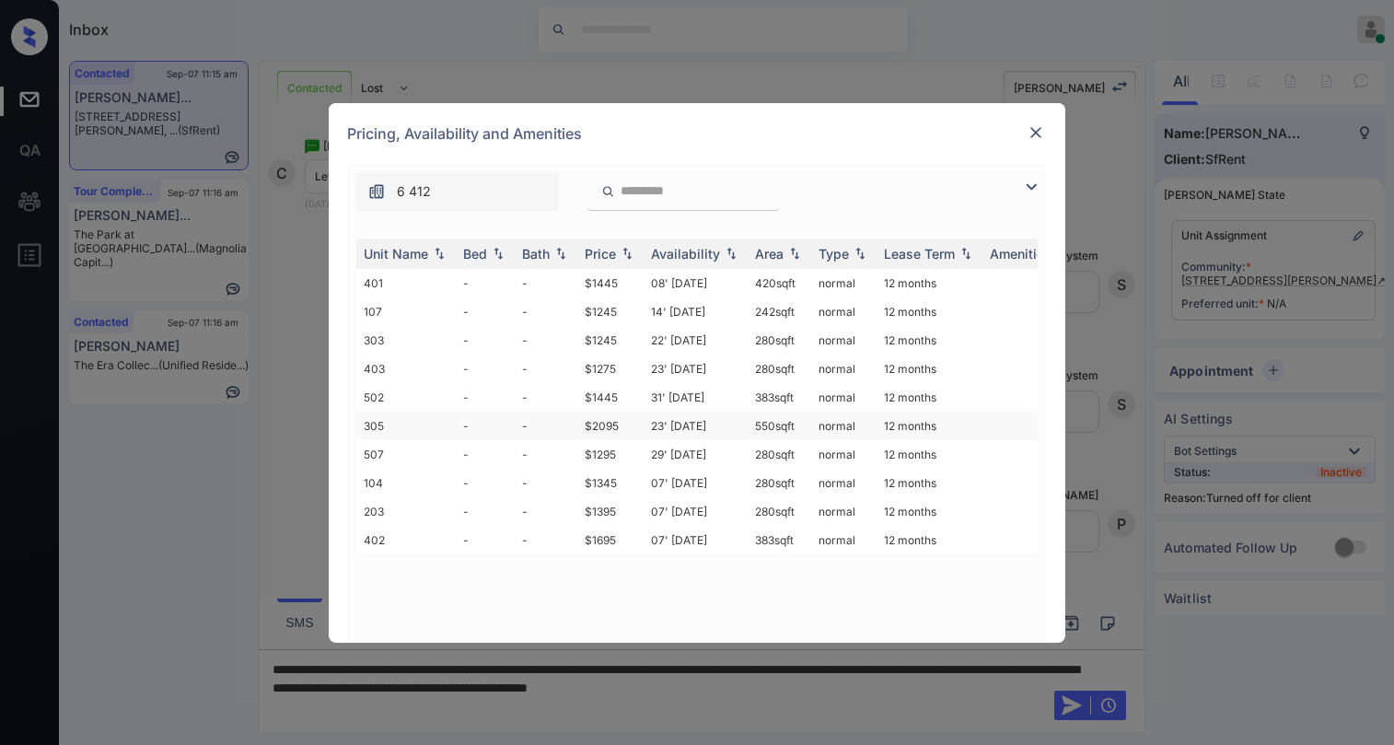
click at [613, 426] on td "$2095" at bounding box center [610, 425] width 66 height 29
drag, startPoint x: 613, startPoint y: 426, endPoint x: 890, endPoint y: 268, distance: 319.1
click at [614, 425] on td "$2095" at bounding box center [610, 425] width 66 height 29
click at [606, 422] on td "$2095" at bounding box center [610, 425] width 66 height 29
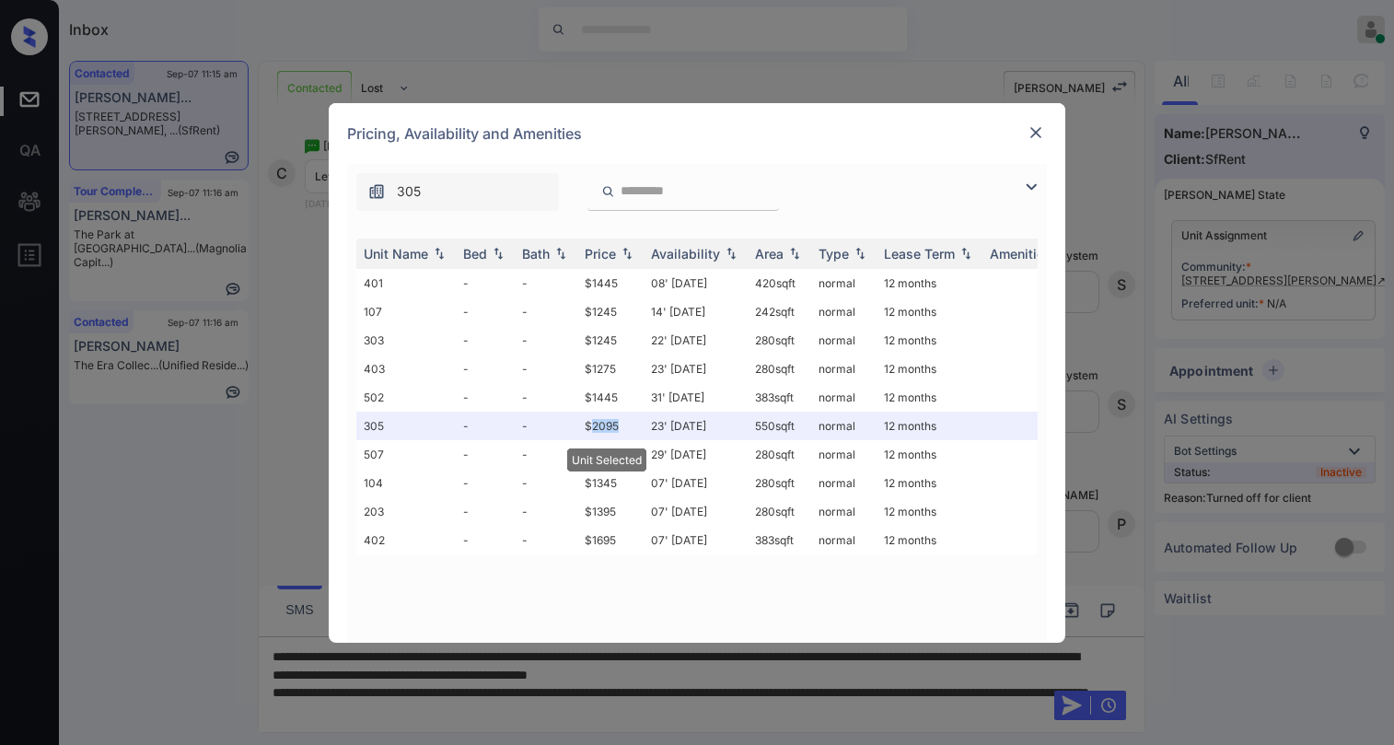
click at [1035, 130] on img at bounding box center [1035, 132] width 18 height 18
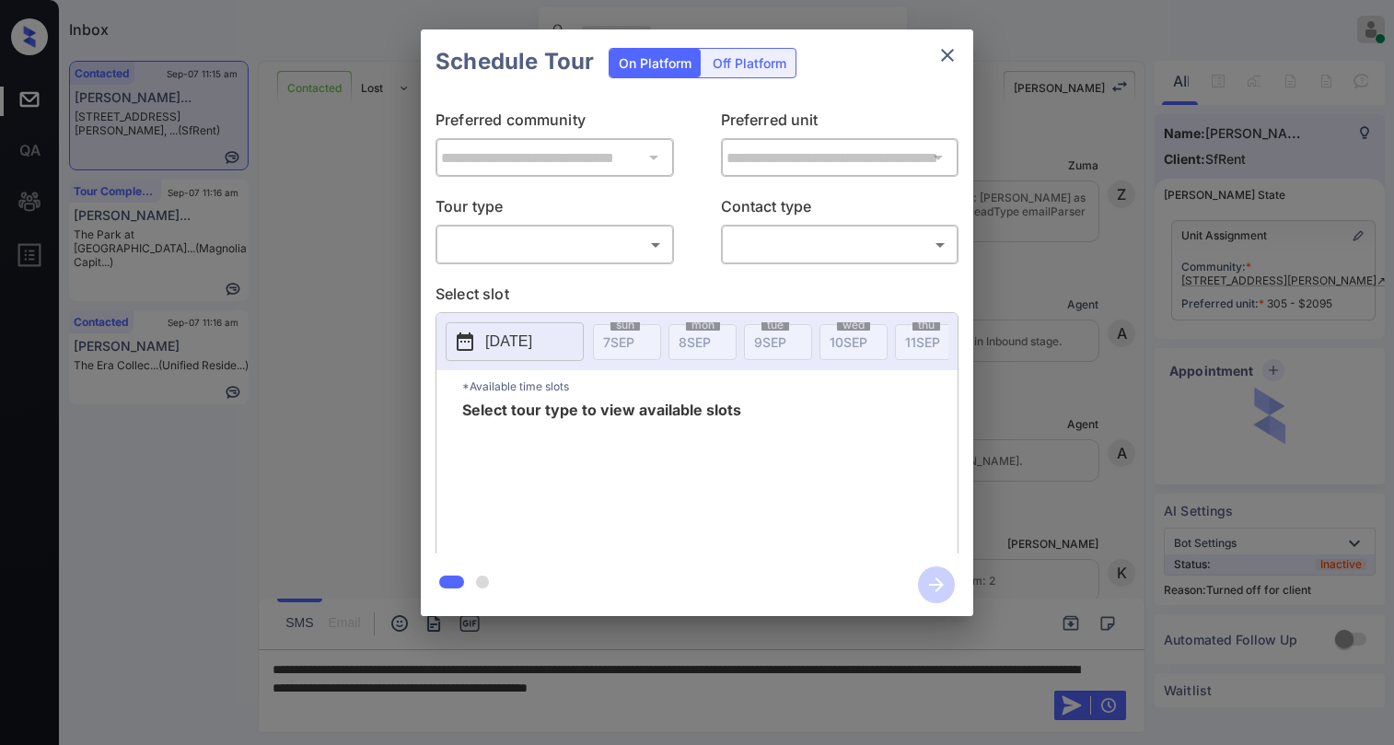
scroll to position [3889, 0]
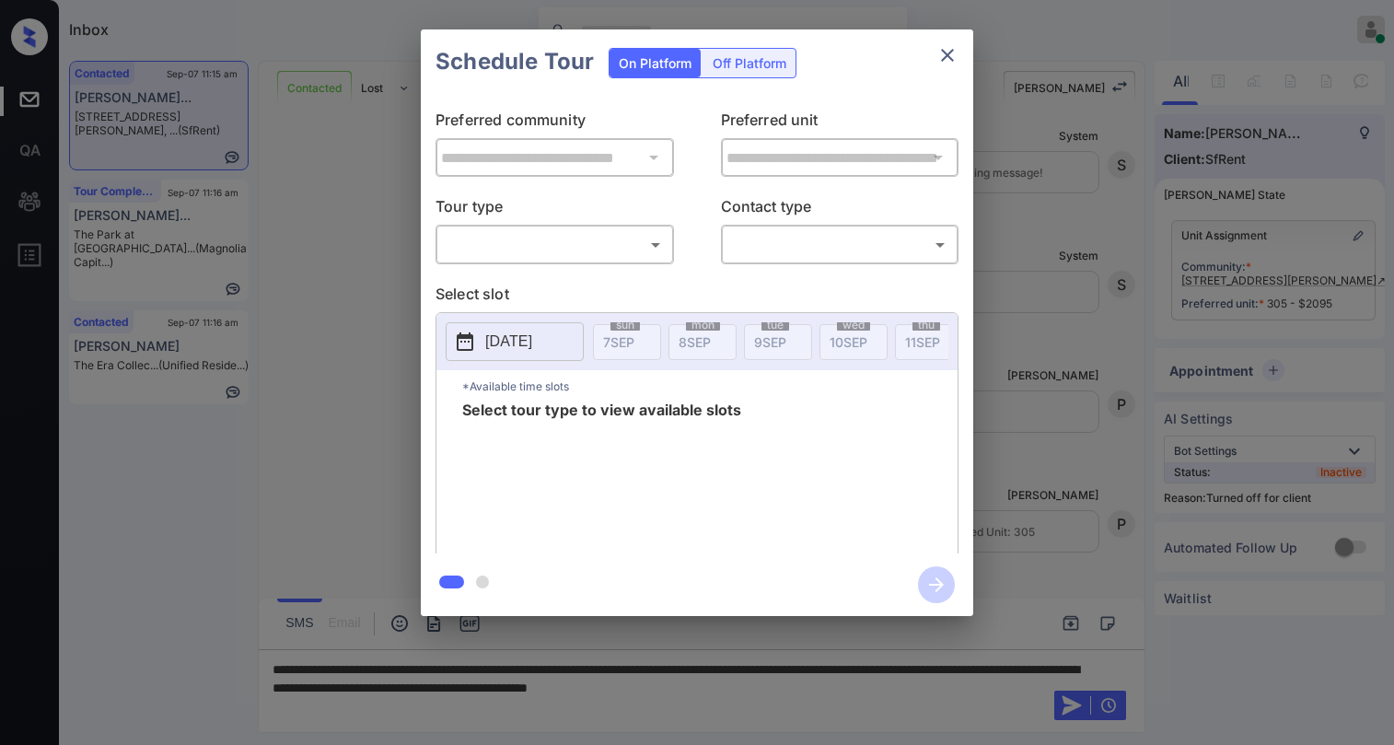
drag, startPoint x: 752, startPoint y: 72, endPoint x: 744, endPoint y: 78, distance: 10.5
click at [751, 72] on div "Off Platform" at bounding box center [749, 63] width 92 height 29
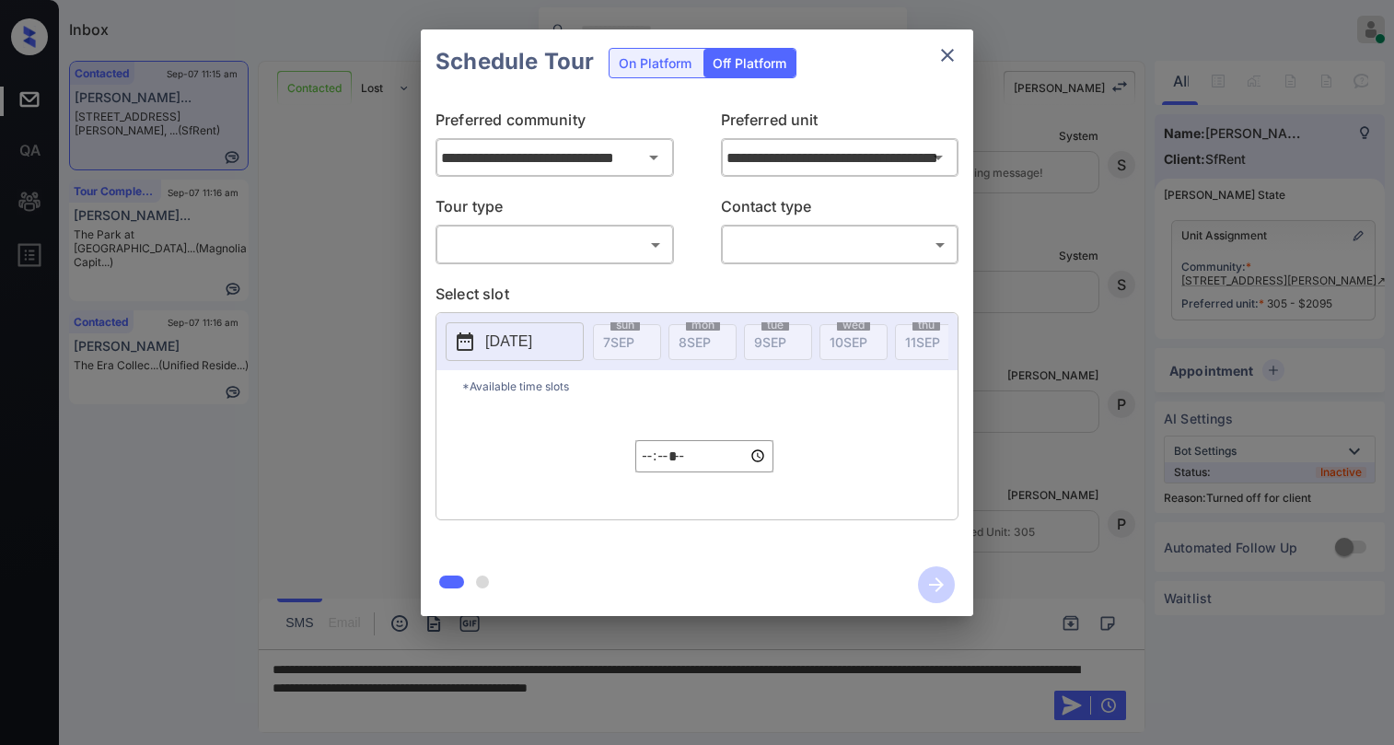
click at [506, 247] on body "Inbox Paolo Gabriel Online Set yourself offline Set yourself on break Profile S…" at bounding box center [697, 372] width 1394 height 745
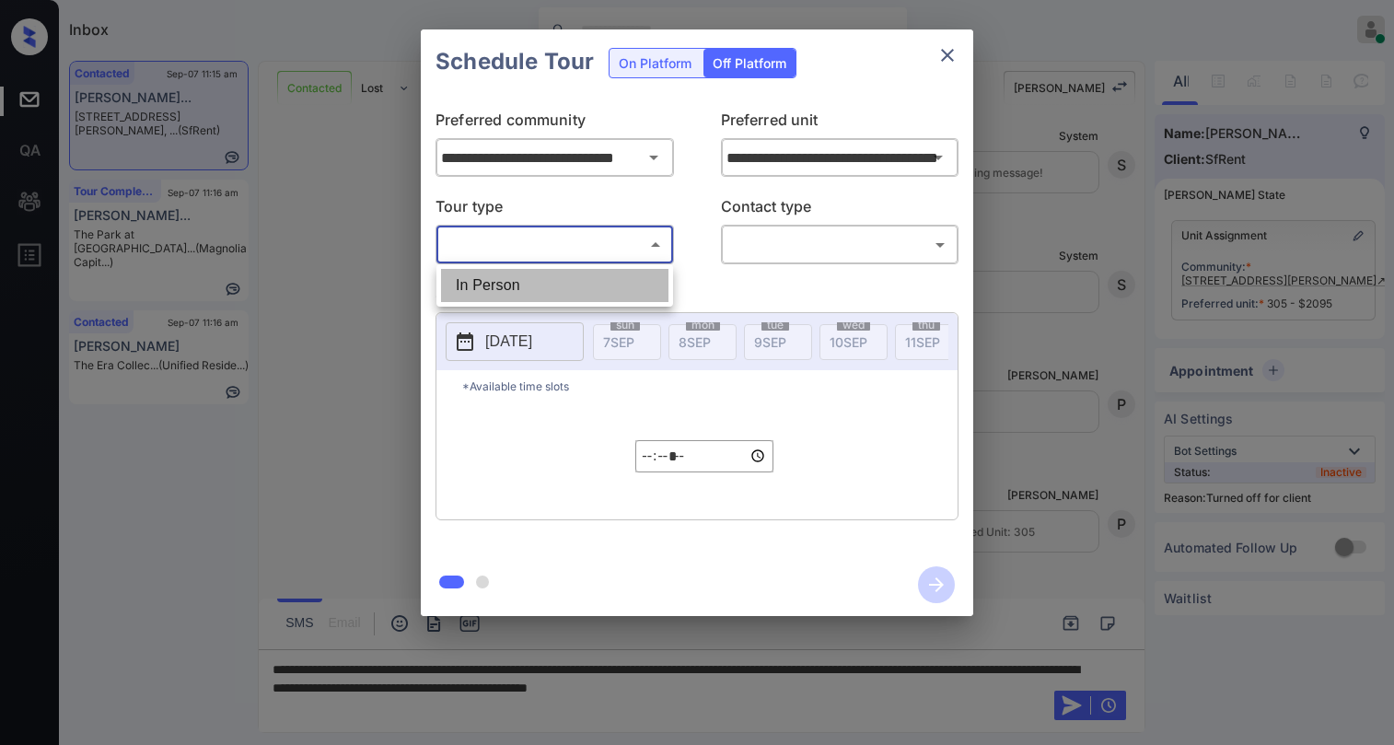
click at [507, 289] on li "In Person" at bounding box center [554, 285] width 227 height 33
type input "********"
click at [814, 254] on body "Inbox Paolo Gabriel Online Set yourself offline Set yourself on break Profile S…" at bounding box center [697, 372] width 1394 height 745
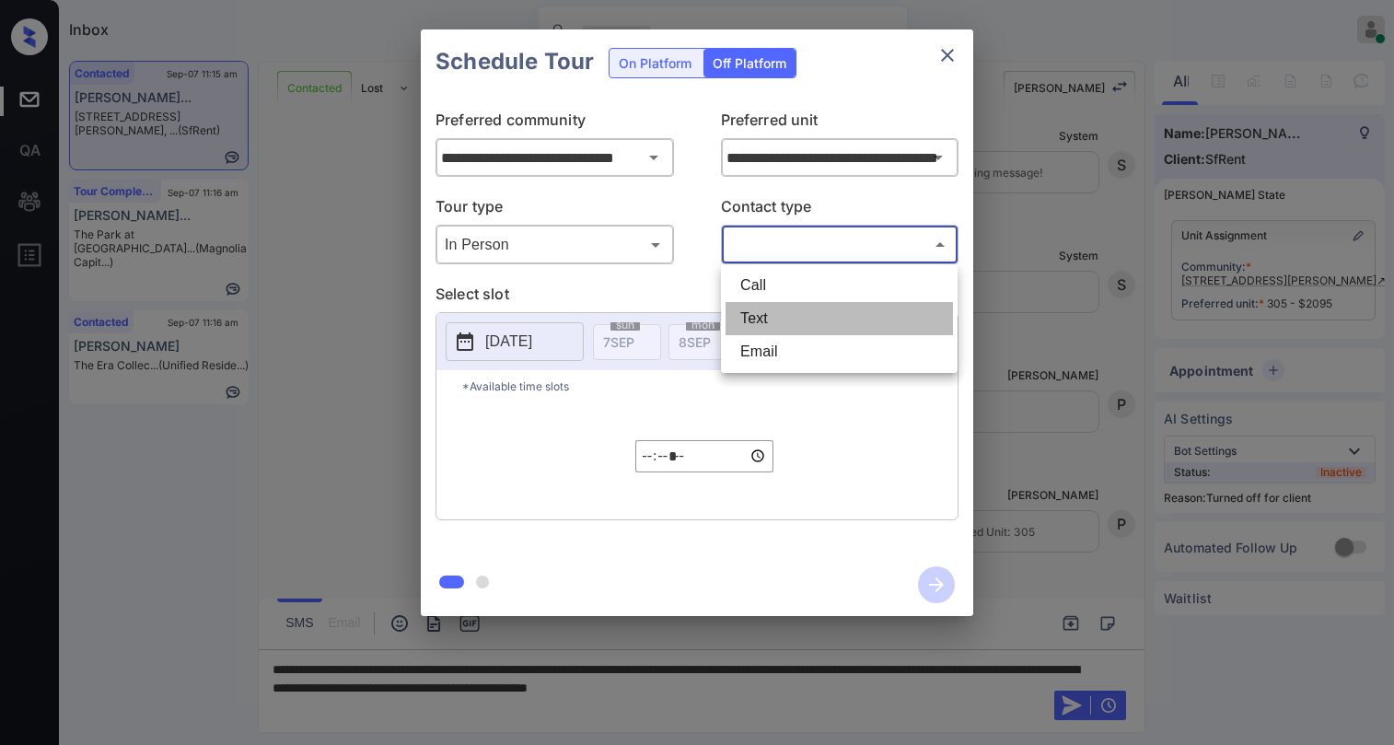
drag, startPoint x: 807, startPoint y: 314, endPoint x: 619, endPoint y: 322, distance: 188.9
click at [804, 314] on li "Text" at bounding box center [838, 318] width 227 height 33
type input "****"
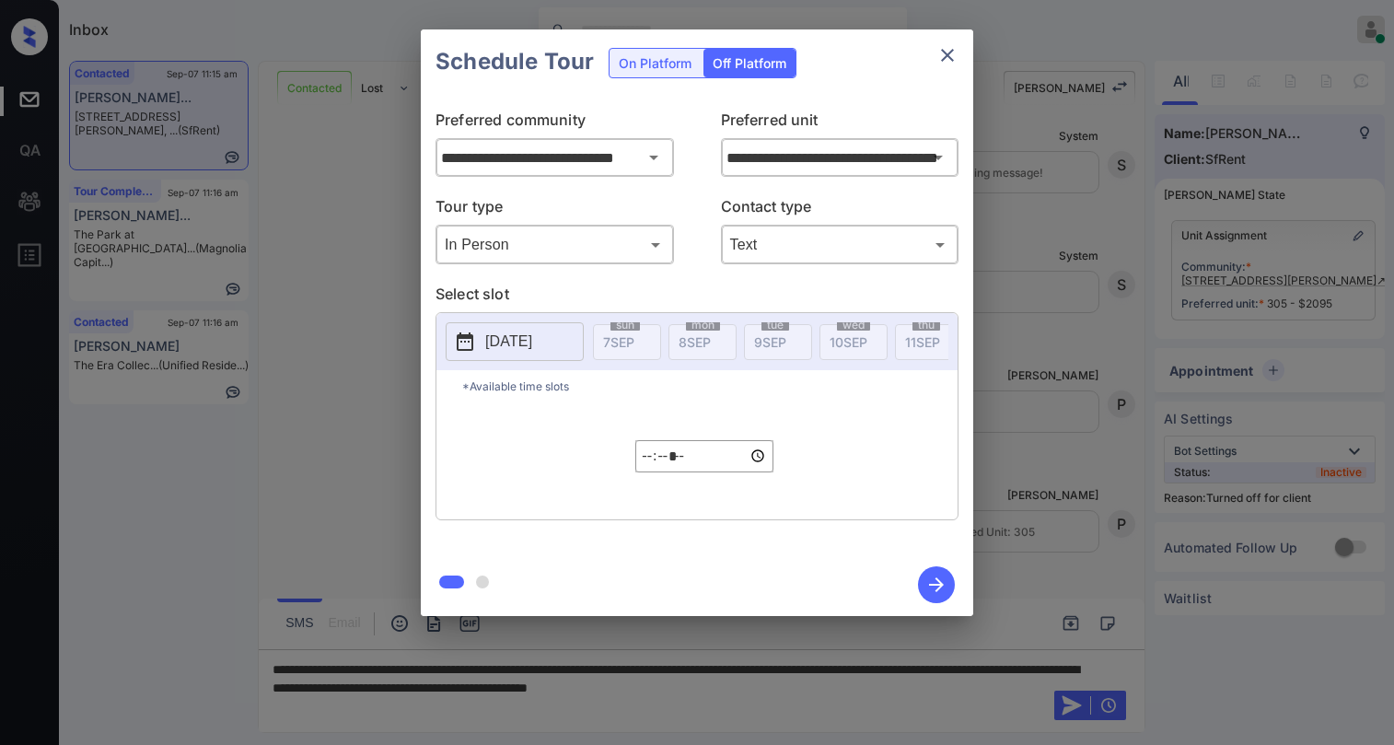
click at [502, 344] on p "[DATE]" at bounding box center [508, 341] width 47 height 22
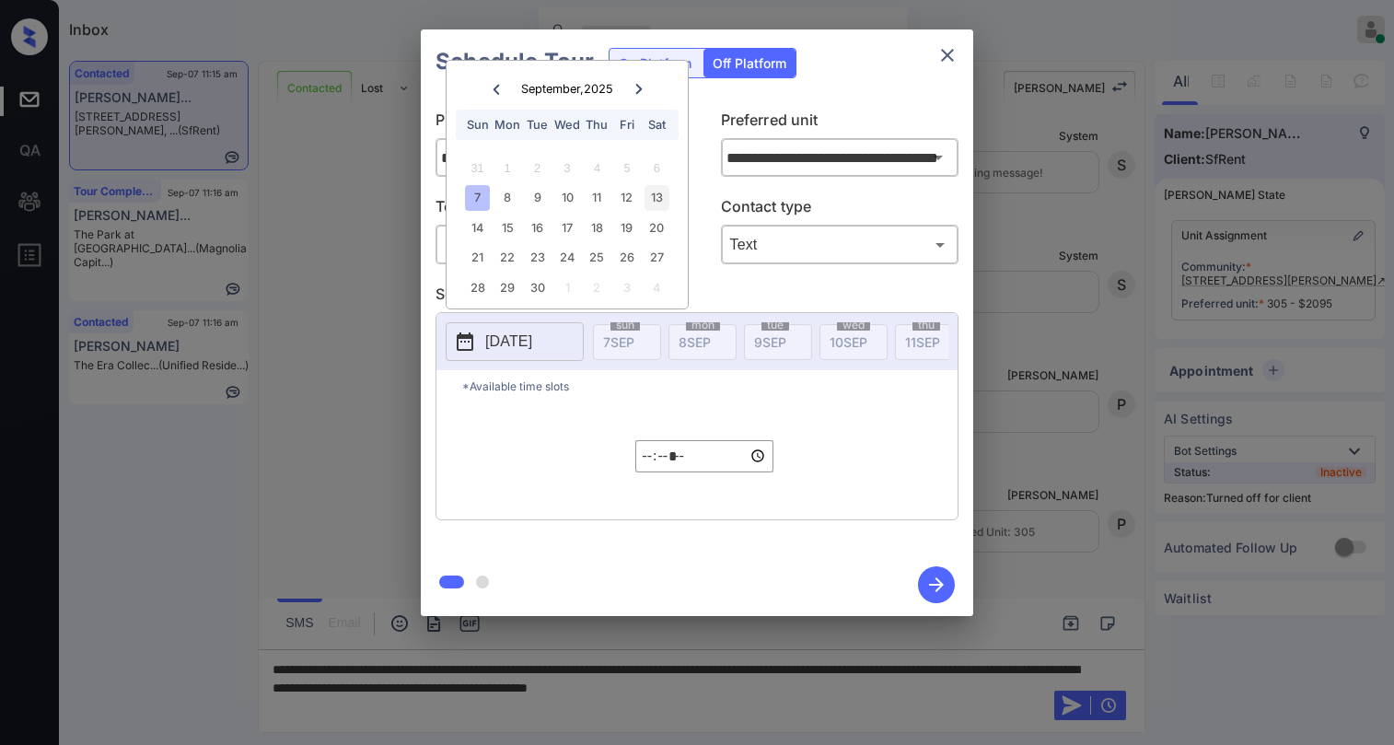
click at [665, 200] on div "13" at bounding box center [656, 197] width 25 height 25
click at [656, 463] on input "*****" at bounding box center [704, 456] width 138 height 32
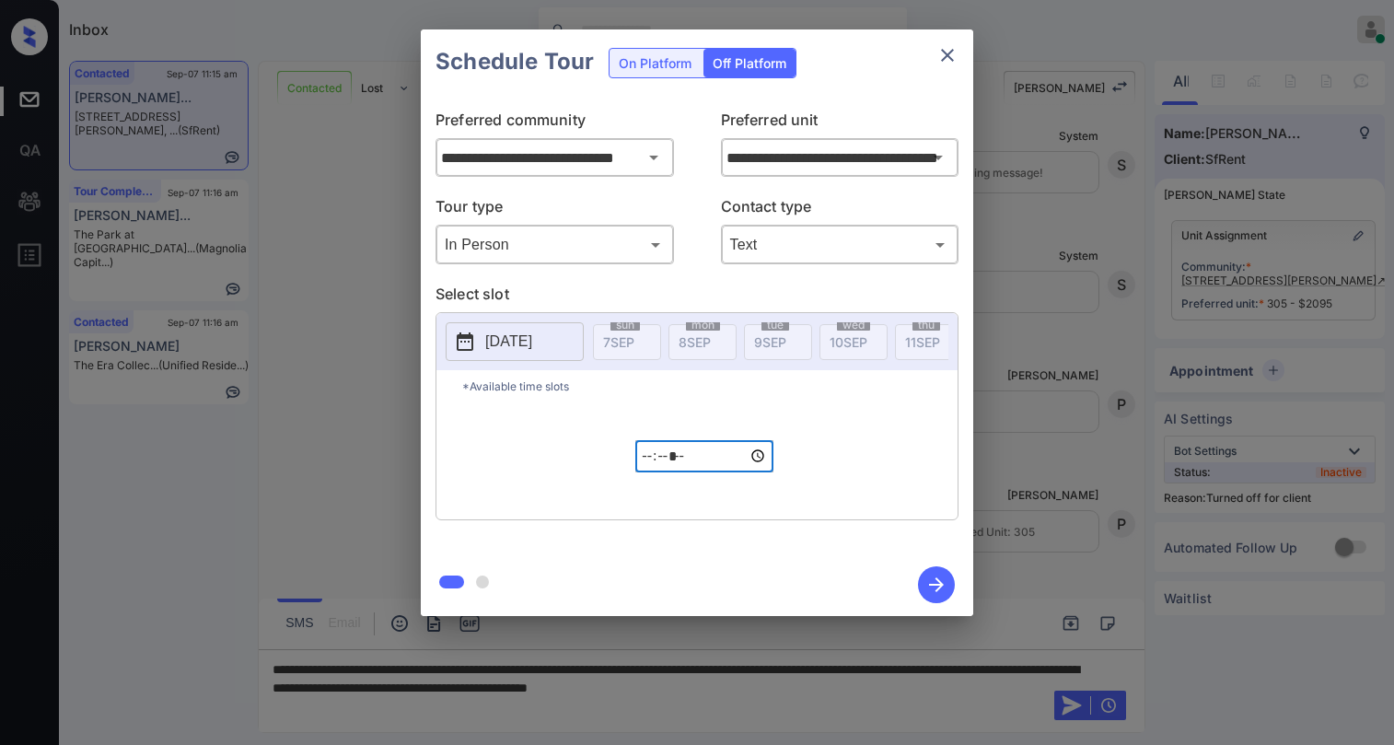
click at [676, 466] on input "*****" at bounding box center [704, 456] width 138 height 32
type input "*****"
click at [932, 576] on icon "button" at bounding box center [936, 584] width 37 height 37
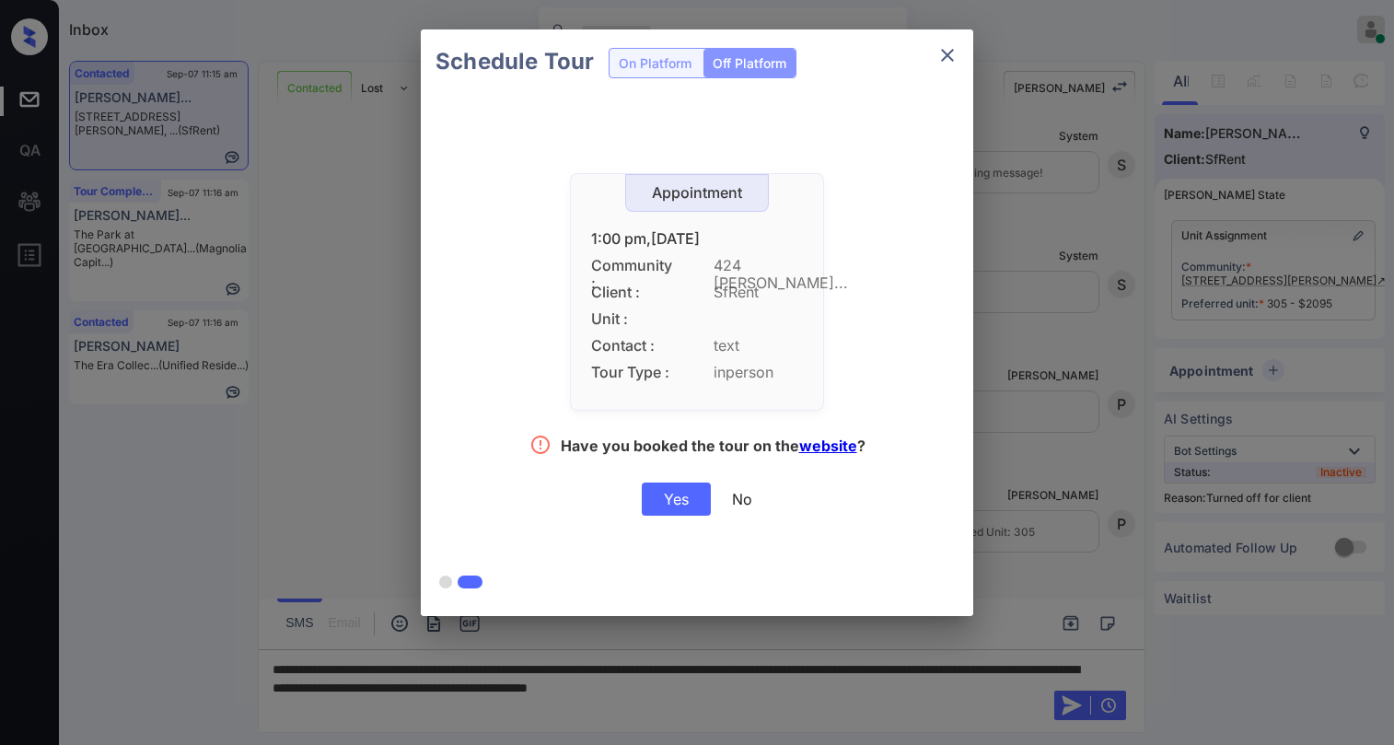
click at [671, 501] on div "Yes" at bounding box center [676, 498] width 69 height 33
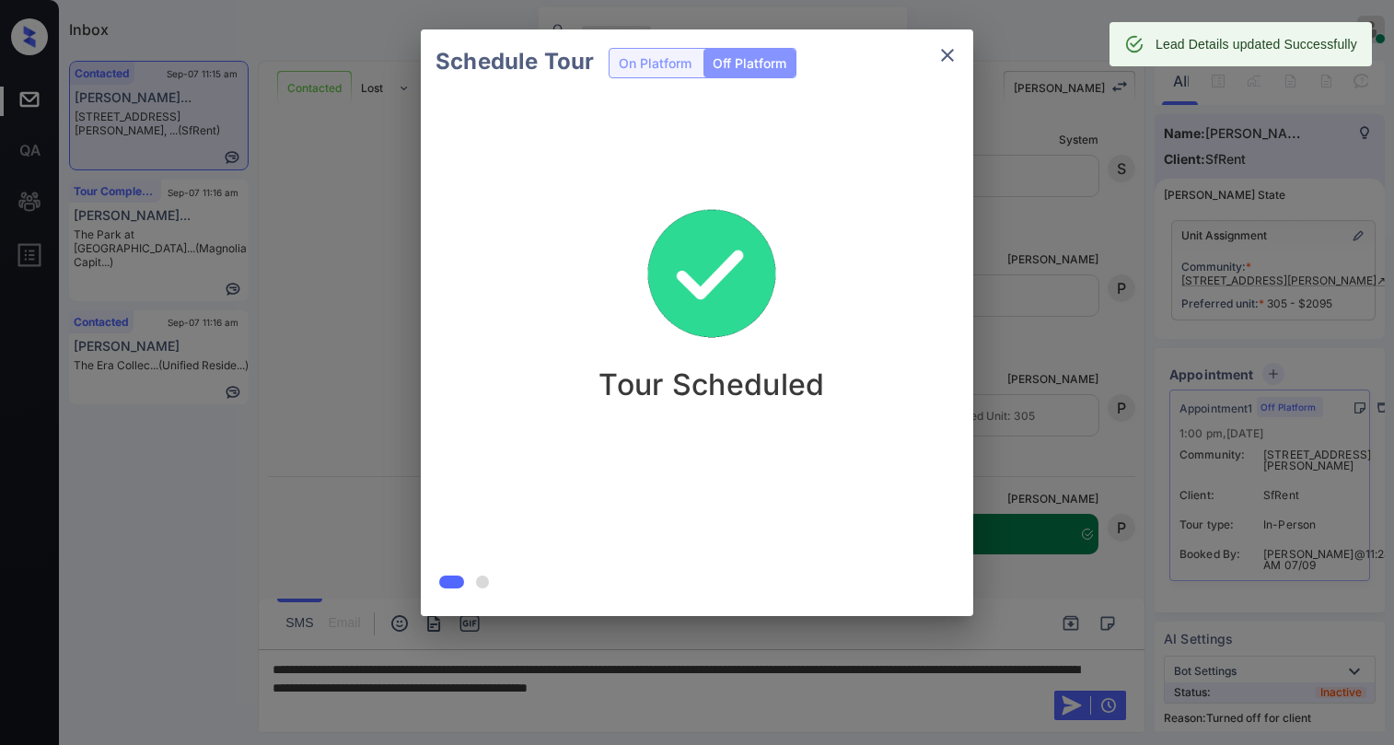
scroll to position [4007, 0]
click at [947, 55] on icon "close" at bounding box center [947, 55] width 13 height 13
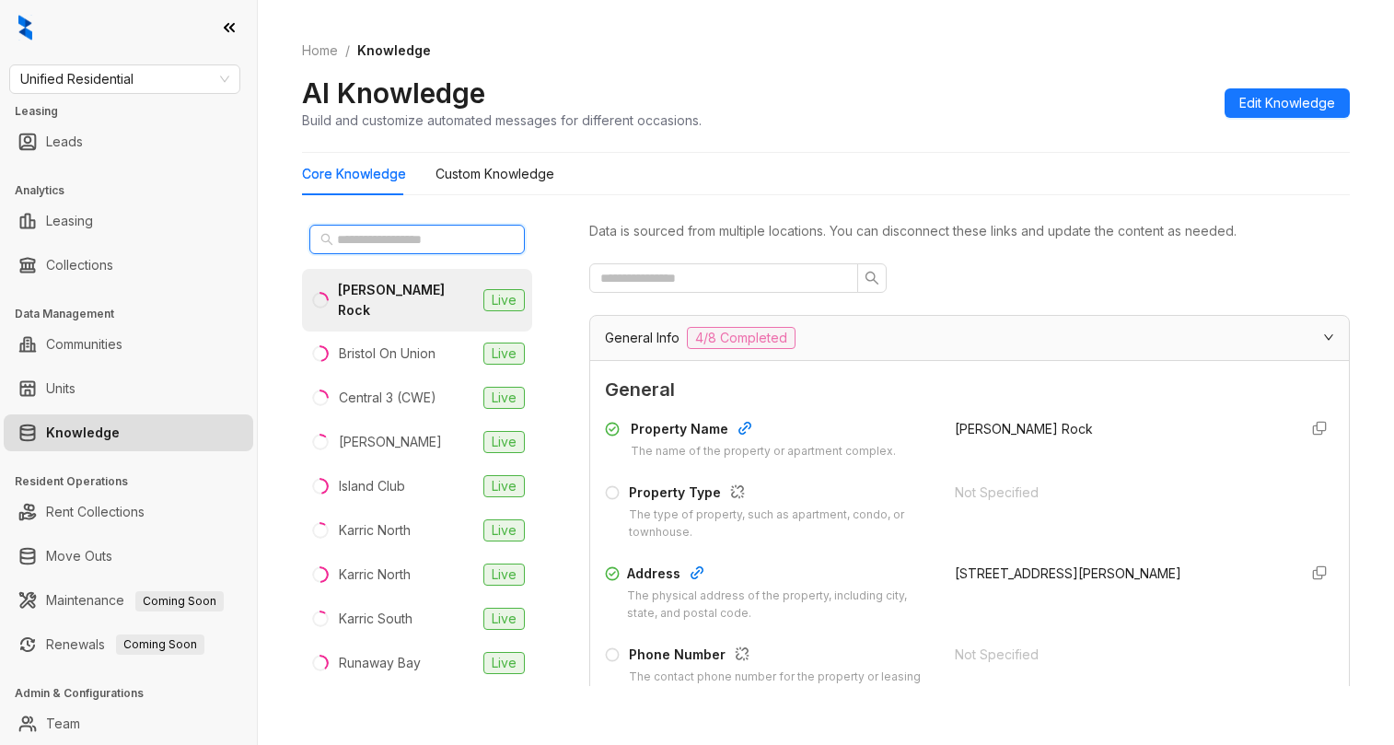
click at [425, 240] on input "text" at bounding box center [418, 239] width 162 height 20
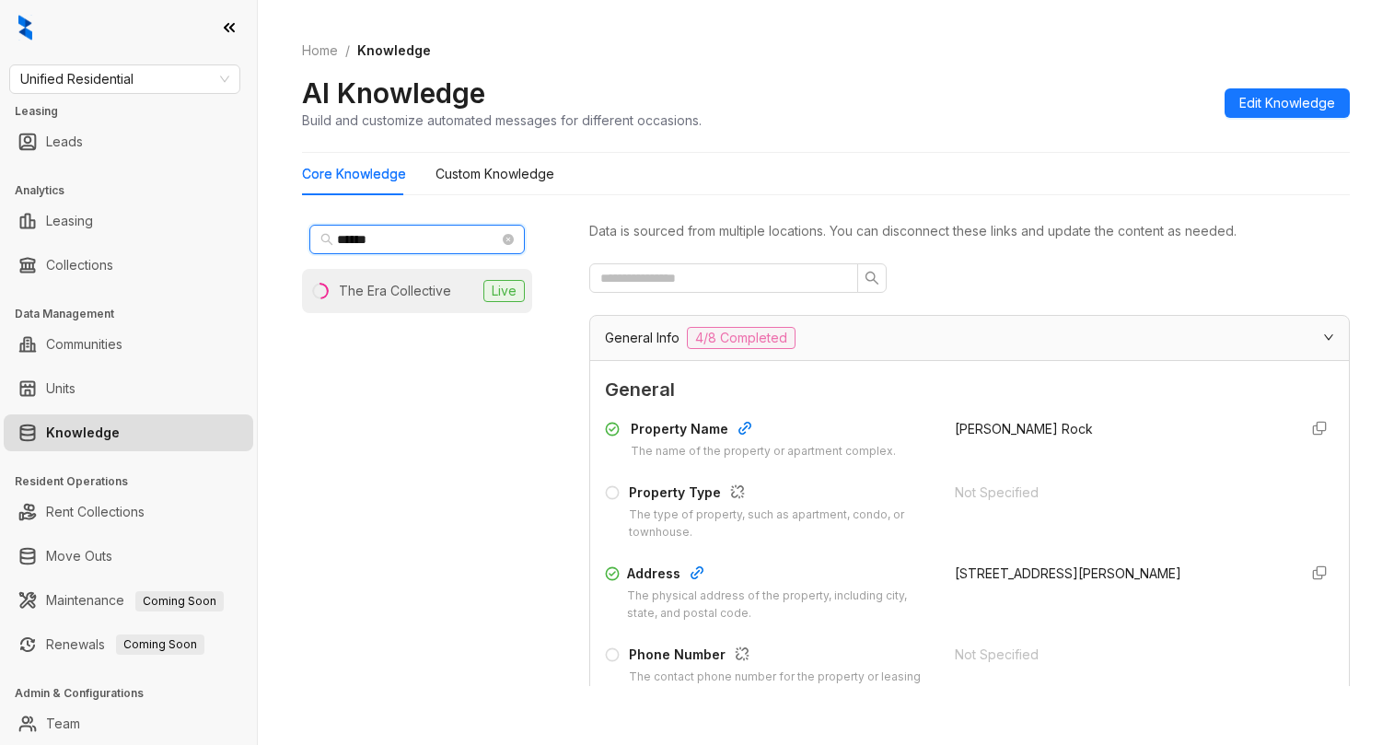
type input "******"
click at [405, 296] on div "The Era Collective" at bounding box center [395, 291] width 112 height 20
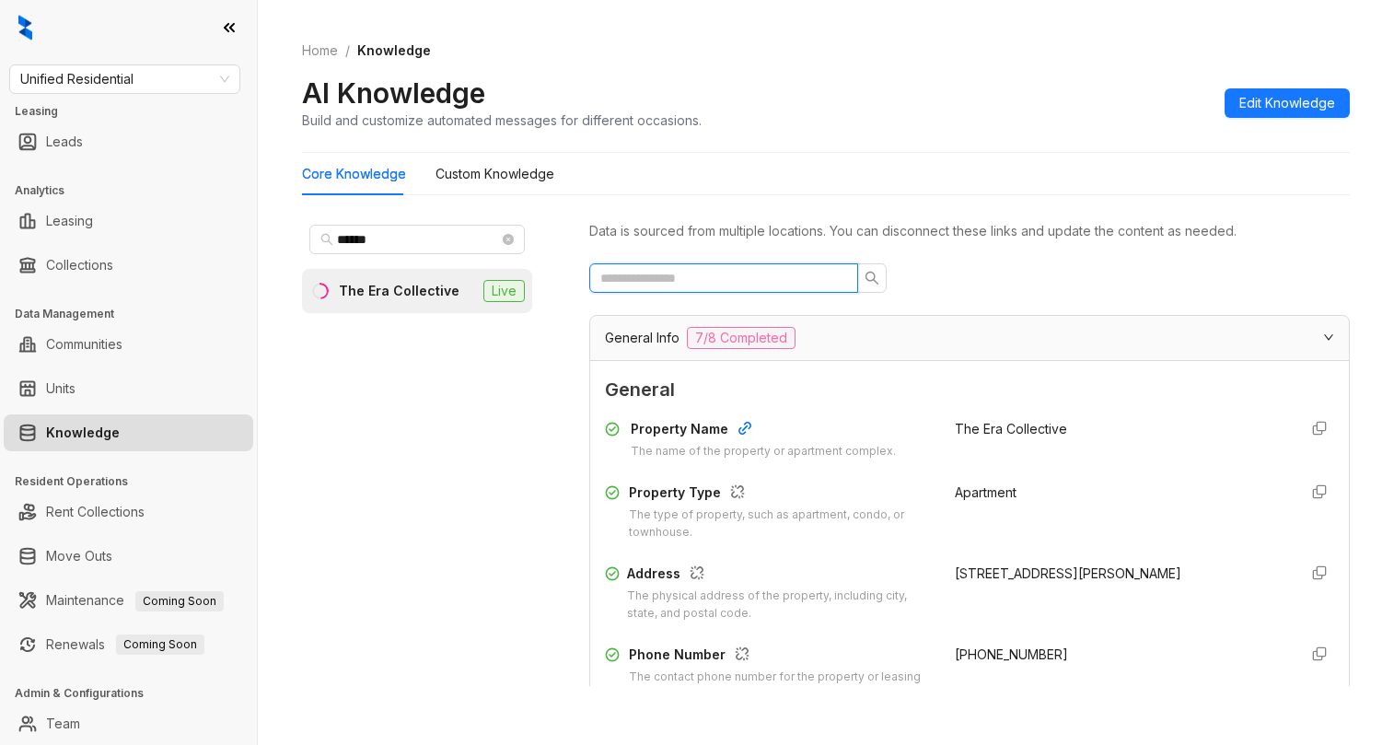
click at [825, 277] on input "text" at bounding box center [716, 278] width 232 height 20
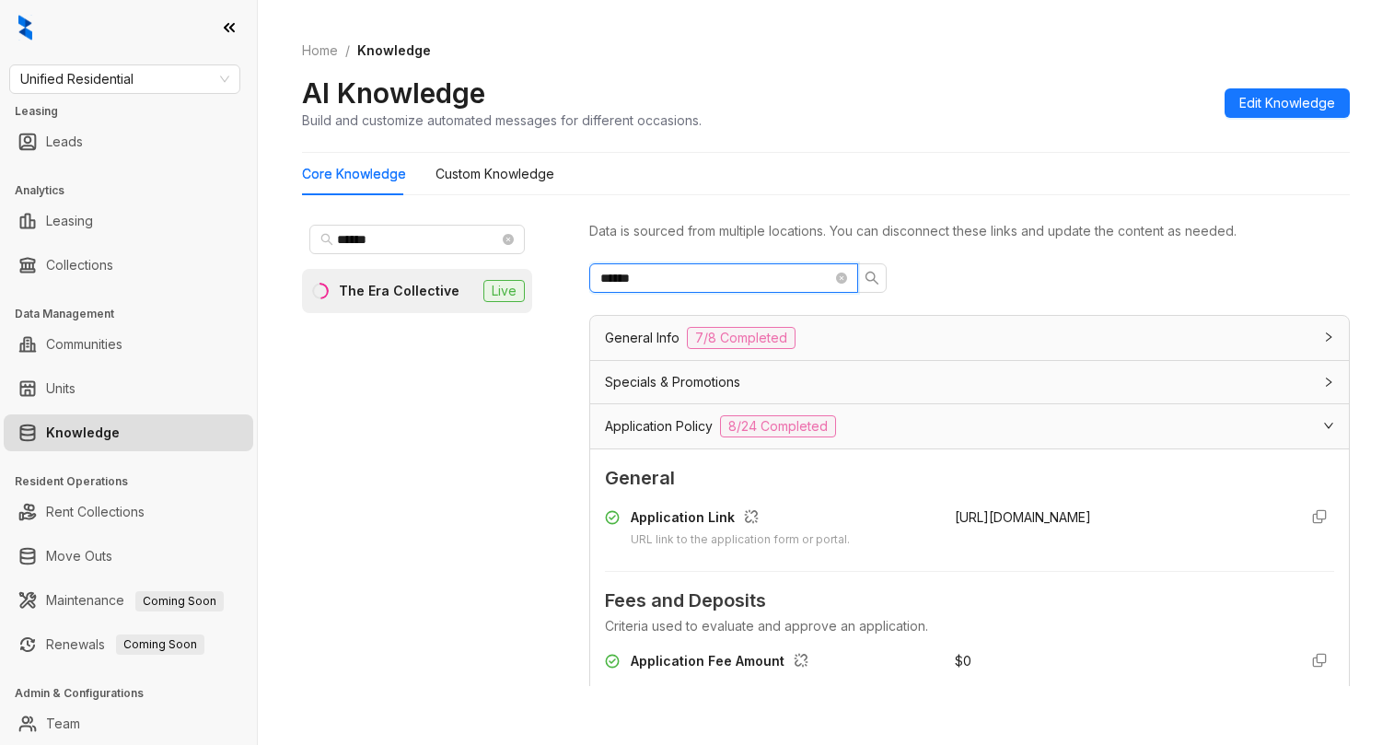
type input "******"
drag, startPoint x: 931, startPoint y: 515, endPoint x: 1167, endPoint y: 515, distance: 235.6
click at [1167, 515] on div "Application Link URL link to the application form or portal. [URL][DOMAIN_NAME]" at bounding box center [969, 527] width 729 height 41
copy span "[URL][DOMAIN_NAME]"
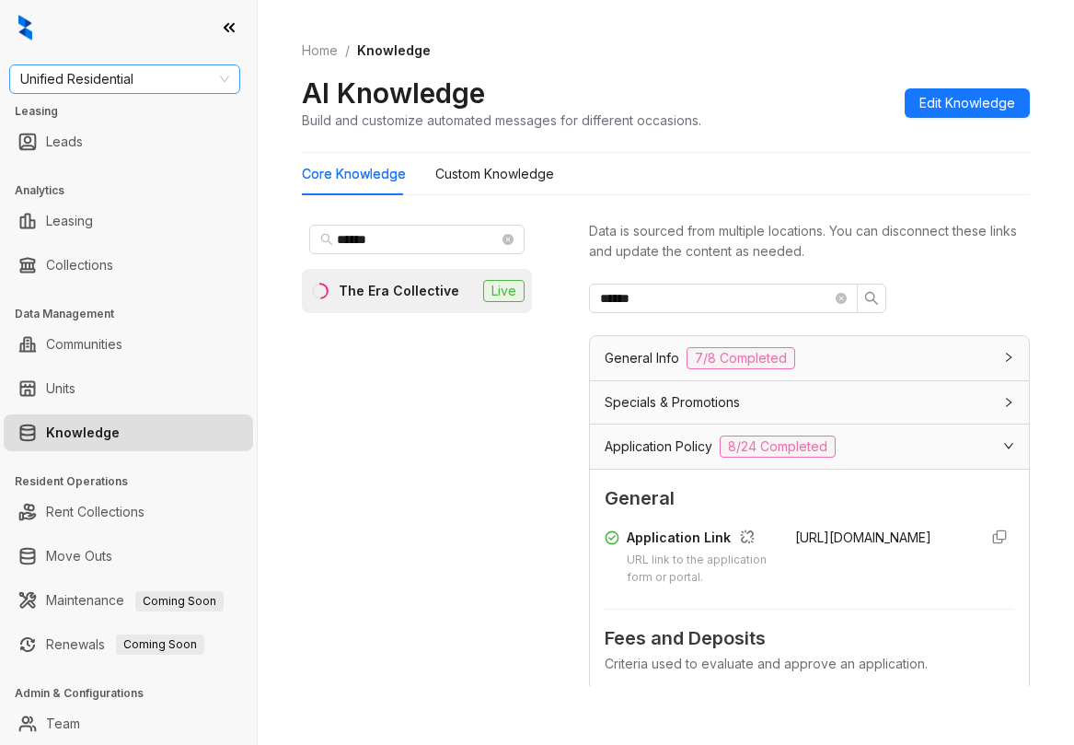
click at [148, 66] on span "Unified Residential" at bounding box center [124, 79] width 209 height 28
type input "******"
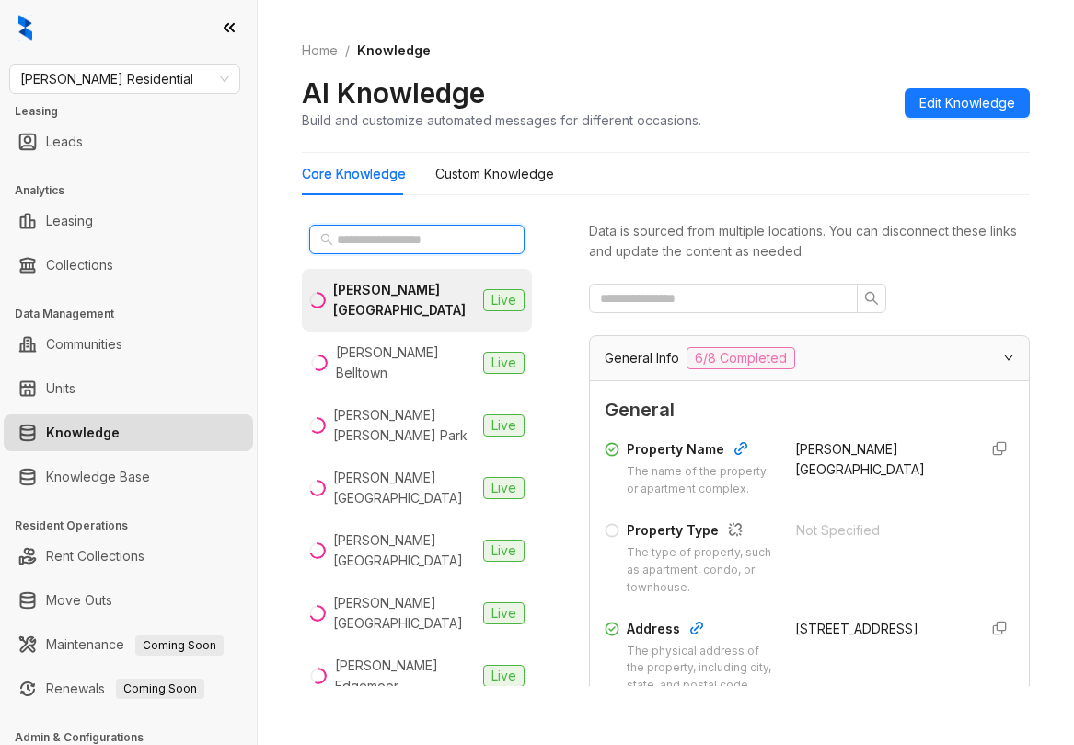
click at [378, 243] on input "text" at bounding box center [418, 239] width 162 height 20
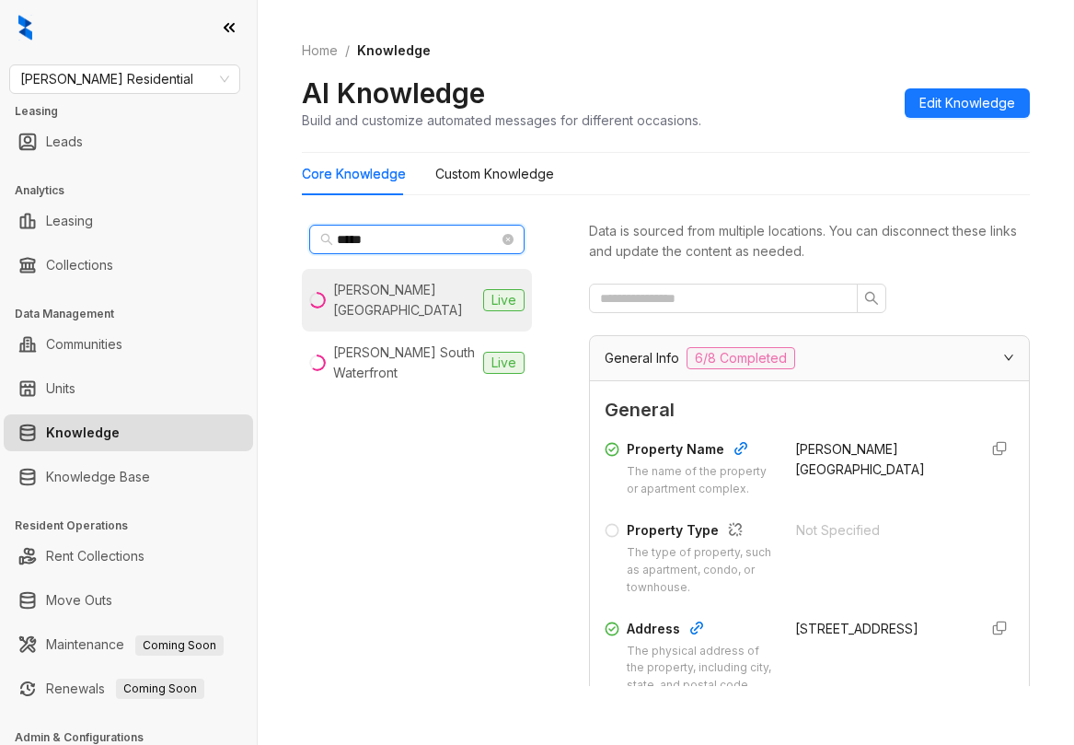
type input "*****"
click at [391, 285] on div "[PERSON_NAME] [GEOGRAPHIC_DATA]" at bounding box center [404, 300] width 143 height 40
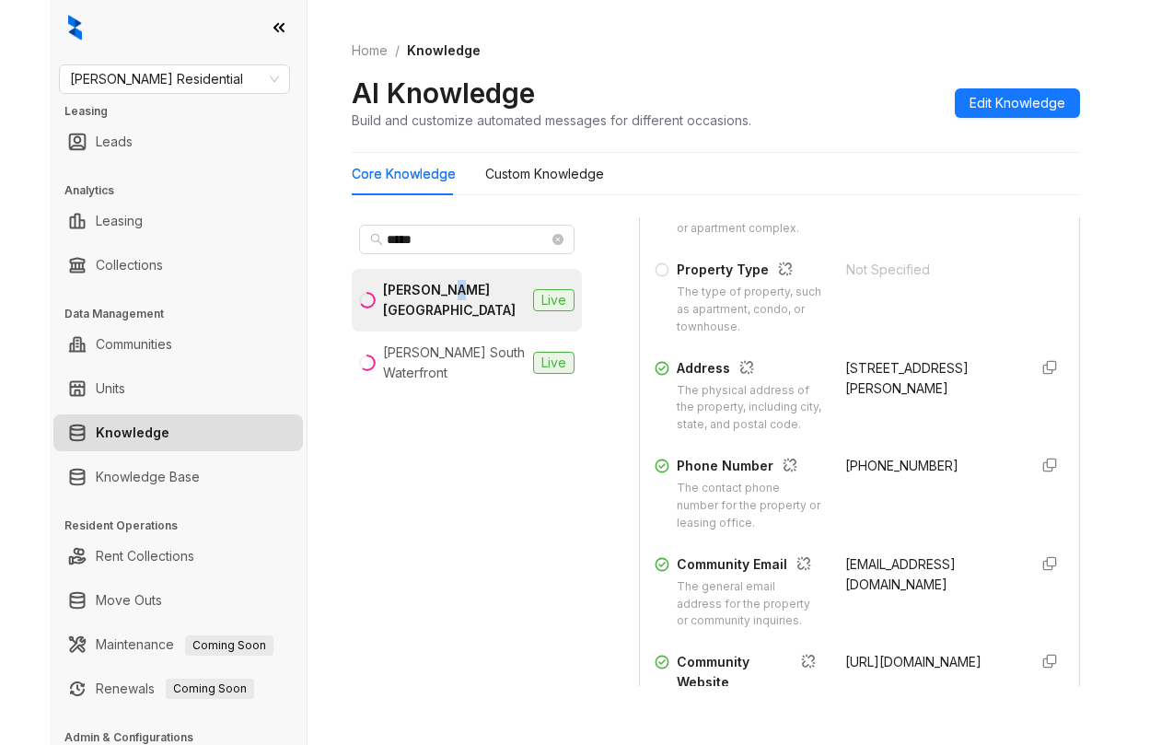
scroll to position [276, 0]
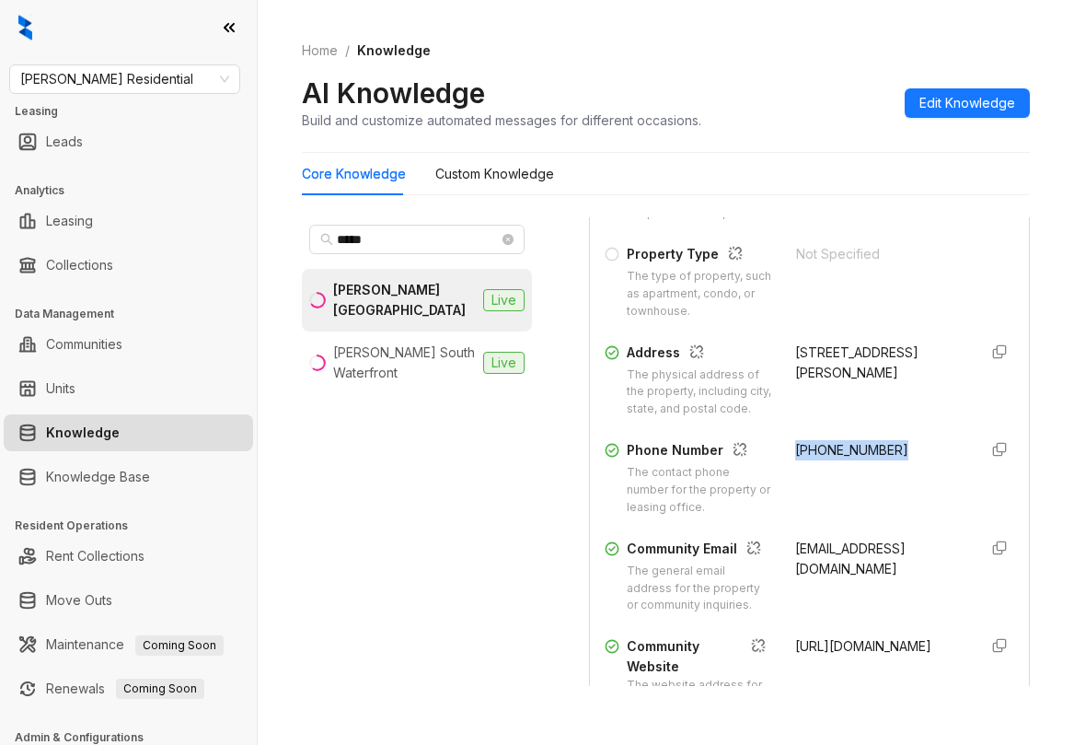
drag, startPoint x: 776, startPoint y: 500, endPoint x: 879, endPoint y: 509, distance: 103.5
click at [879, 509] on div "Phone Number The contact phone number for the property or leasing office. [PHON…" at bounding box center [810, 478] width 410 height 76
copy span "[PHONE_NUMBER]"
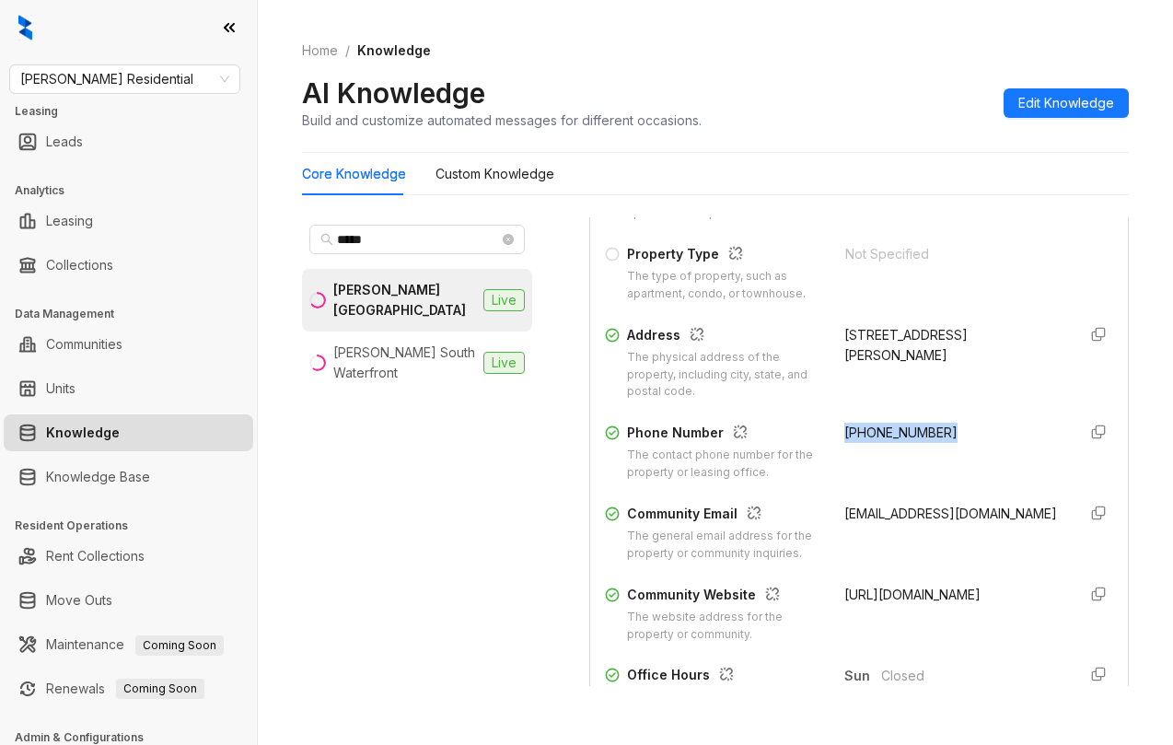
click at [154, 86] on span "Griffis Residential" at bounding box center [124, 79] width 209 height 28
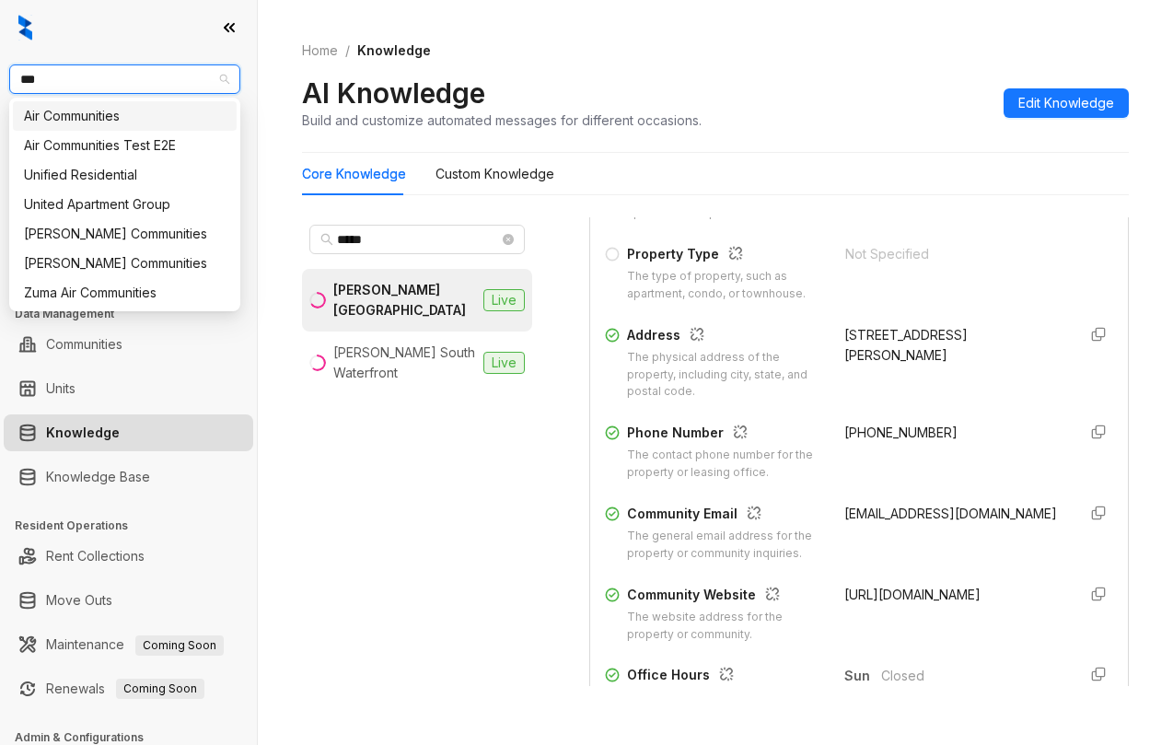
type input "****"
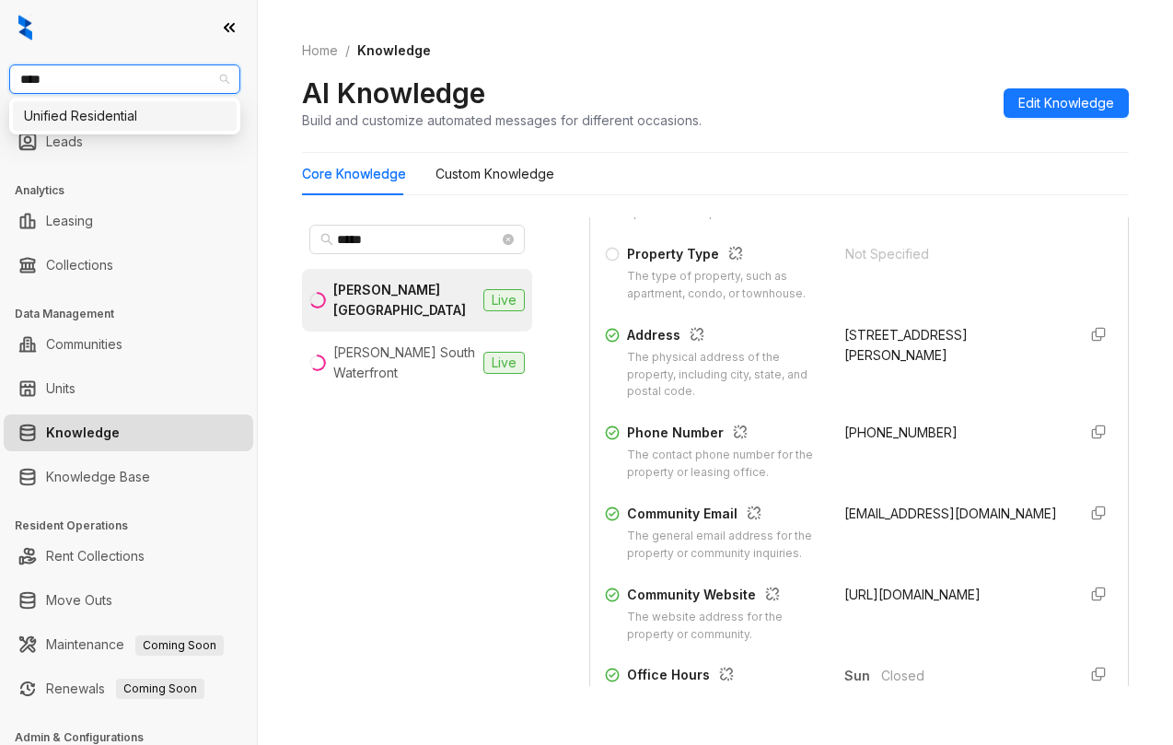
click at [147, 121] on div "Unified Residential" at bounding box center [125, 116] width 202 height 20
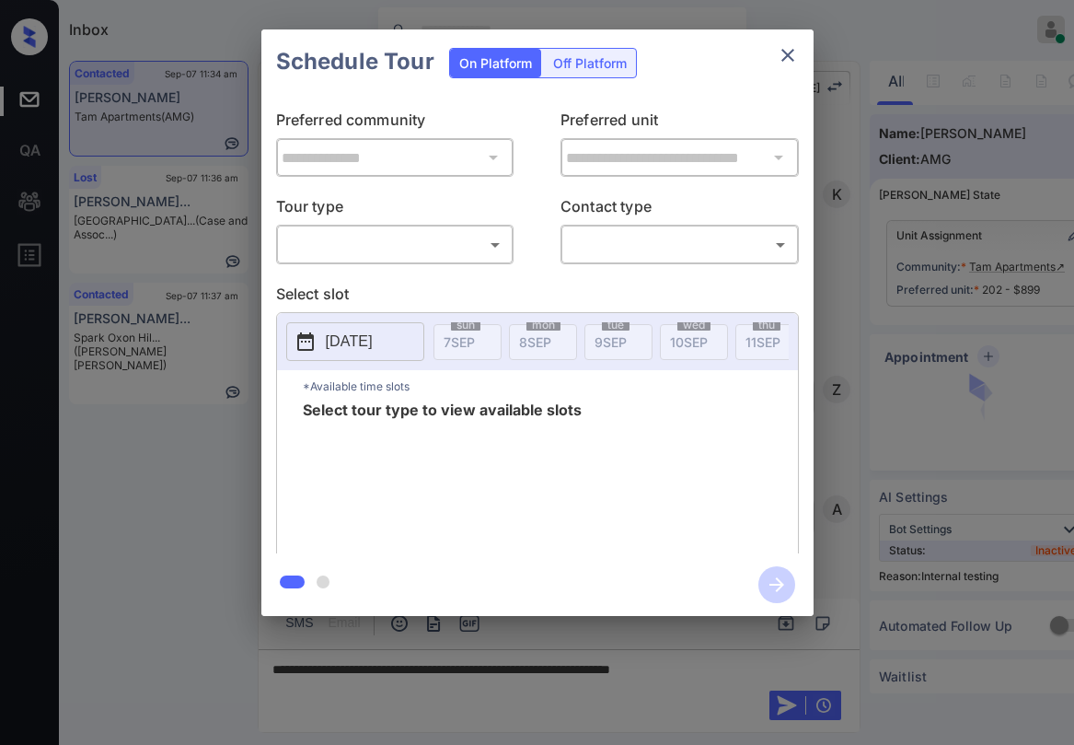
scroll to position [4838, 0]
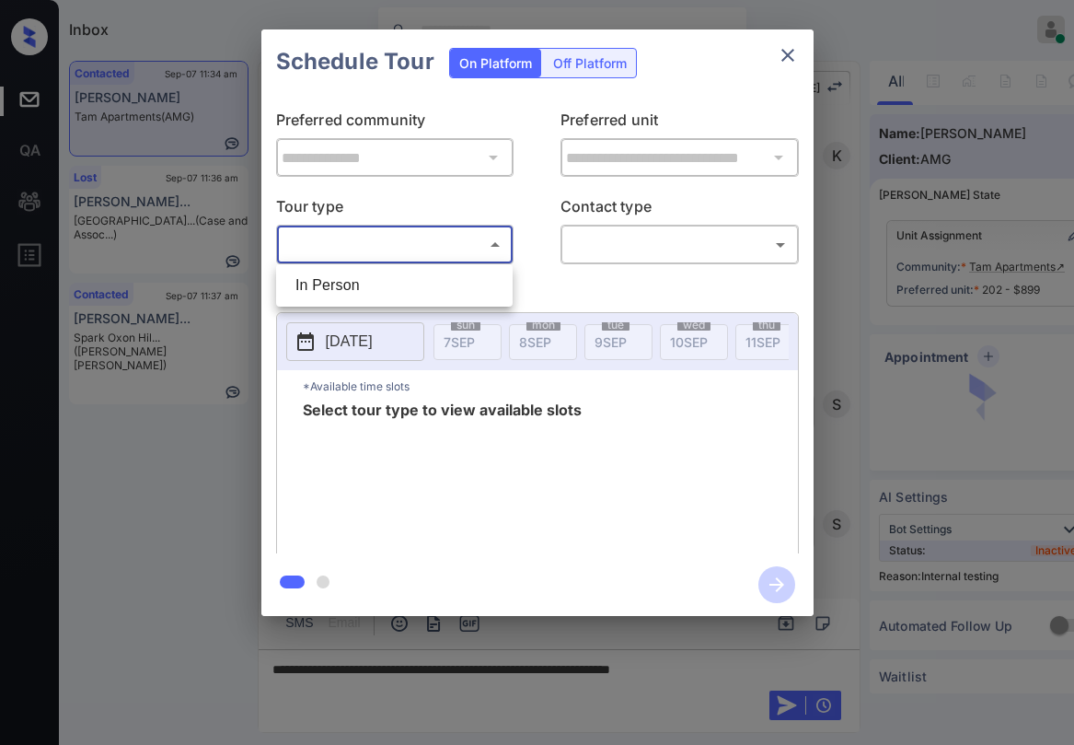
click at [359, 249] on body "Inbox [PERSON_NAME] Online Set yourself offline Set yourself on break Profile S…" at bounding box center [537, 372] width 1074 height 745
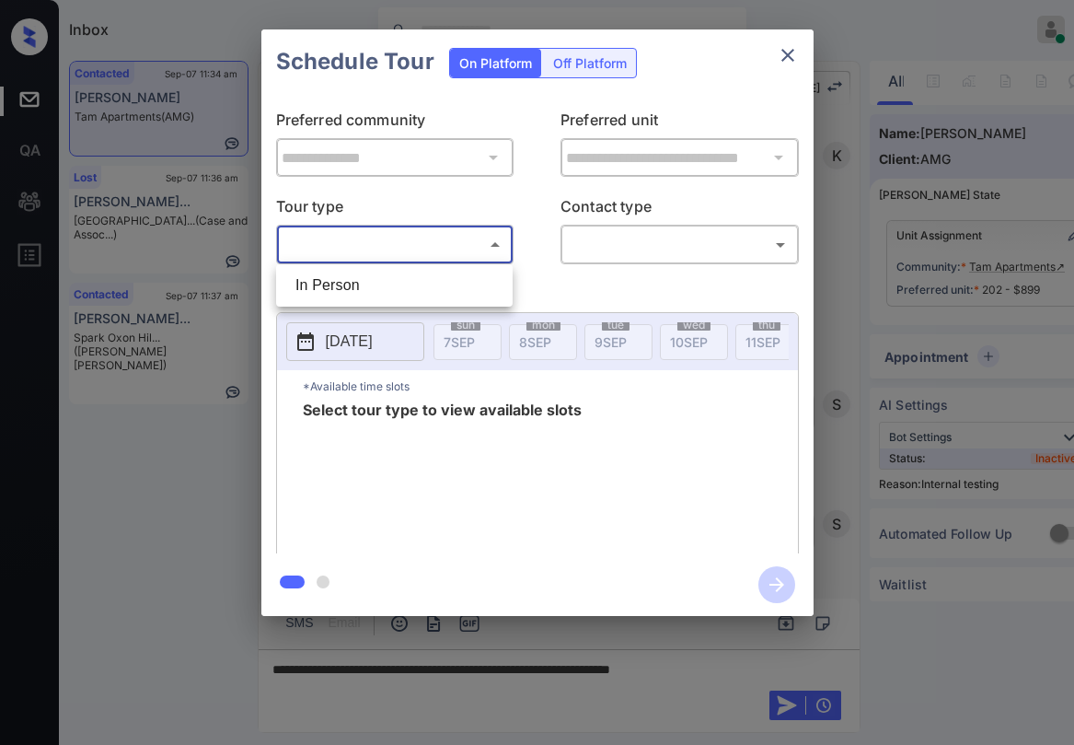
click at [790, 59] on div at bounding box center [537, 372] width 1074 height 745
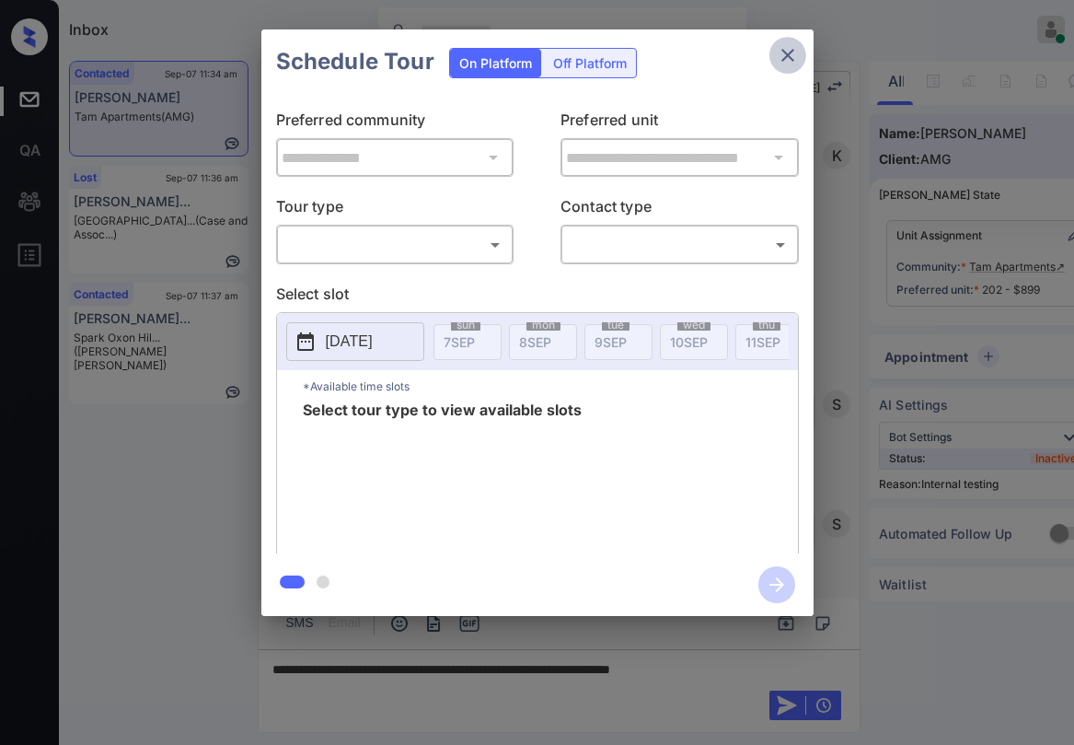
click at [784, 56] on icon "close" at bounding box center [788, 55] width 22 height 22
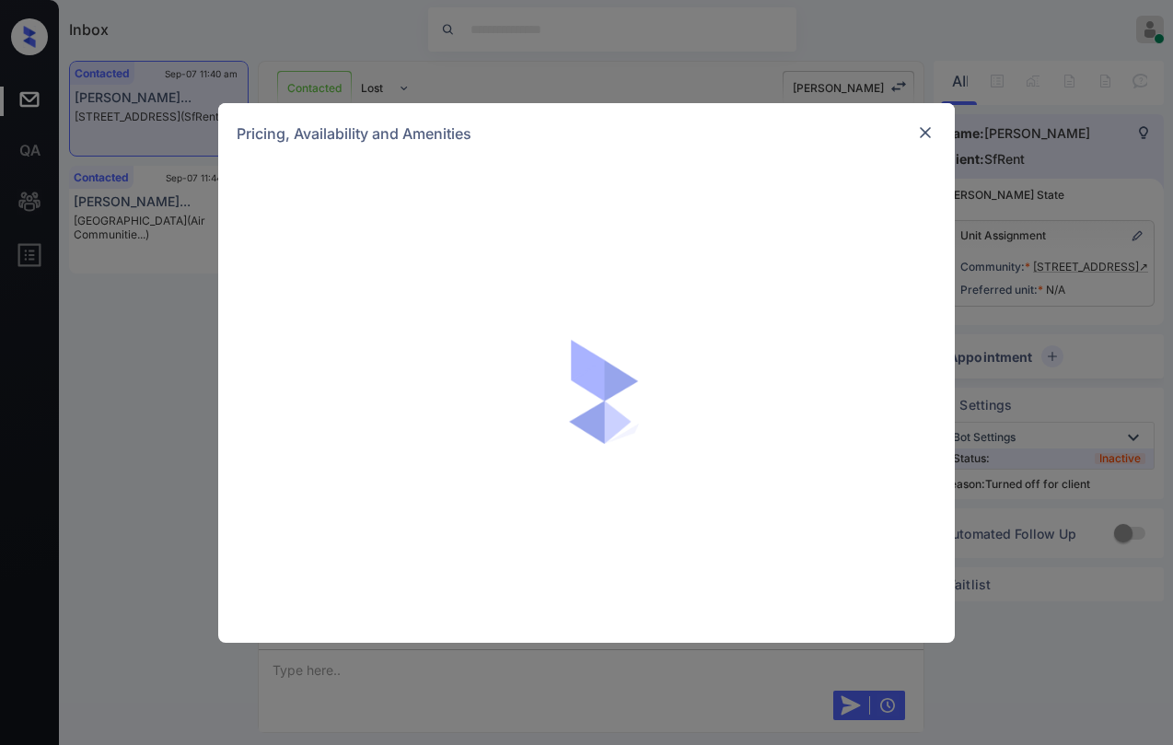
scroll to position [5004, 0]
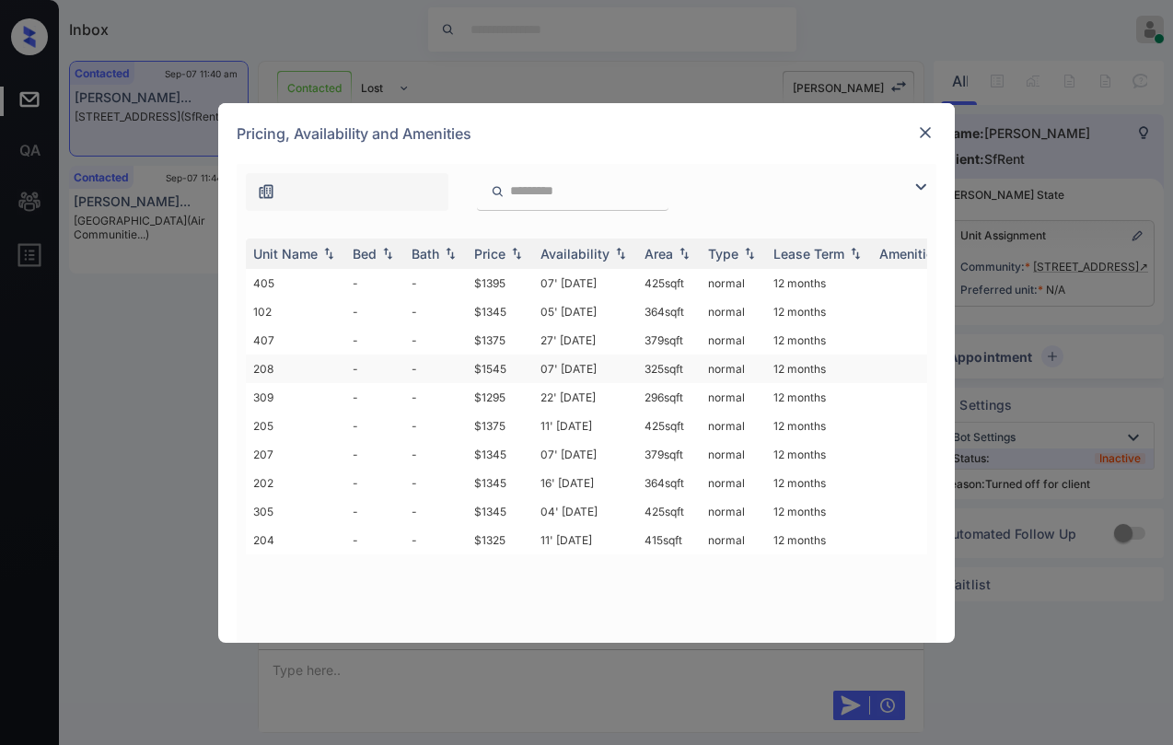
click at [506, 364] on td "$1545" at bounding box center [500, 368] width 66 height 29
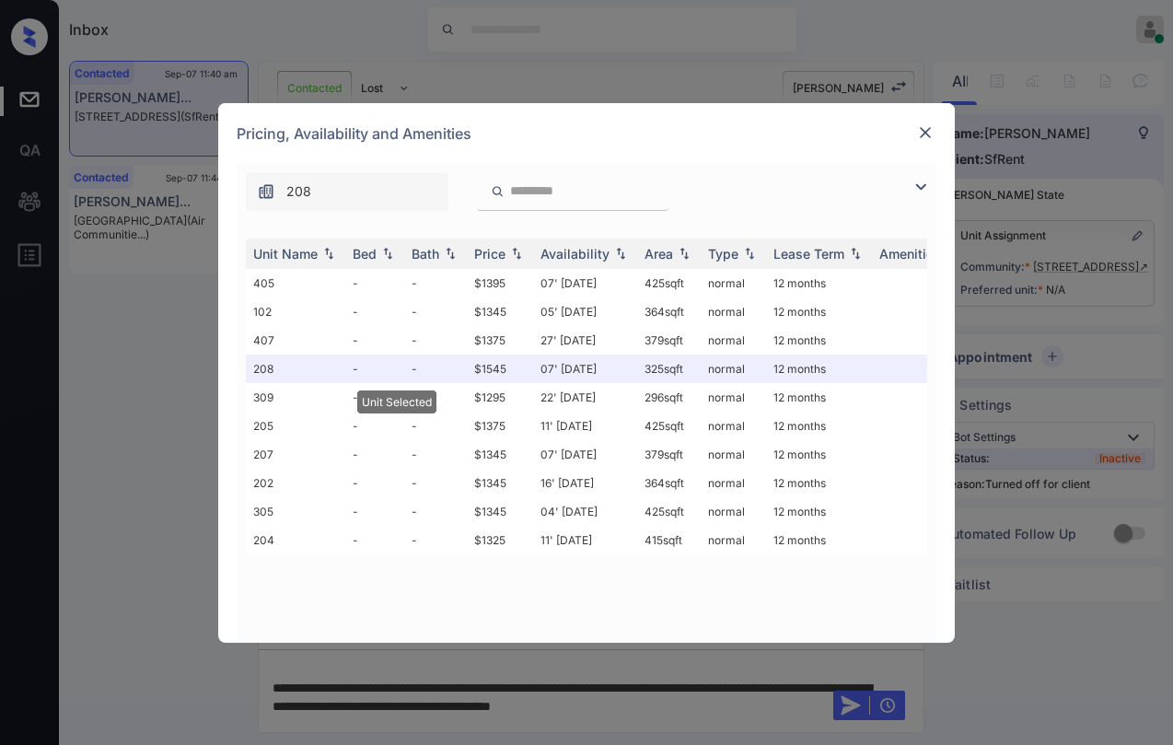
click at [920, 137] on img at bounding box center [925, 132] width 18 height 18
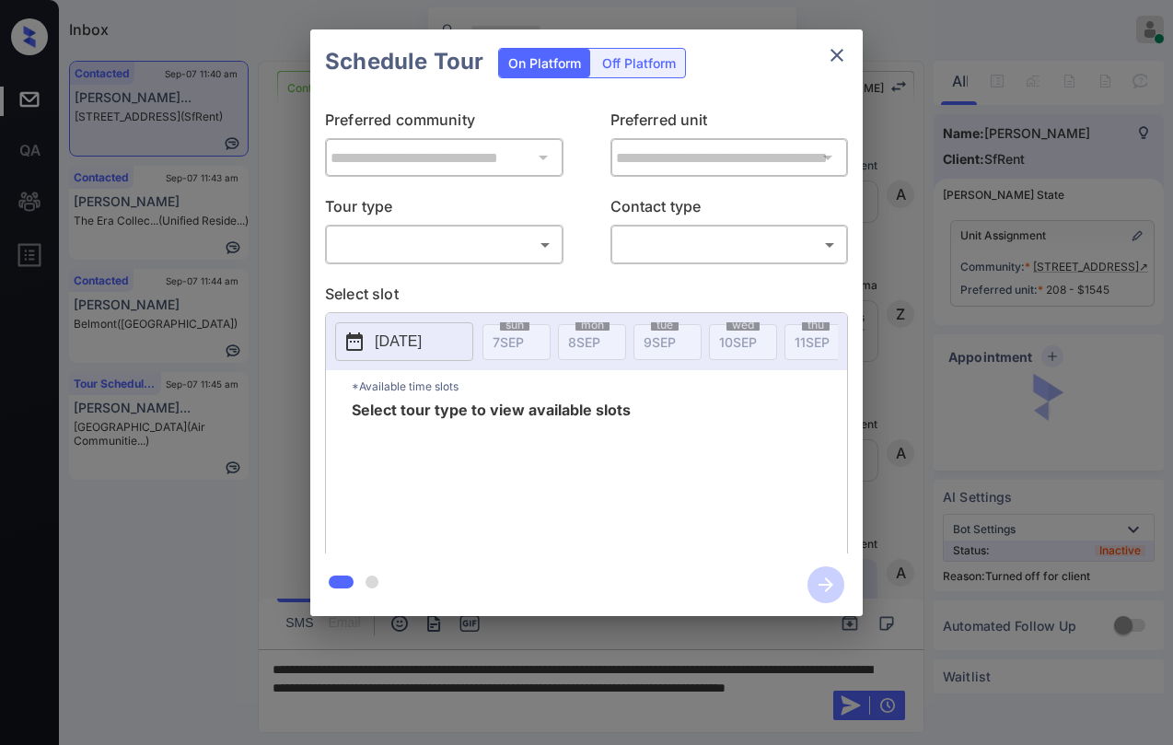
scroll to position [5123, 0]
click at [475, 260] on body "Inbox Paolo Gabriel Online Set yourself offline Set yourself on break Profile S…" at bounding box center [586, 372] width 1173 height 745
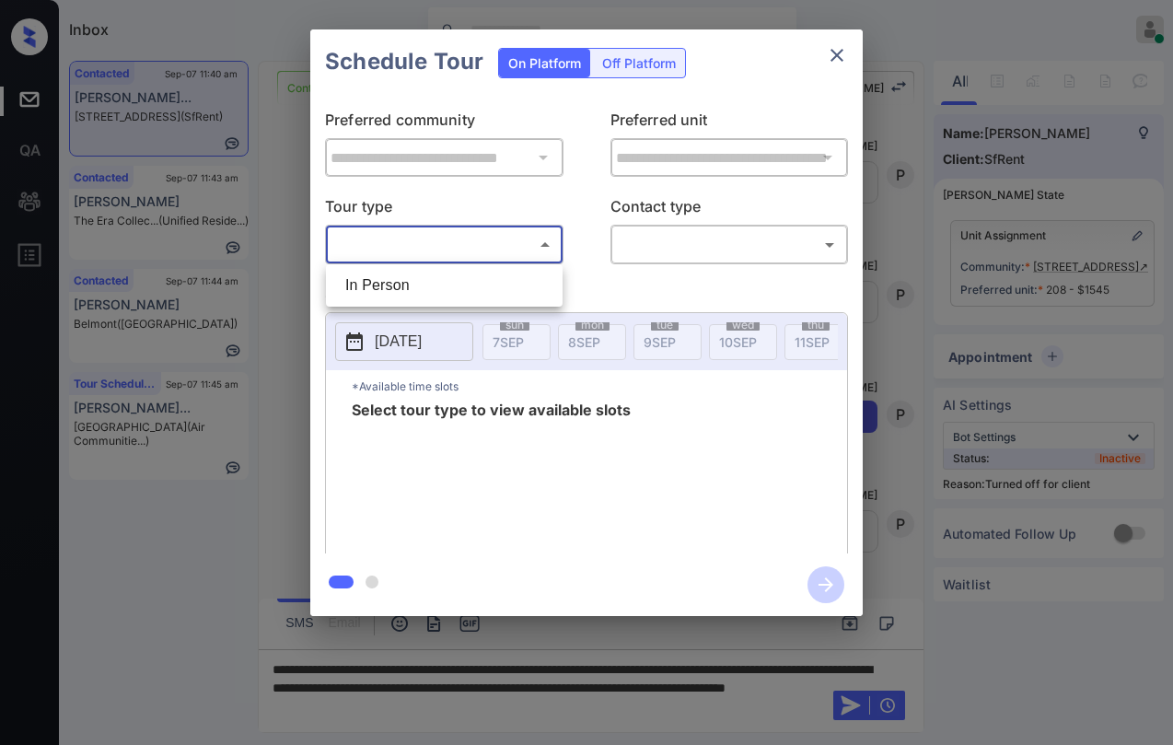
drag, startPoint x: 619, startPoint y: 62, endPoint x: 613, endPoint y: 71, distance: 11.2
click at [620, 61] on div at bounding box center [586, 372] width 1173 height 745
drag, startPoint x: 671, startPoint y: 52, endPoint x: 657, endPoint y: 64, distance: 17.7
click at [670, 53] on div "Off Platform" at bounding box center [639, 63] width 92 height 29
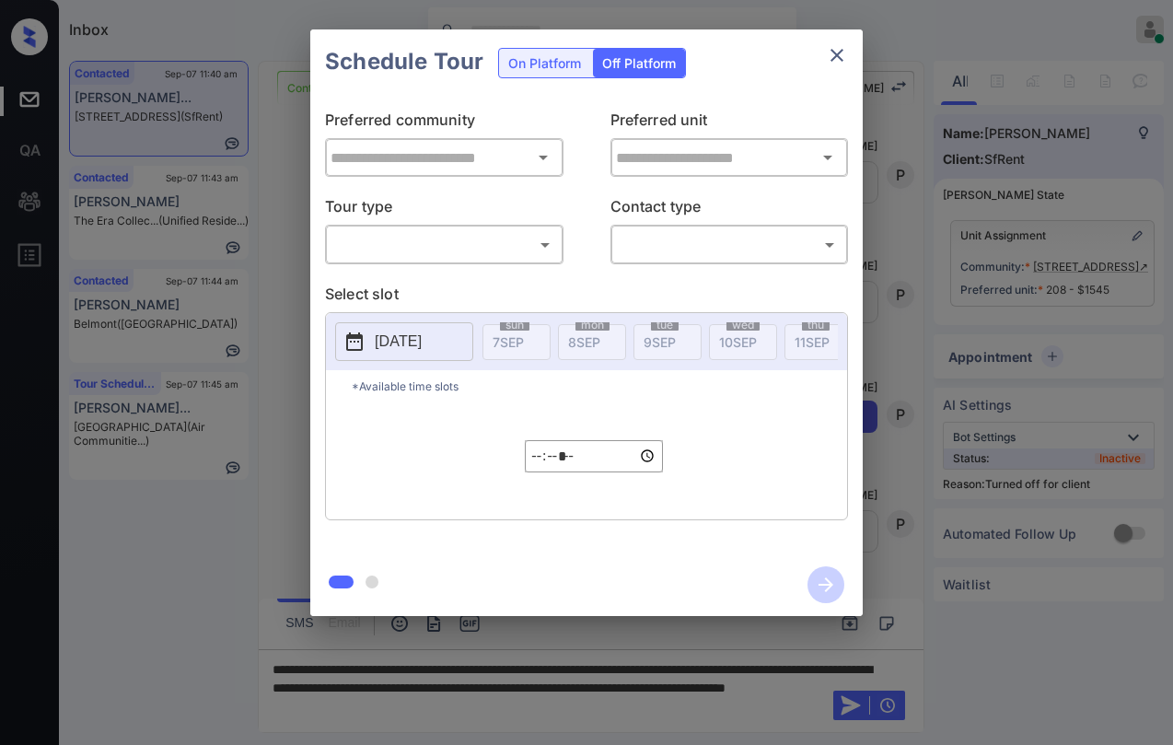
type input "**********"
click at [486, 248] on body "Inbox Paolo Gabriel Online Set yourself offline Set yourself on break Profile S…" at bounding box center [586, 372] width 1173 height 745
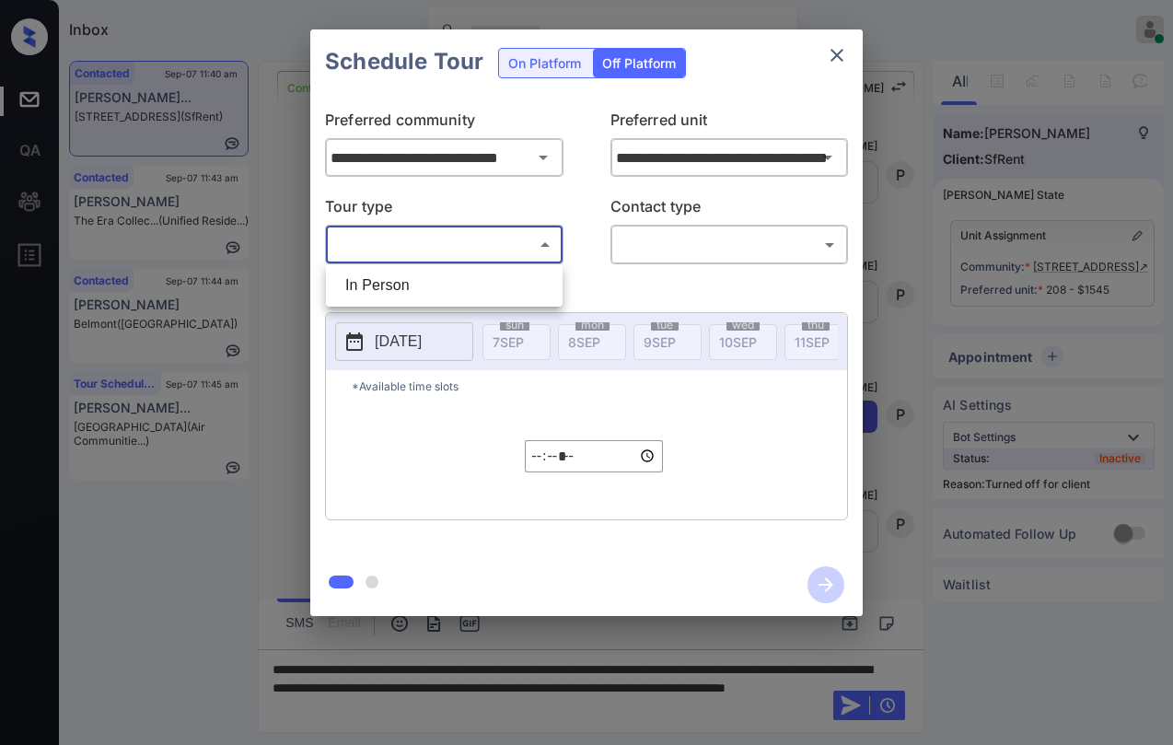
drag, startPoint x: 445, startPoint y: 286, endPoint x: 588, endPoint y: 281, distance: 142.8
click at [445, 284] on li "In Person" at bounding box center [443, 285] width 227 height 33
type input "********"
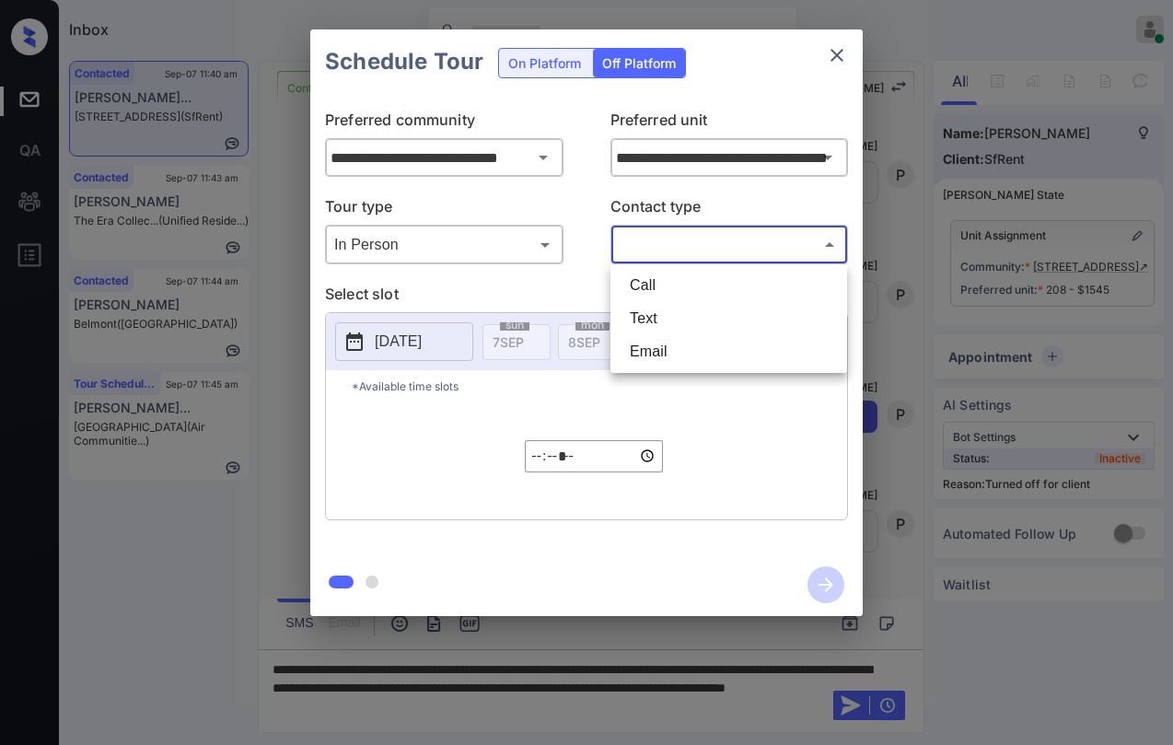
click at [643, 247] on body "Inbox Paolo Gabriel Online Set yourself offline Set yourself on break Profile S…" at bounding box center [586, 372] width 1173 height 745
click at [650, 312] on li "Text" at bounding box center [728, 318] width 227 height 33
type input "****"
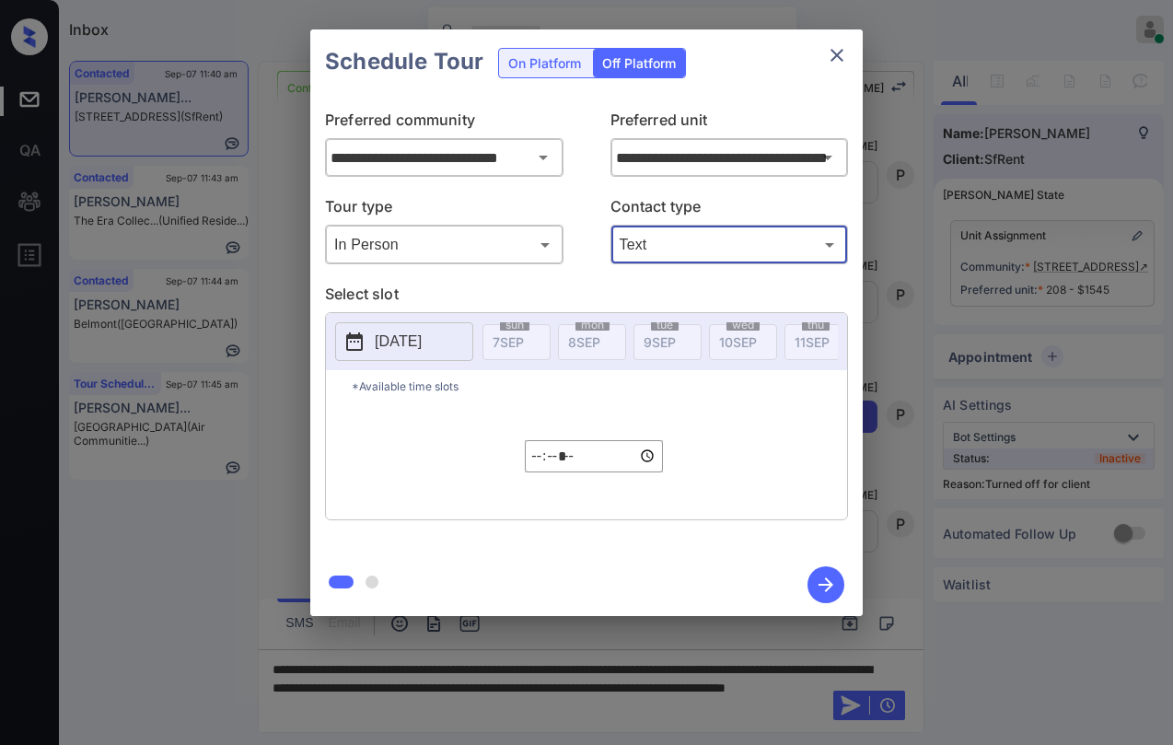
click at [422, 340] on p "2025-09-07" at bounding box center [398, 341] width 47 height 22
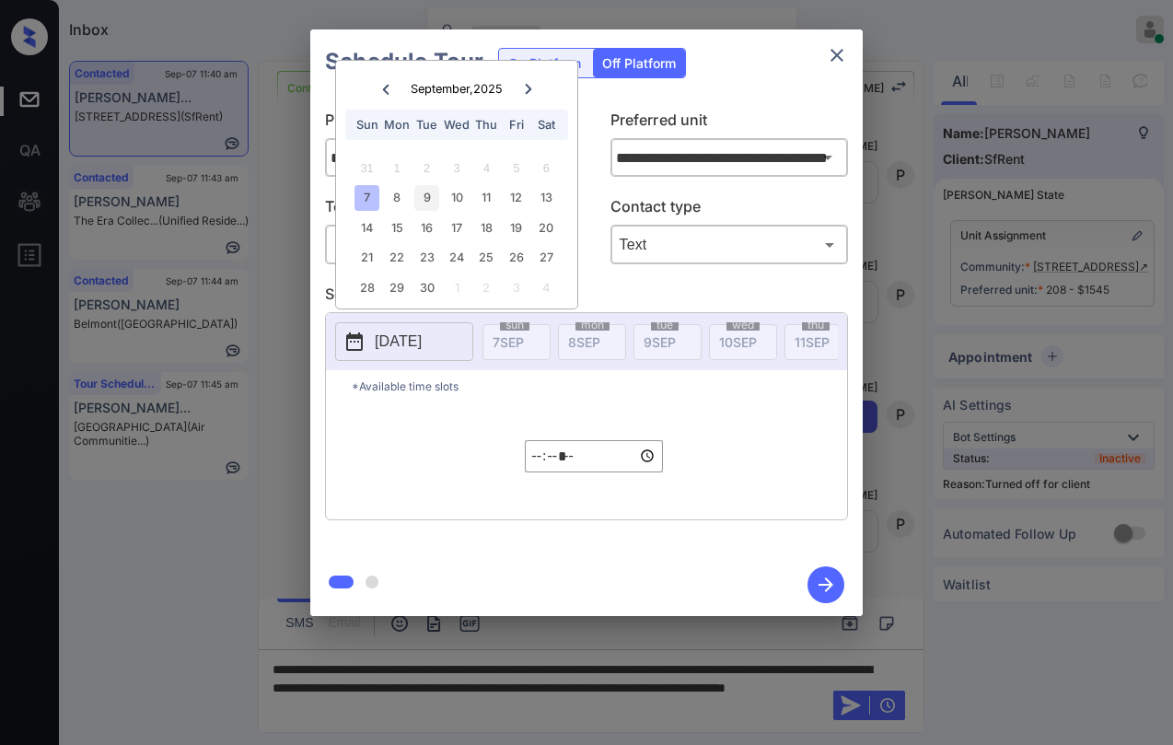
click at [426, 198] on div "9" at bounding box center [426, 197] width 25 height 25
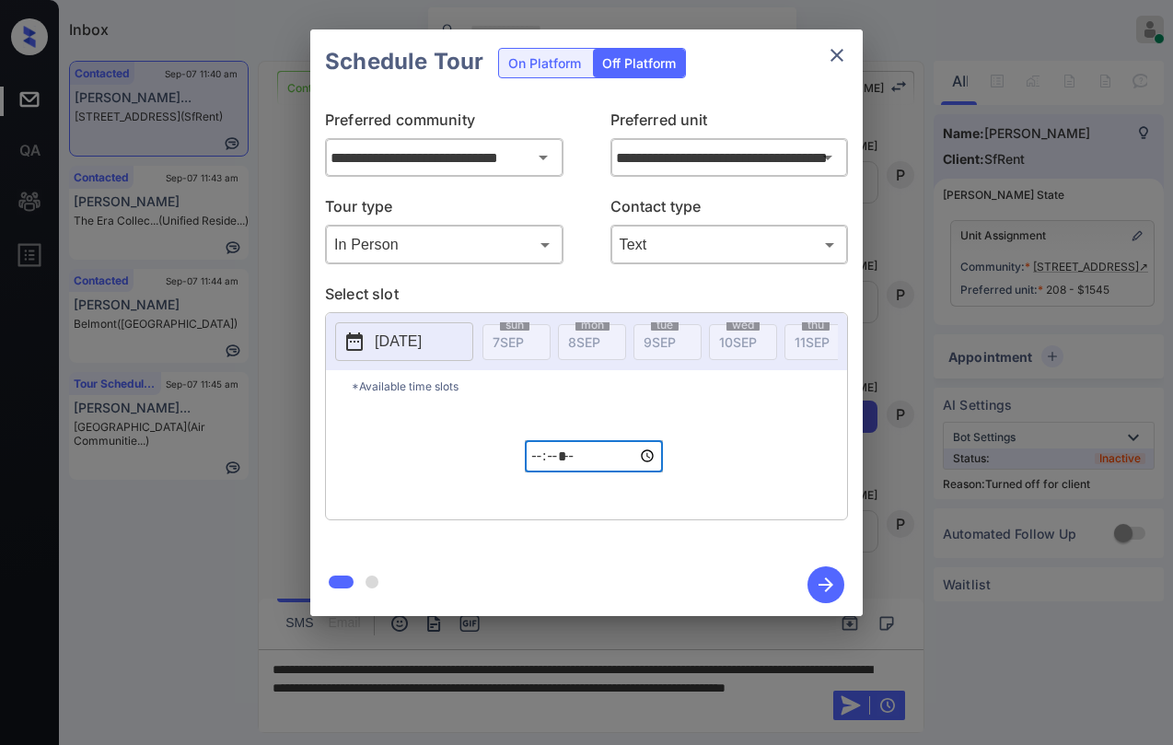
click at [537, 469] on input "*****" at bounding box center [594, 456] width 138 height 32
type input "*****"
drag, startPoint x: 733, startPoint y: 429, endPoint x: 765, endPoint y: 491, distance: 69.6
click at [734, 429] on div "*Available time slots ***** ​" at bounding box center [586, 444] width 521 height 149
click at [814, 580] on icon "button" at bounding box center [825, 584] width 37 height 37
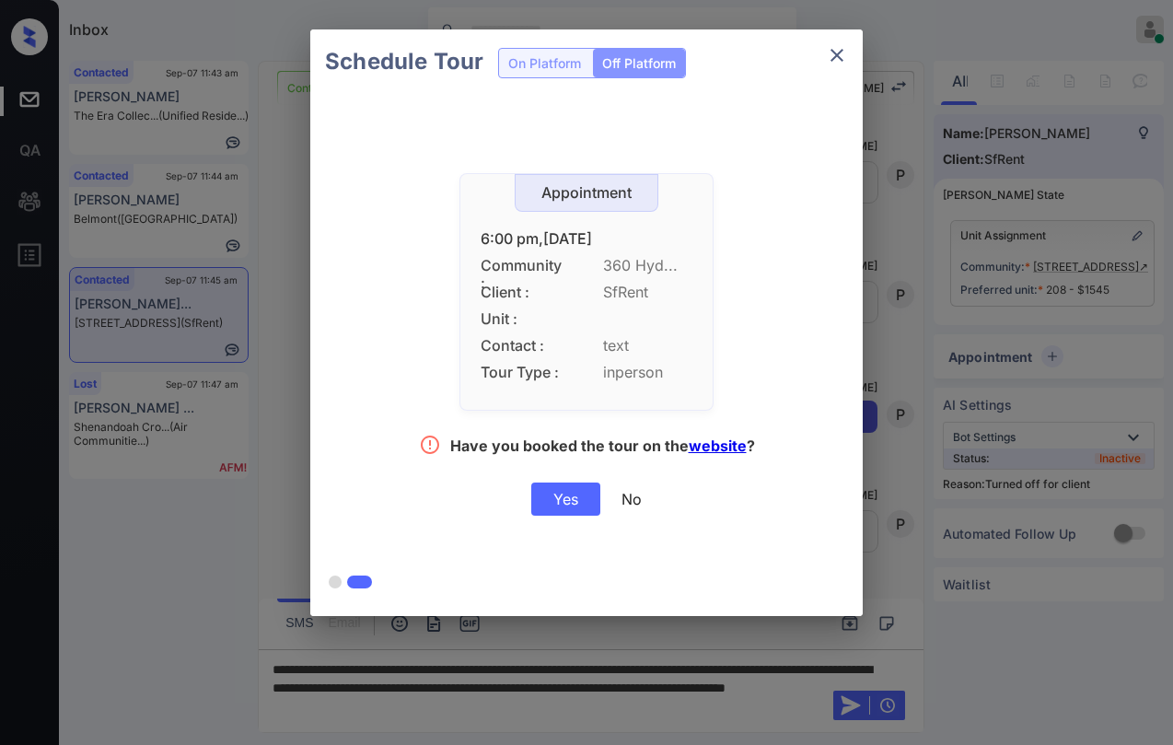
click at [573, 499] on div "Yes" at bounding box center [565, 498] width 69 height 33
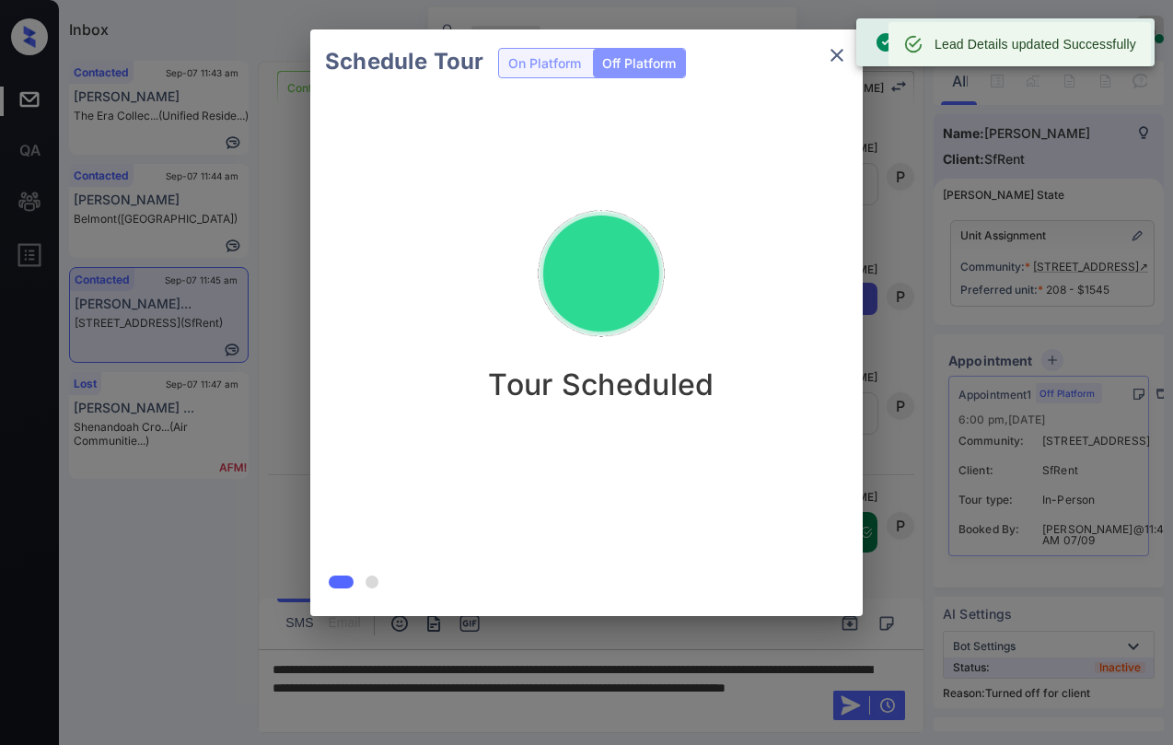
scroll to position [5241, 0]
click at [837, 61] on icon "close" at bounding box center [837, 55] width 22 height 22
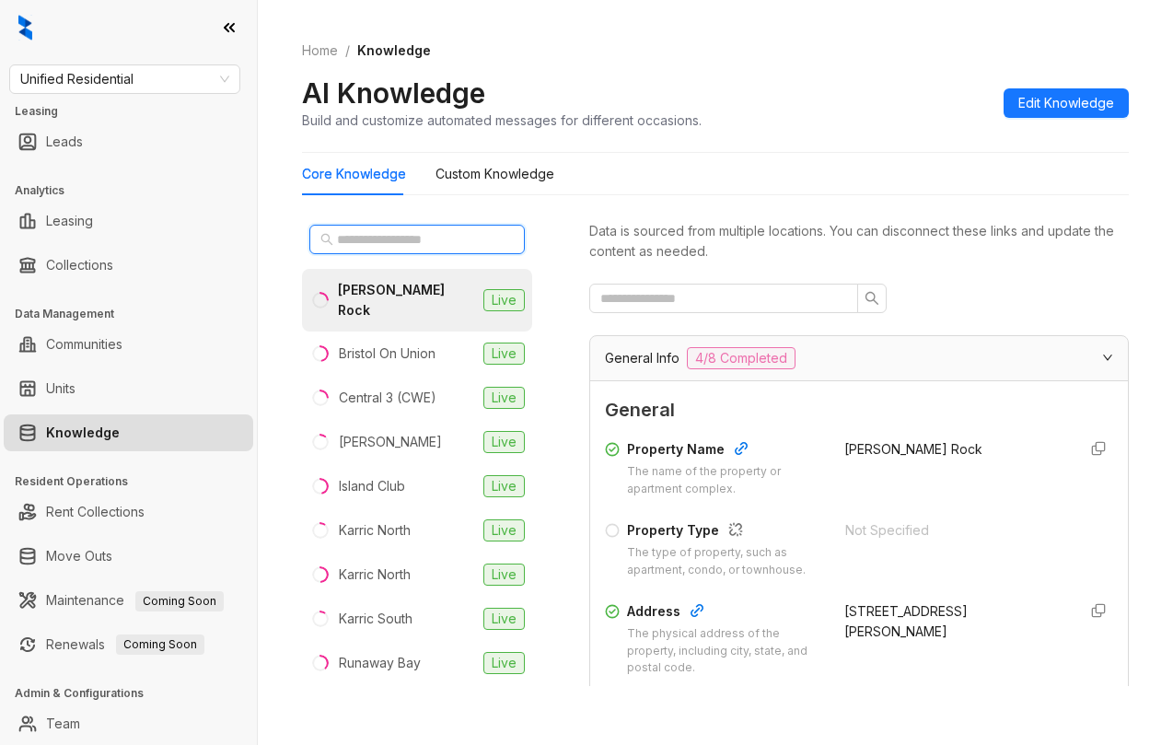
click at [438, 233] on input "text" at bounding box center [418, 239] width 162 height 20
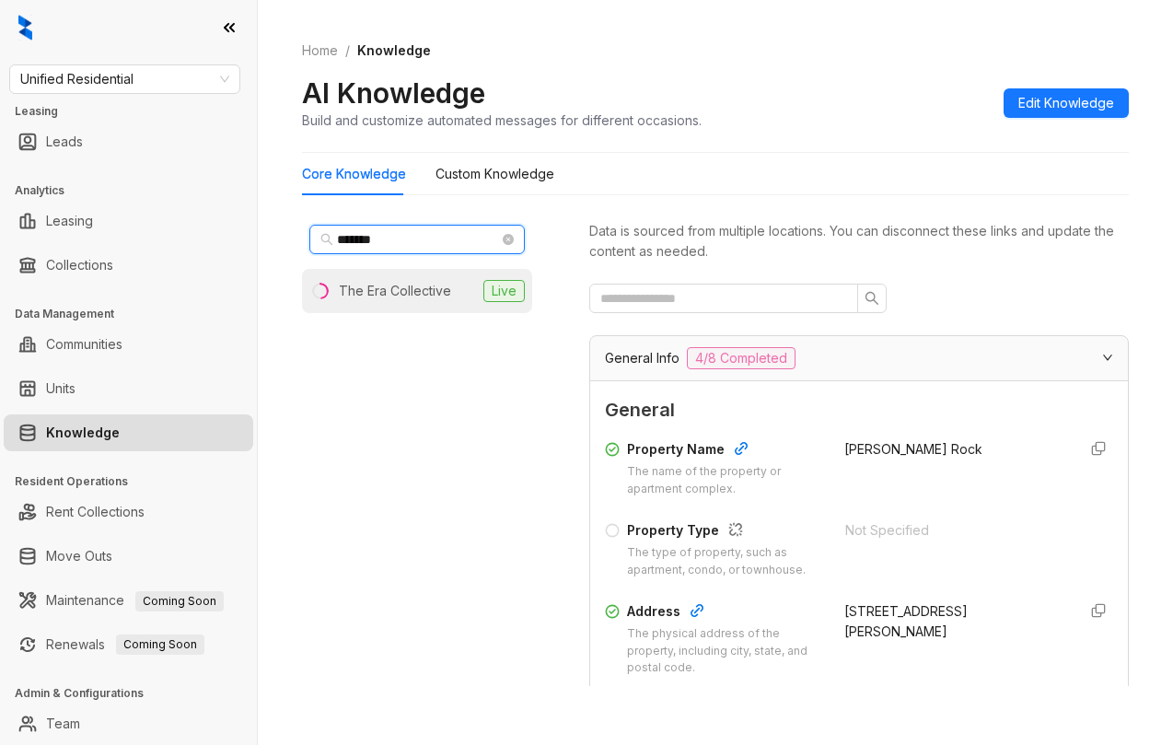
type input "*******"
click at [431, 286] on div "The Era Collective" at bounding box center [395, 291] width 112 height 20
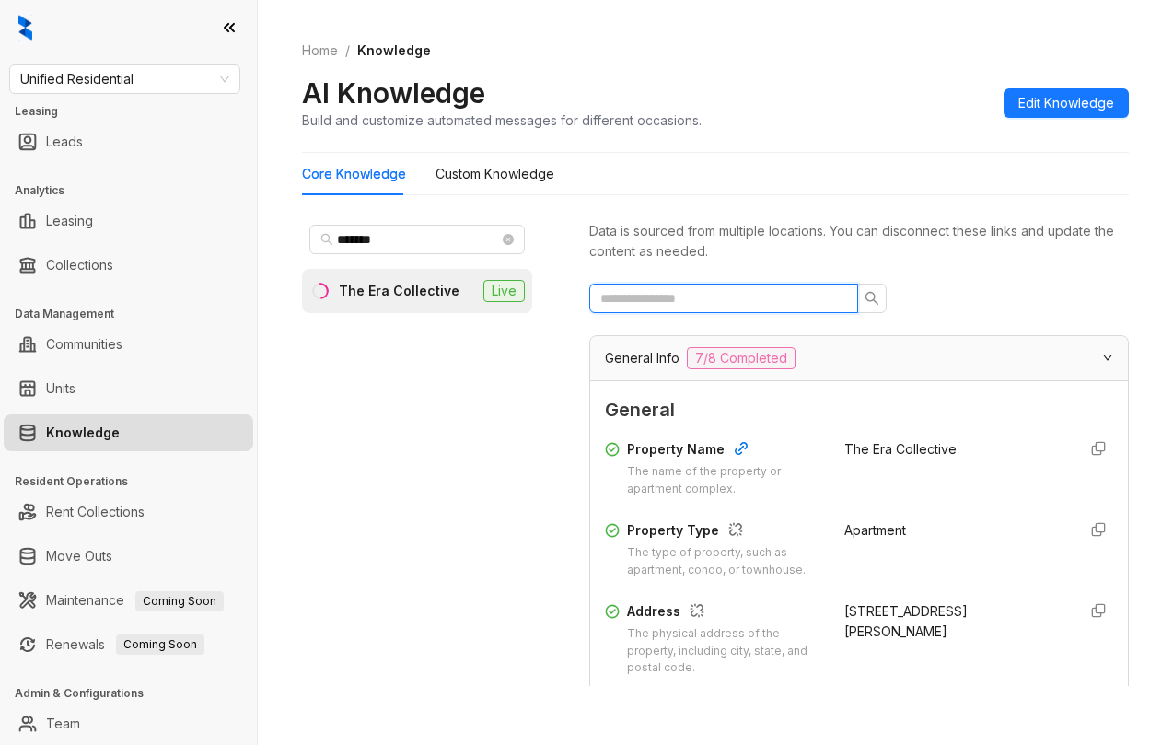
click at [786, 296] on input "text" at bounding box center [716, 298] width 232 height 20
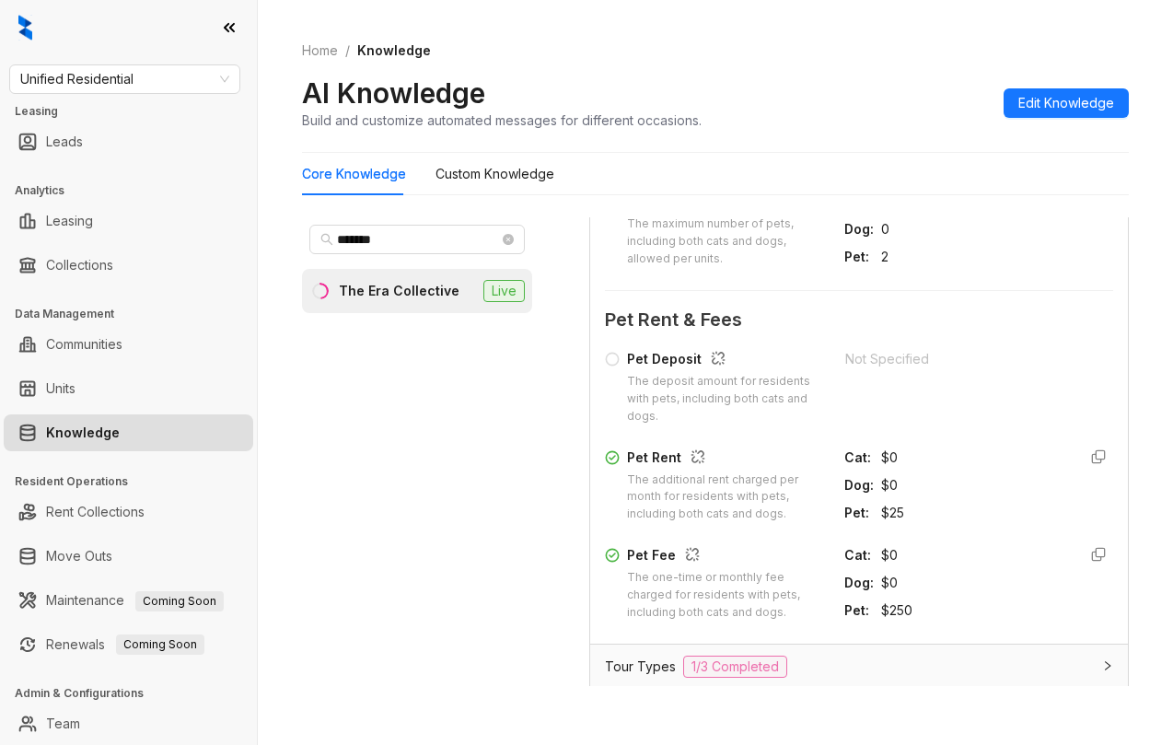
scroll to position [736, 0]
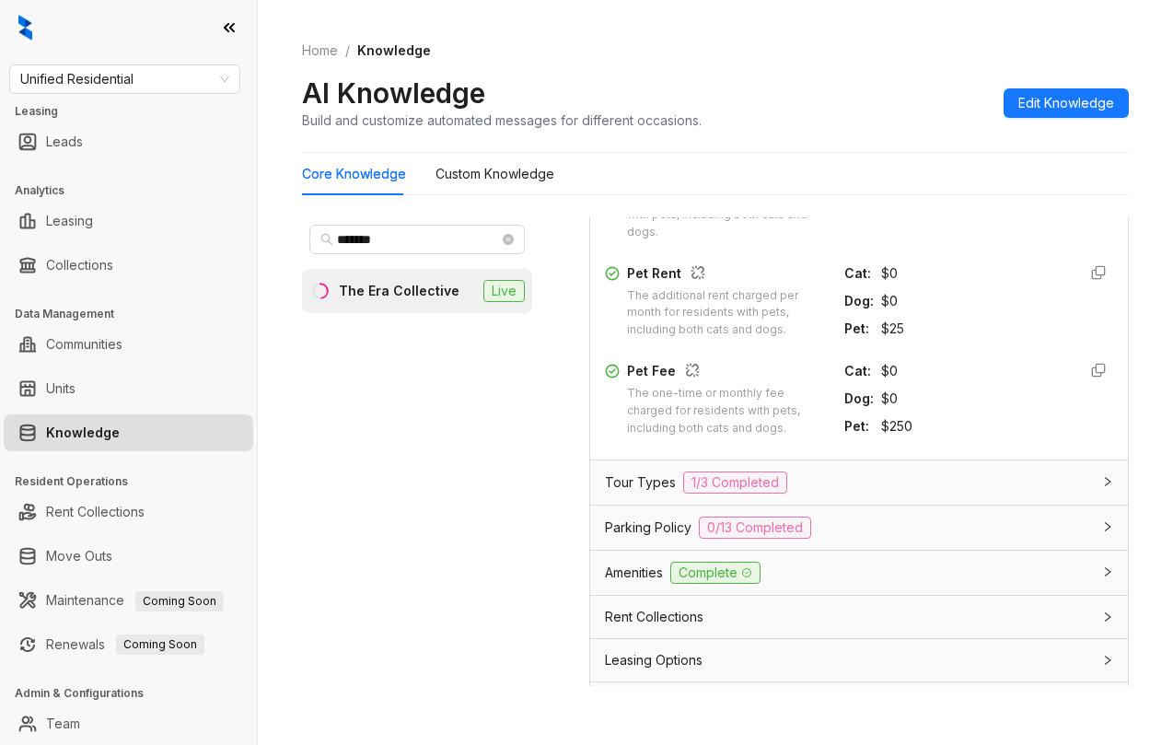
type input "***"
drag, startPoint x: 866, startPoint y: 428, endPoint x: 897, endPoint y: 427, distance: 31.3
click at [897, 427] on div "$250" at bounding box center [971, 426] width 180 height 20
copy div "$250"
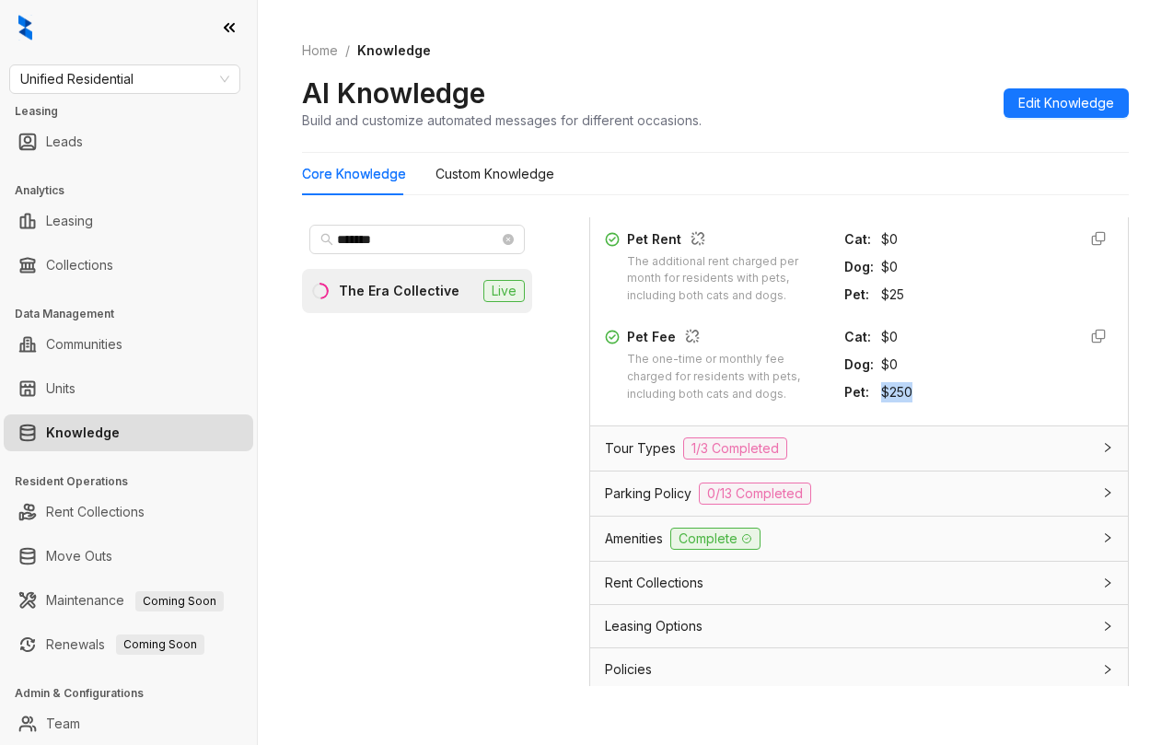
scroll to position [727, 0]
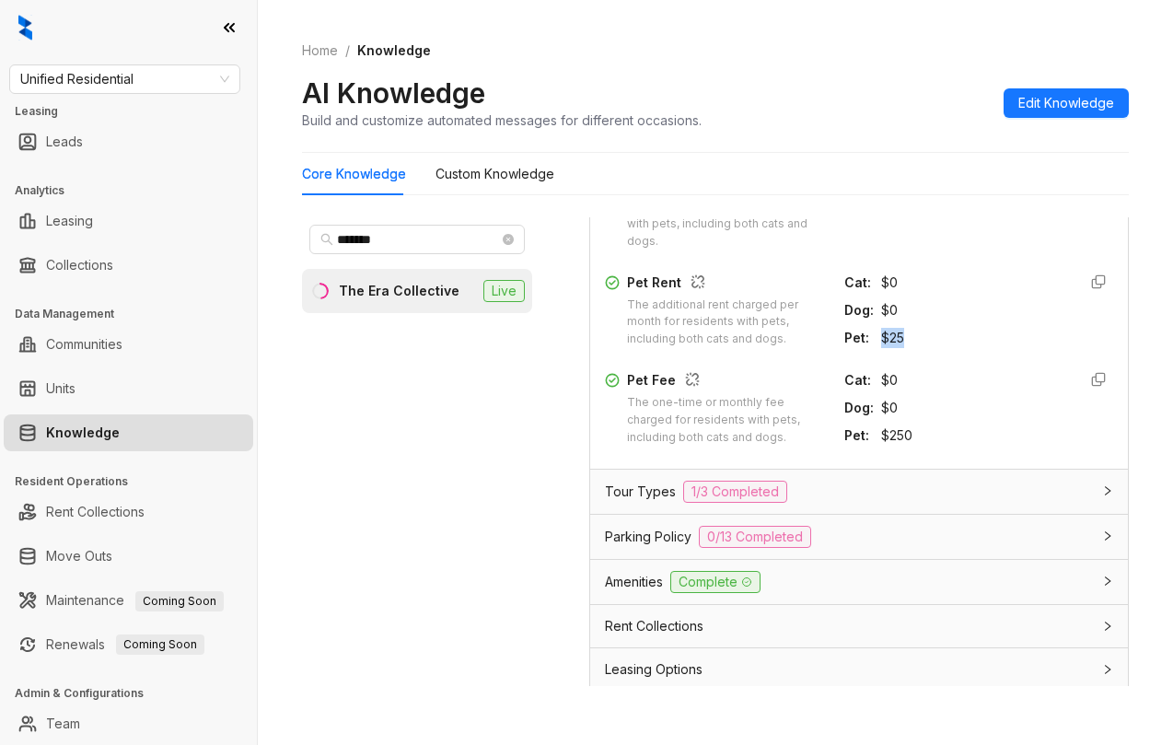
drag, startPoint x: 861, startPoint y: 341, endPoint x: 889, endPoint y: 339, distance: 28.6
click at [889, 339] on div "$25" at bounding box center [971, 338] width 180 height 20
copy div "$25"
click at [176, 72] on span "Unified Residential" at bounding box center [124, 79] width 209 height 28
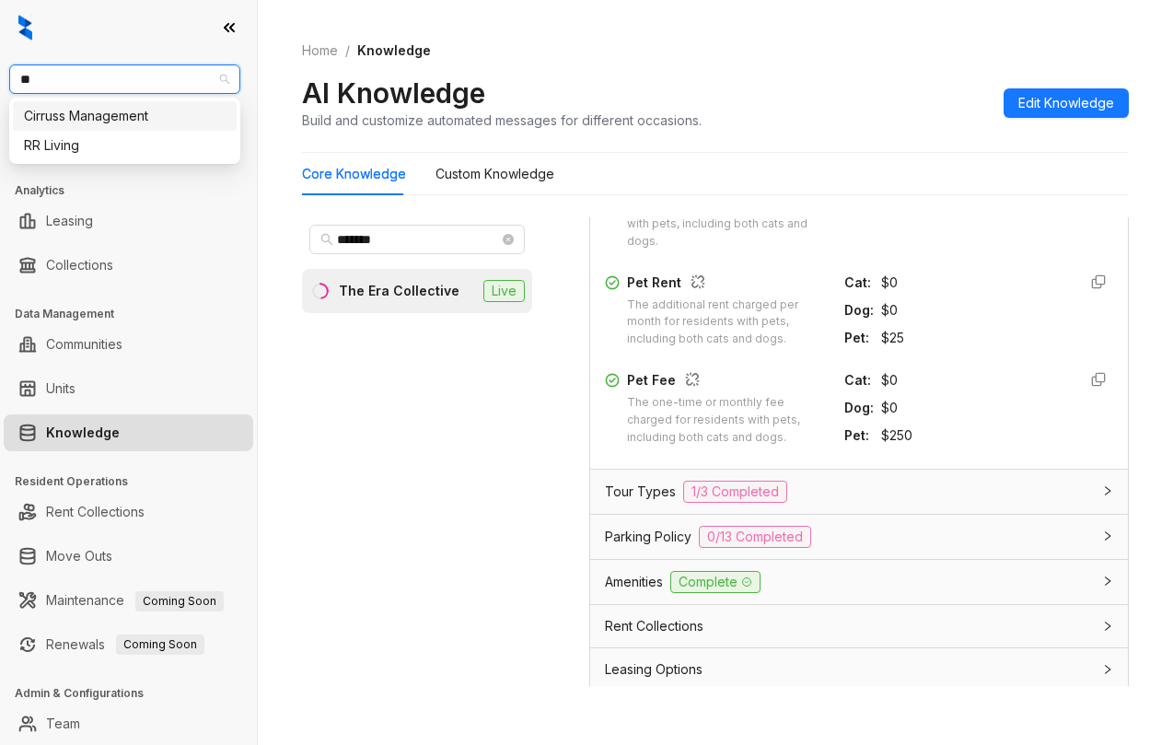
type input "**"
click at [122, 116] on div "RR Living" at bounding box center [125, 116] width 202 height 20
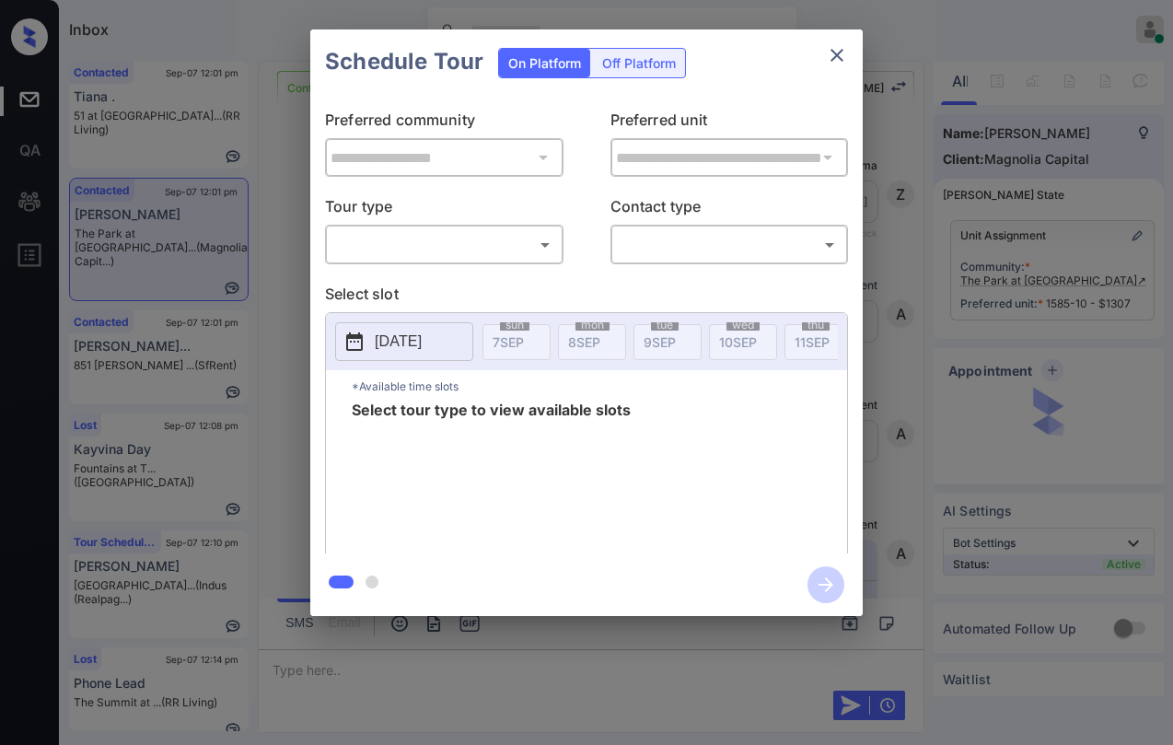
scroll to position [3266, 0]
click at [501, 243] on body "Inbox [PERSON_NAME] Online Set yourself offline Set yourself on break Profile S…" at bounding box center [586, 372] width 1173 height 745
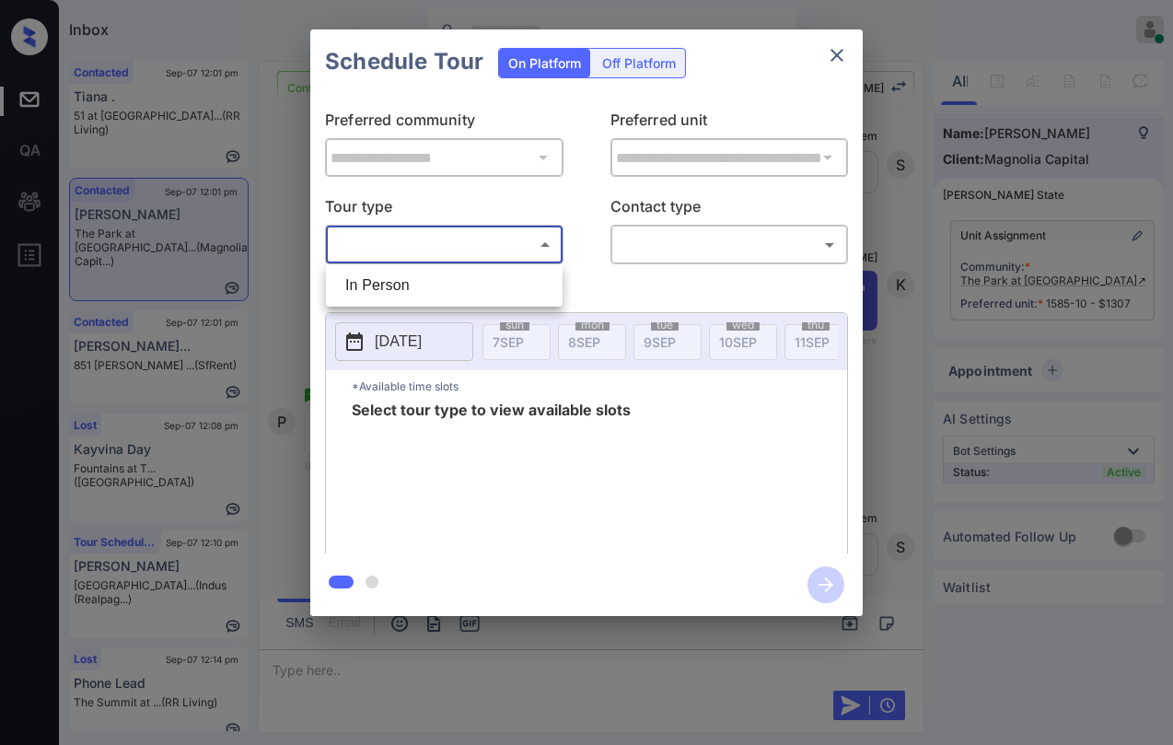
drag, startPoint x: 445, startPoint y: 294, endPoint x: 543, endPoint y: 285, distance: 97.9
click at [452, 292] on li "In Person" at bounding box center [443, 285] width 227 height 33
type input "********"
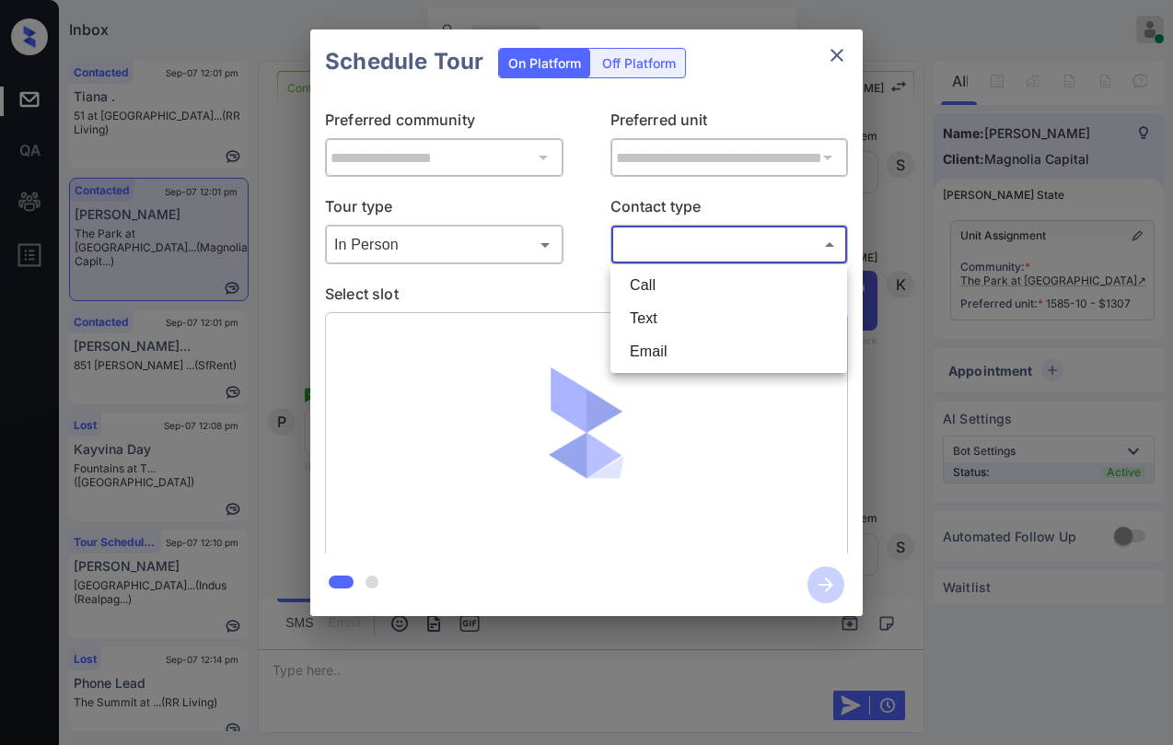
click at [660, 257] on body "Inbox [PERSON_NAME] Online Set yourself offline Set yourself on break Profile S…" at bounding box center [586, 372] width 1173 height 745
click at [667, 319] on li "Text" at bounding box center [728, 318] width 227 height 33
type input "****"
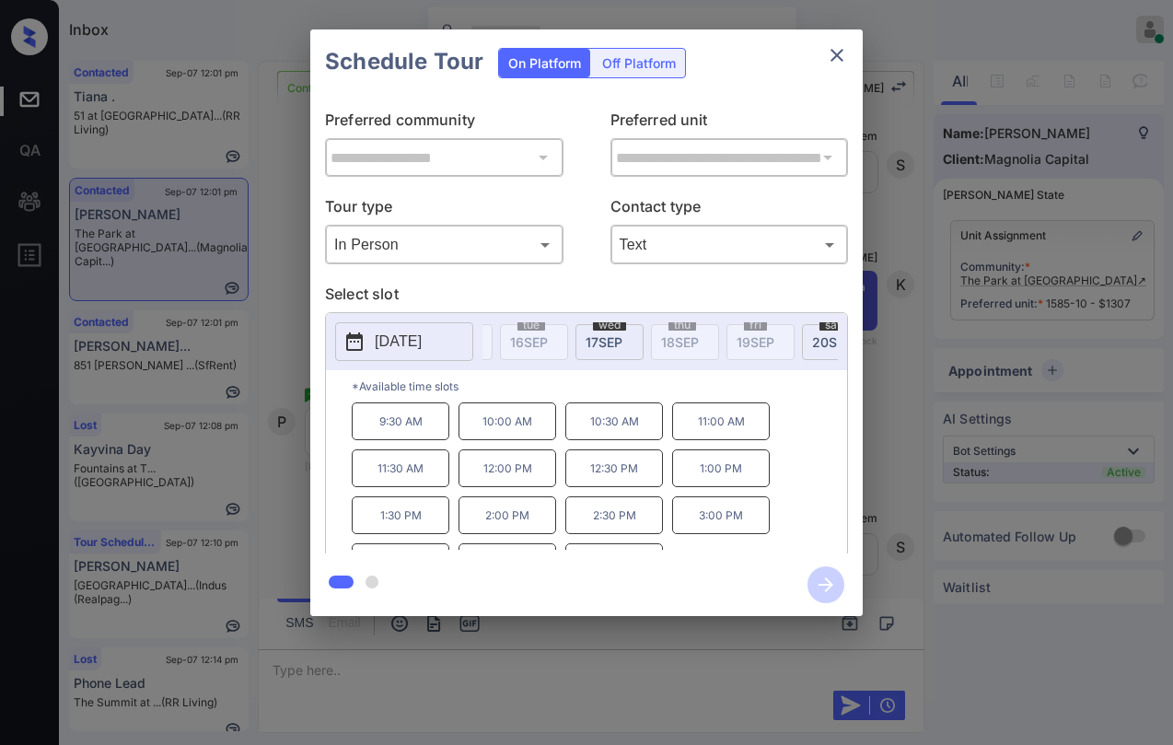
scroll to position [0, 688]
click at [837, 61] on icon "close" at bounding box center [837, 55] width 22 height 22
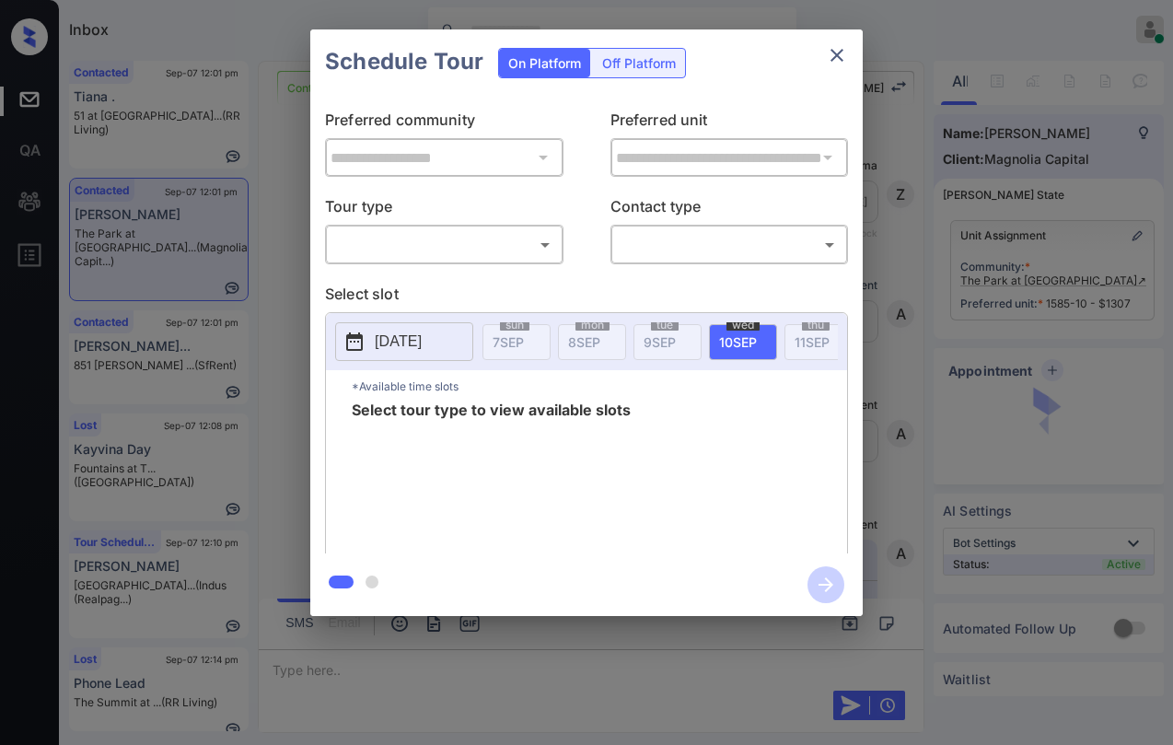
scroll to position [3266, 0]
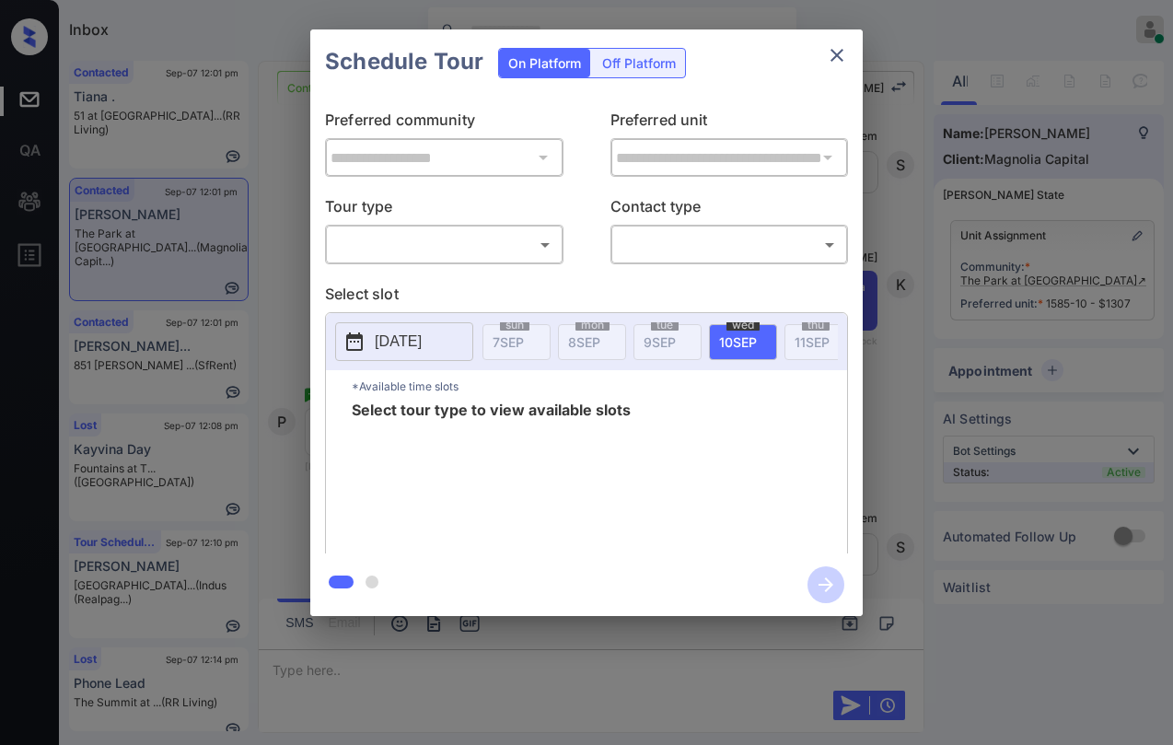
click at [841, 56] on icon "close" at bounding box center [837, 55] width 22 height 22
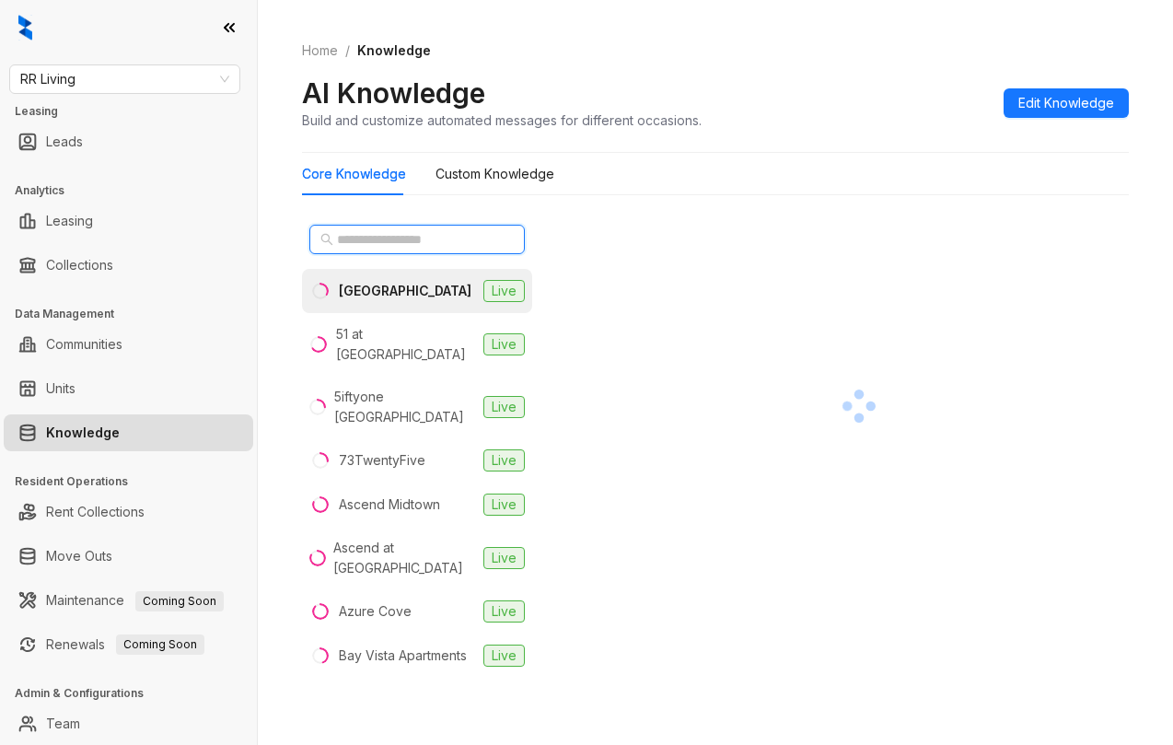
click at [376, 237] on input "text" at bounding box center [418, 239] width 162 height 20
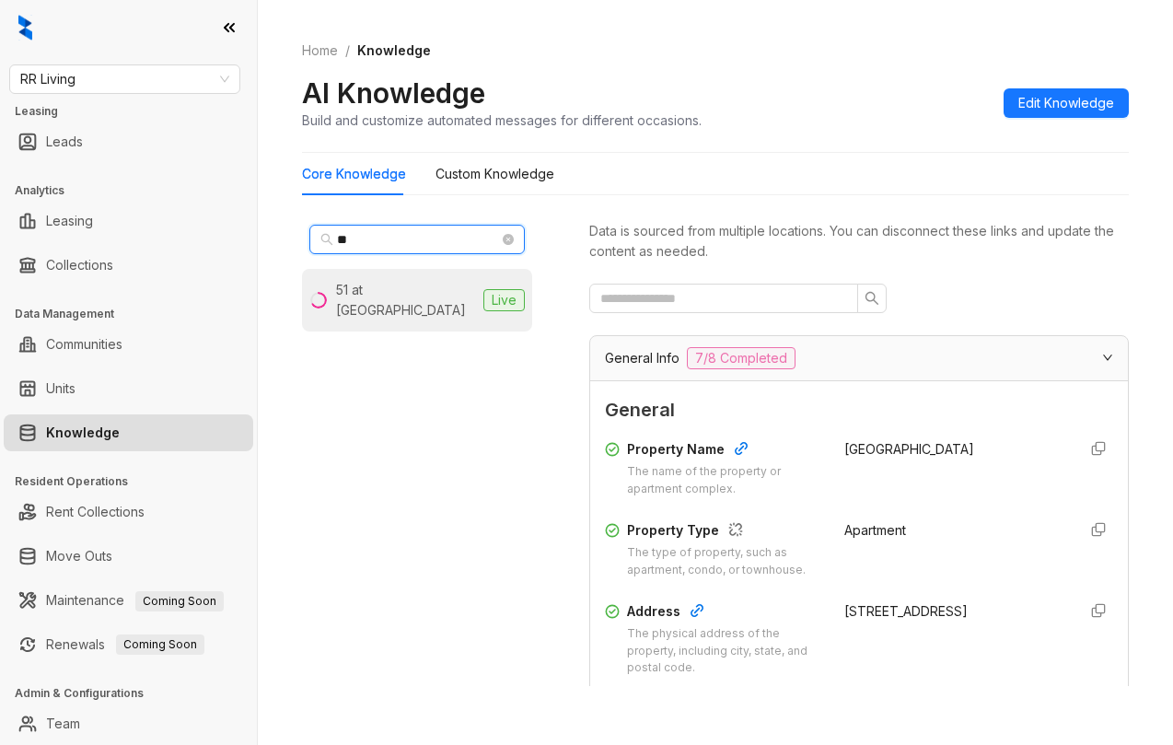
type input "**"
click at [412, 287] on div "51 at [GEOGRAPHIC_DATA]" at bounding box center [406, 300] width 140 height 40
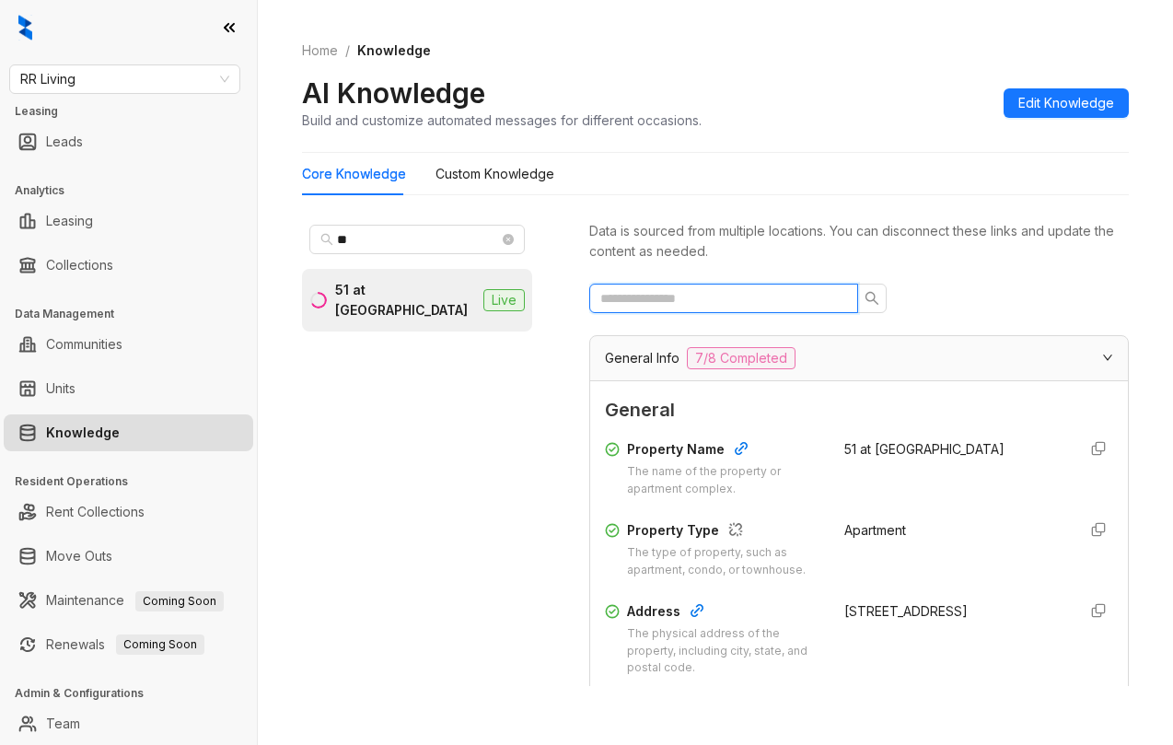
click at [746, 301] on input "text" at bounding box center [716, 298] width 232 height 20
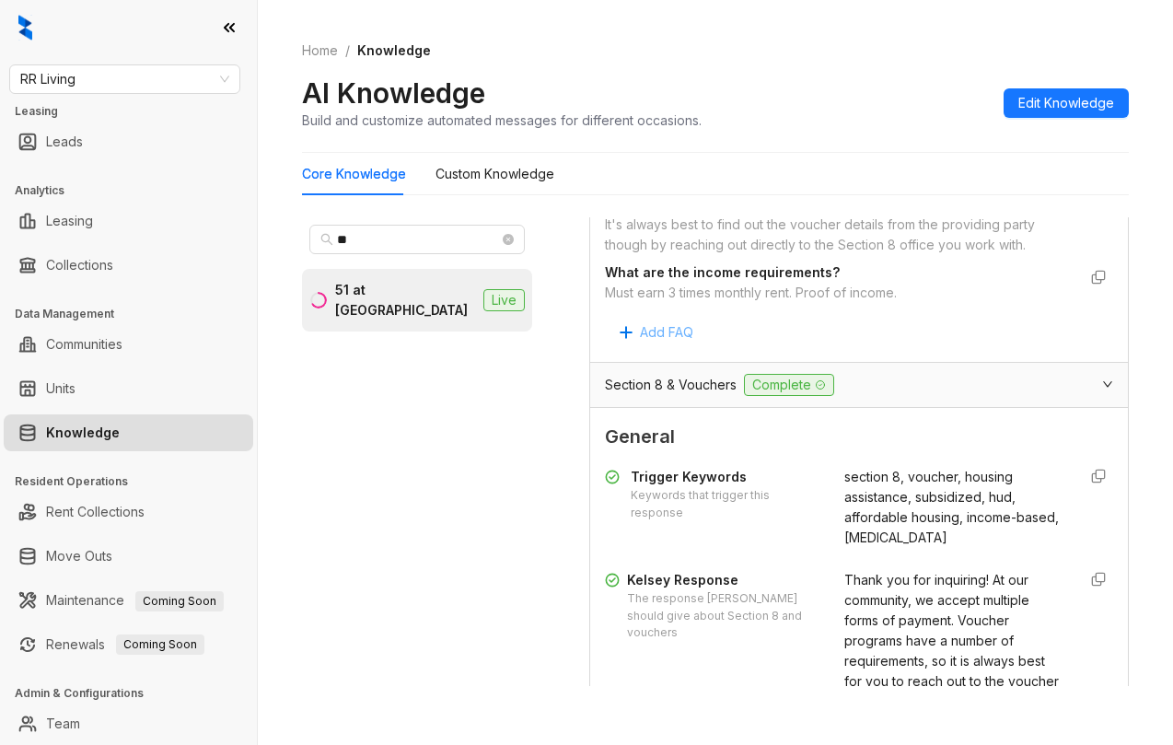
scroll to position [1110, 0]
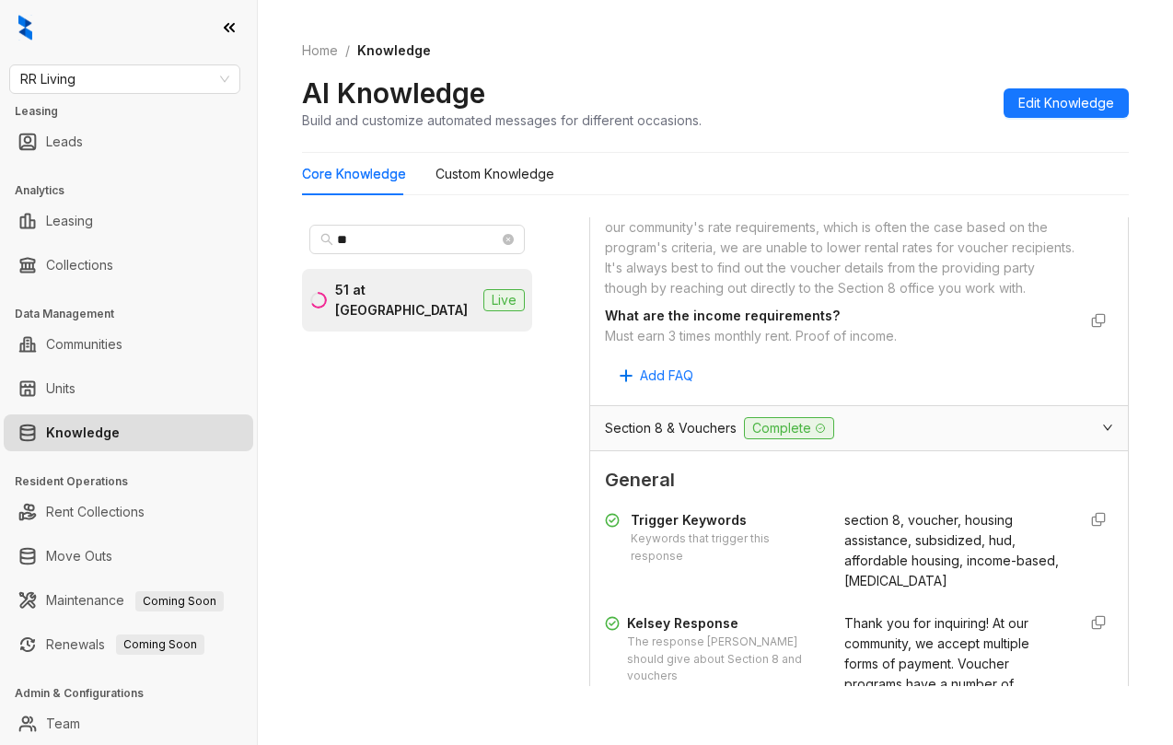
type input "******"
drag, startPoint x: 607, startPoint y: 421, endPoint x: 902, endPoint y: 421, distance: 295.5
click at [902, 346] on div "Must earn 3 times monthly rent. Proof of income." at bounding box center [840, 336] width 471 height 20
copy div "Must earn 3 times monthly rent. Proof of income."
